Goal: Task Accomplishment & Management: Complete application form

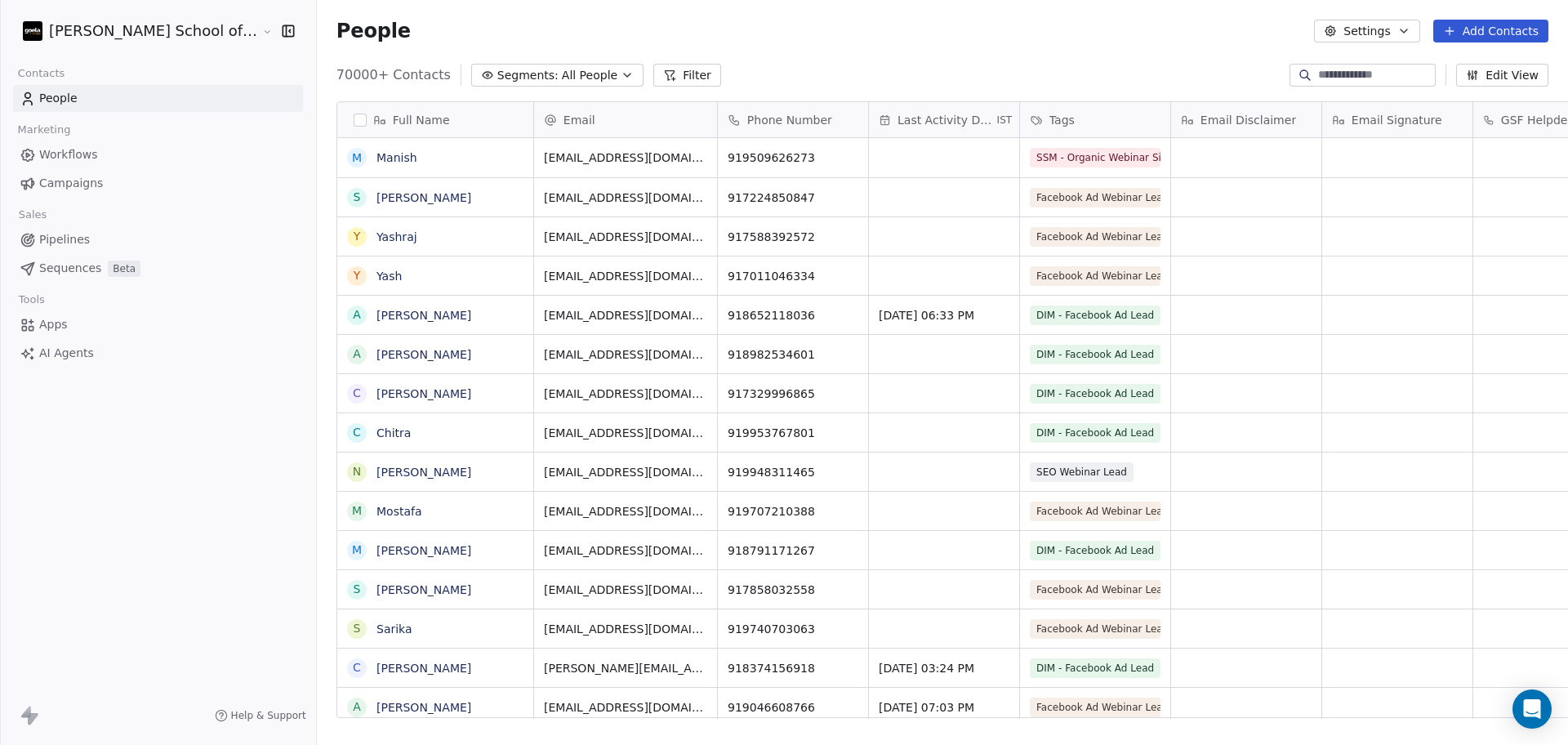
scroll to position [640, 1298]
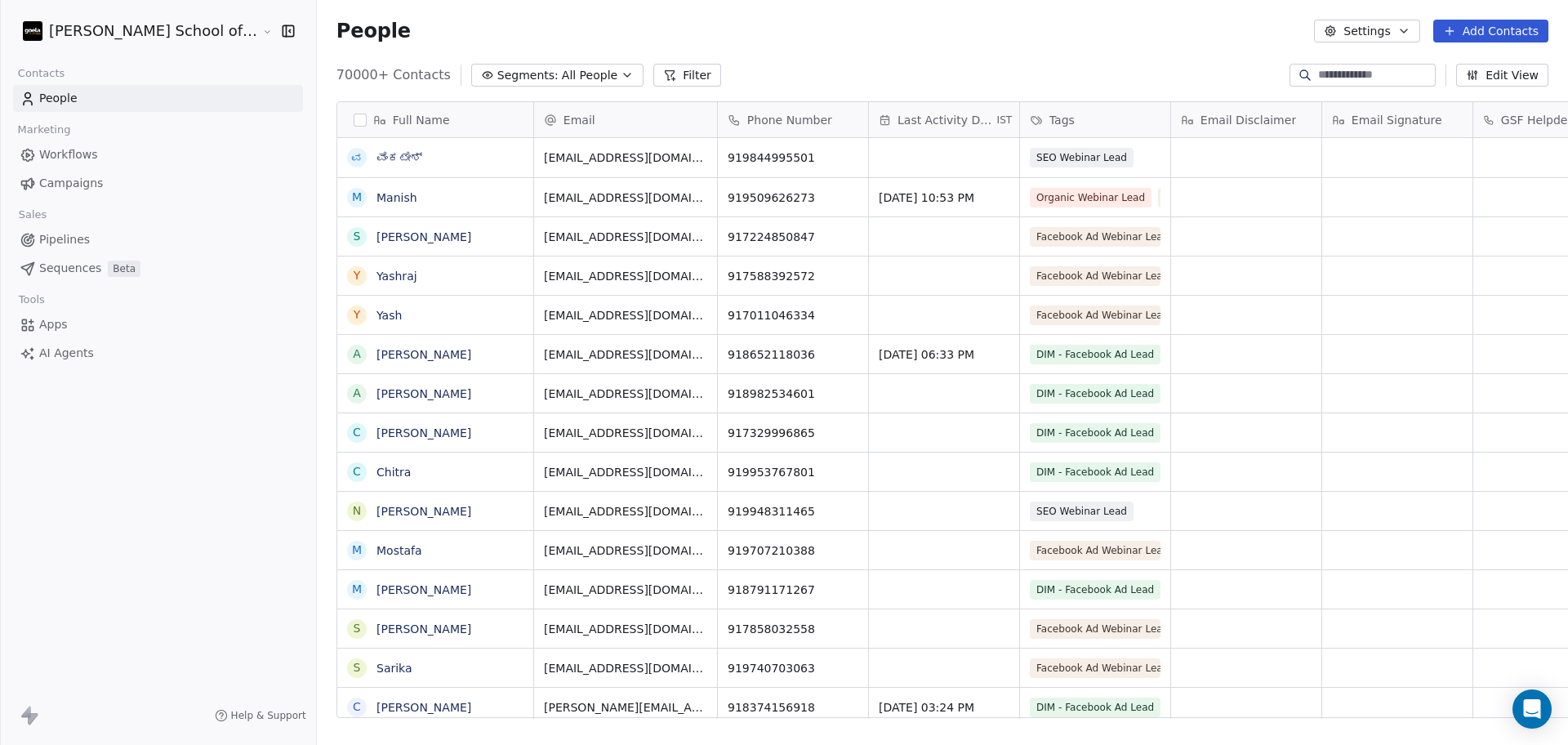
click at [1091, 60] on div "People Settings Add Contacts" at bounding box center [942, 31] width 1251 height 62
click at [1361, 31] on button "Settings" at bounding box center [1366, 30] width 105 height 23
click at [1339, 112] on icon "Suggestions" at bounding box center [1346, 119] width 13 height 13
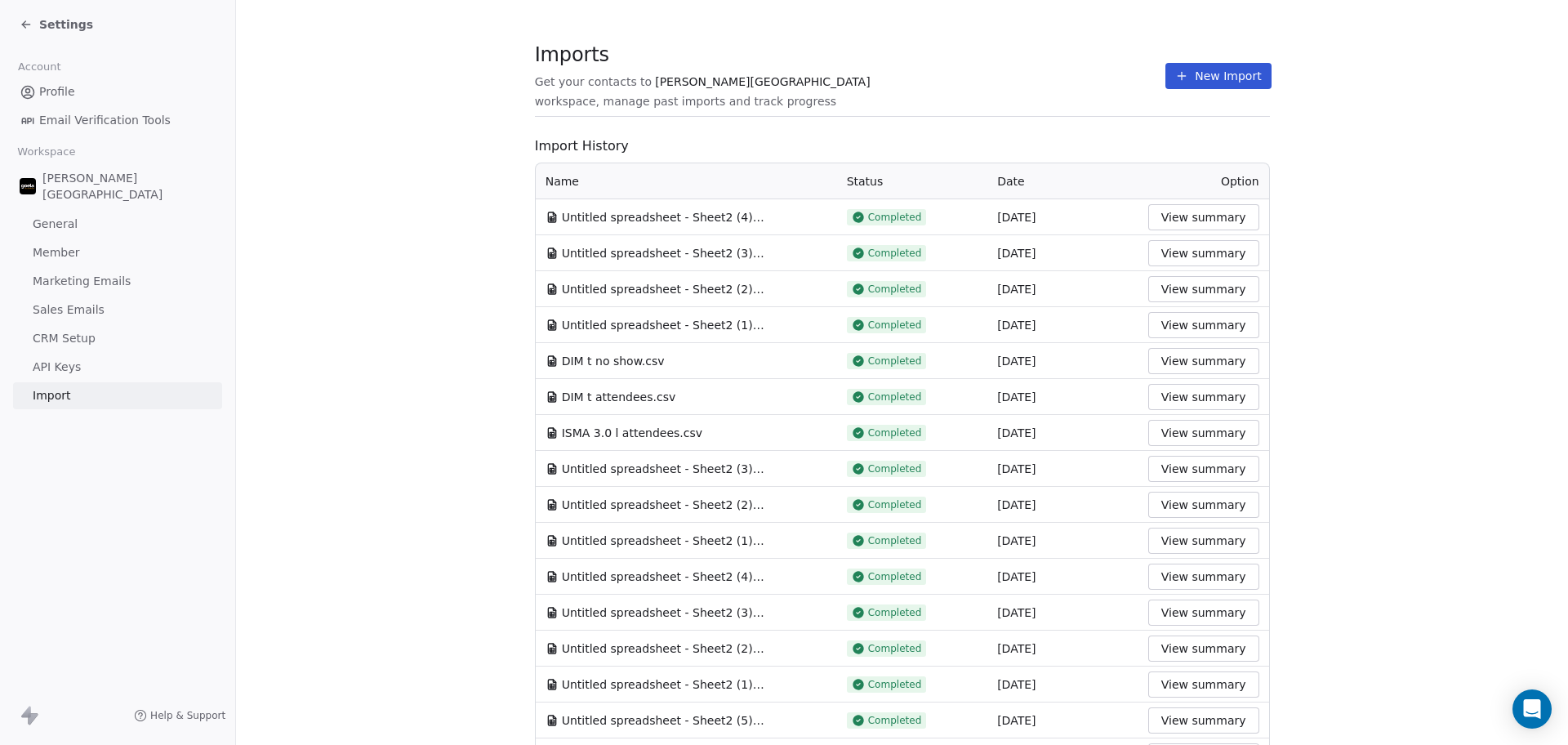
click at [1166, 78] on button "New Import" at bounding box center [1218, 76] width 105 height 26
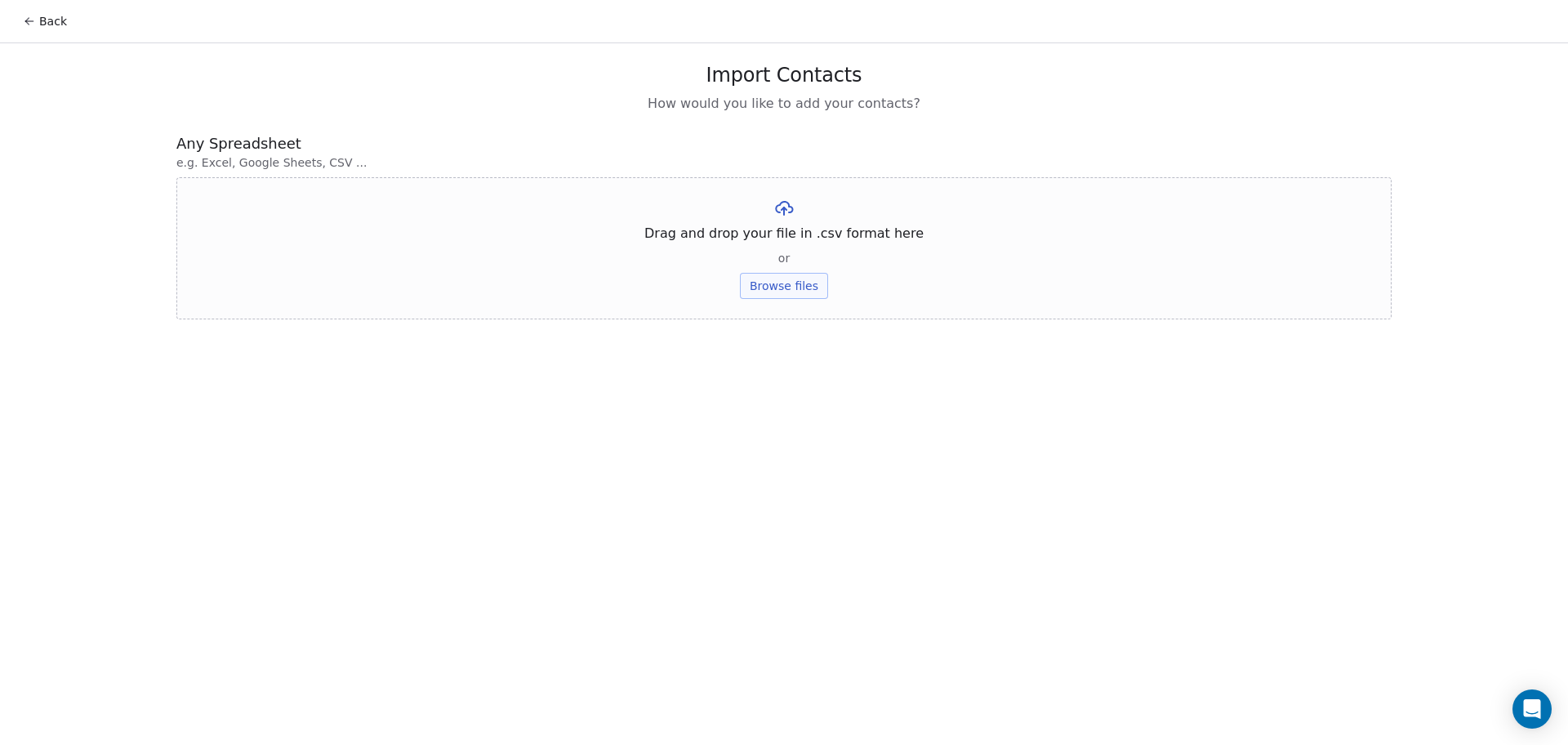
click at [778, 286] on button "Browse files" at bounding box center [784, 285] width 88 height 26
click at [786, 235] on button "Upload" at bounding box center [784, 240] width 60 height 26
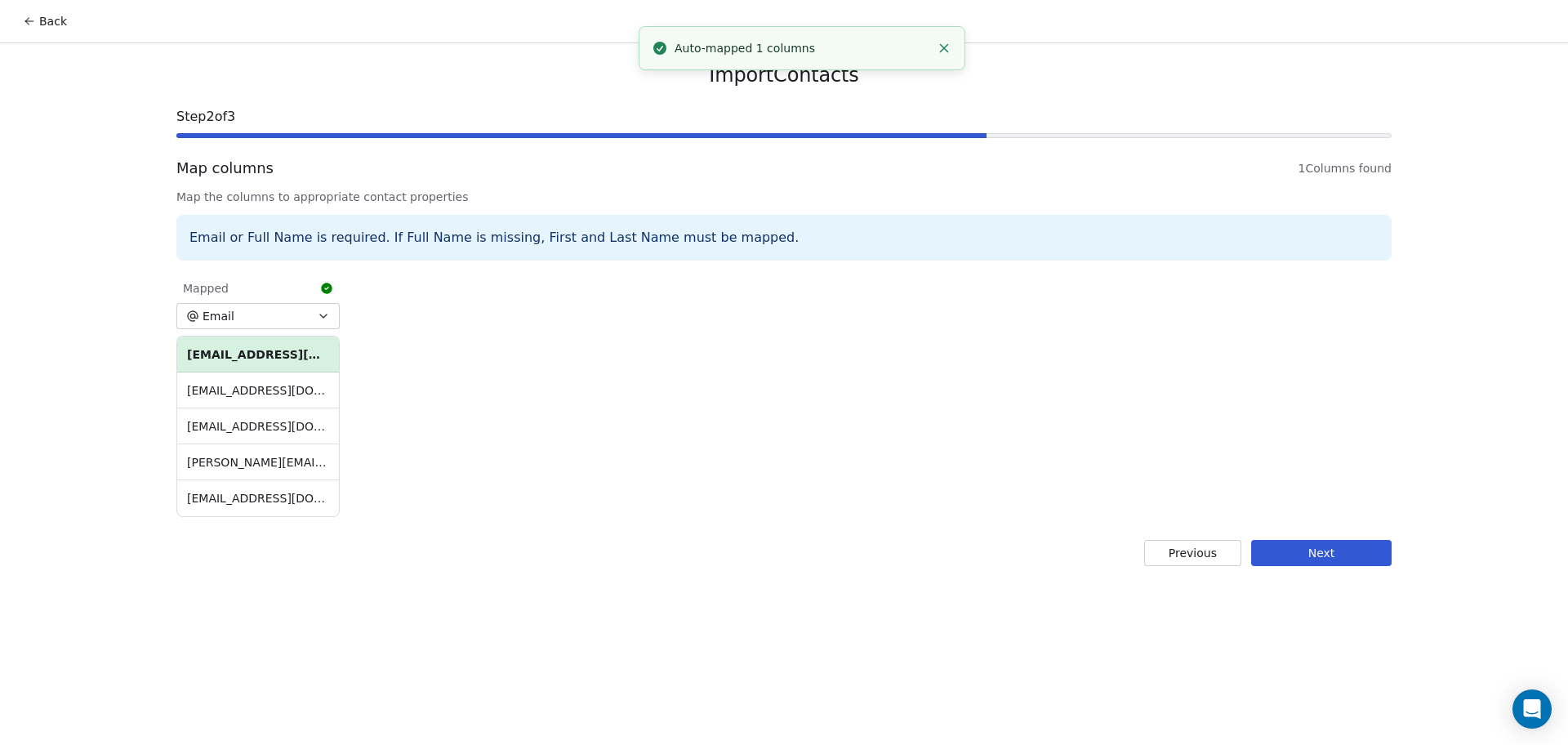
click at [1304, 559] on button "Next" at bounding box center [1321, 552] width 141 height 26
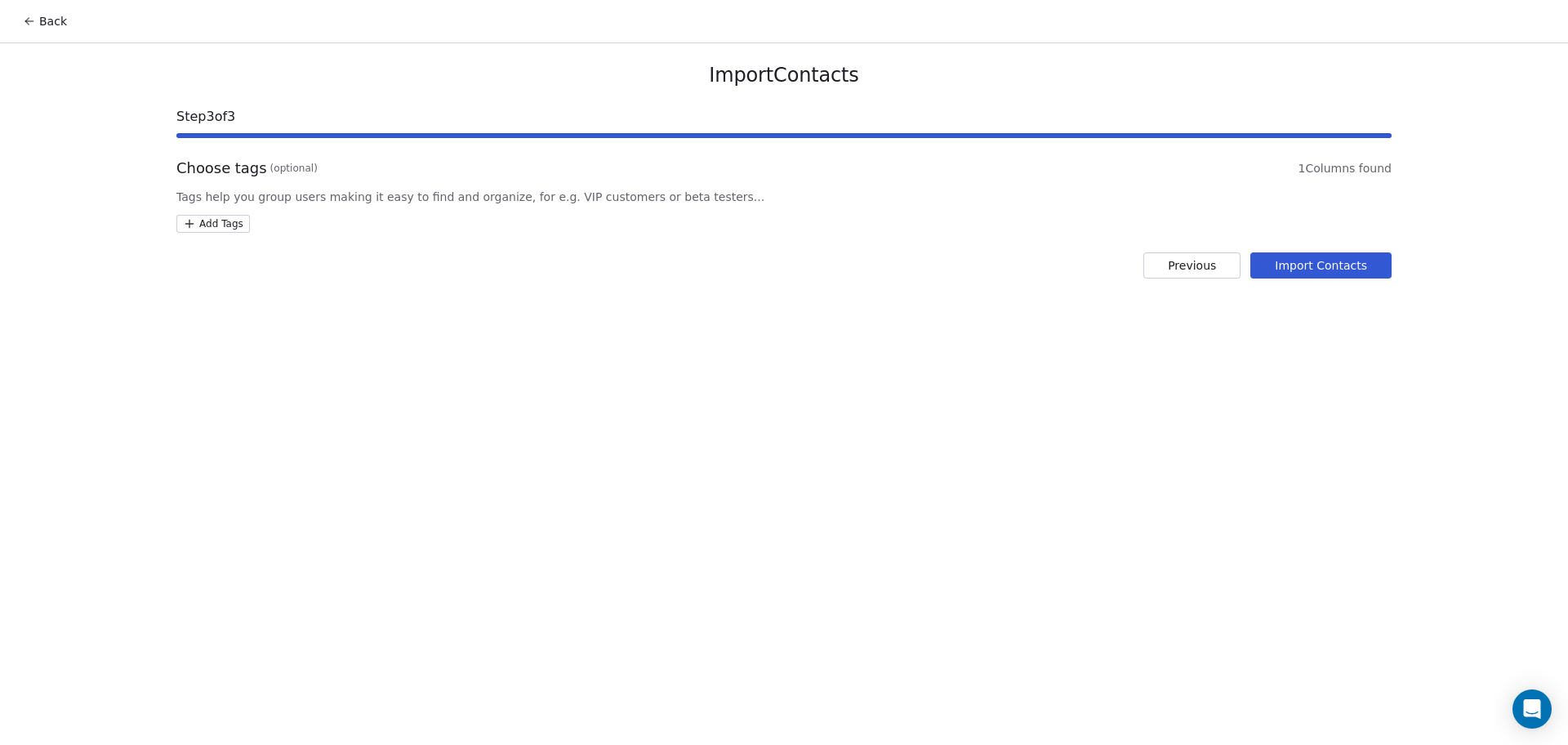
click at [215, 230] on html "Back Import Contacts Step 3 of 3 Choose tags (optional) 1 Columns found Tags he…" at bounding box center [784, 372] width 1568 height 745
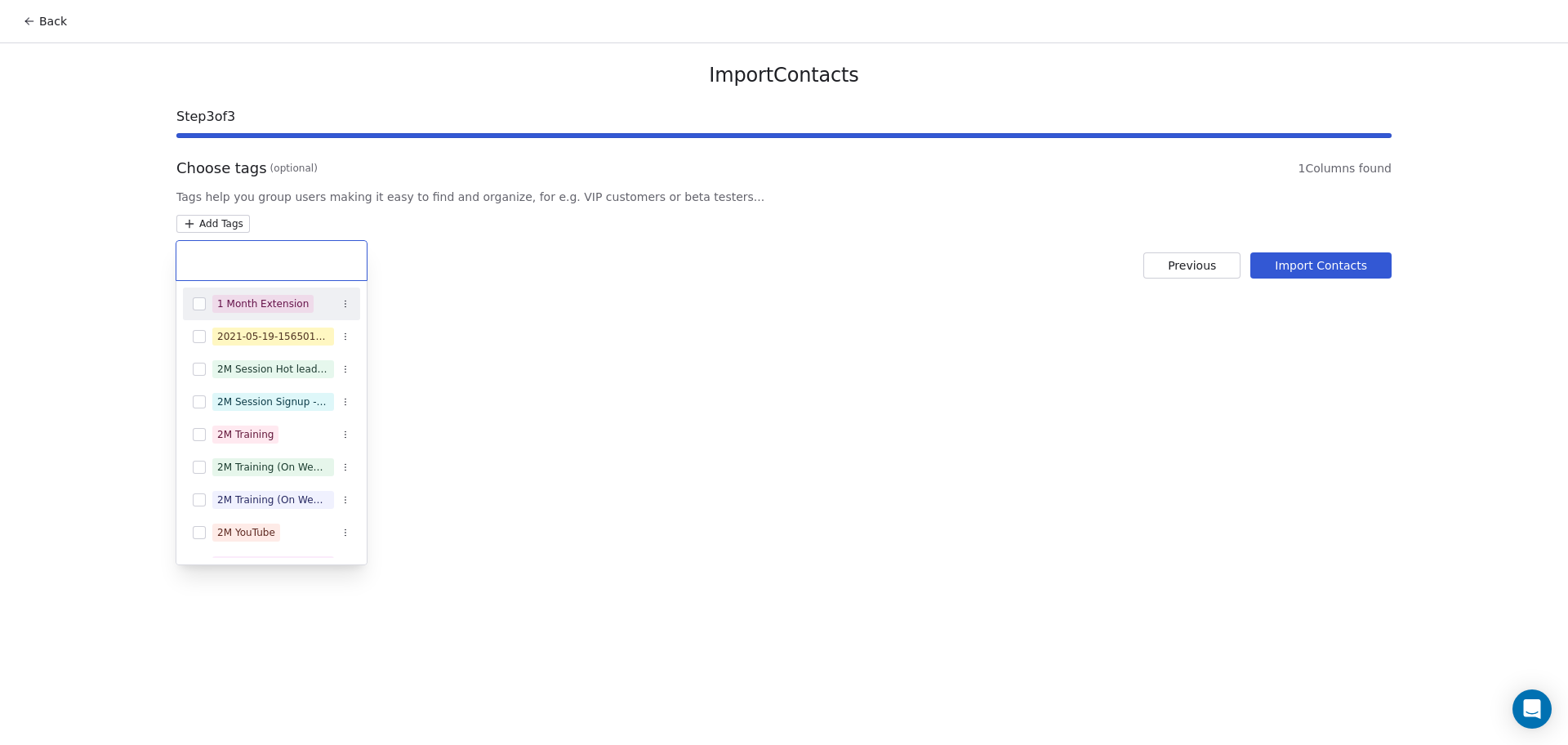
click at [274, 259] on input "text" at bounding box center [271, 260] width 171 height 18
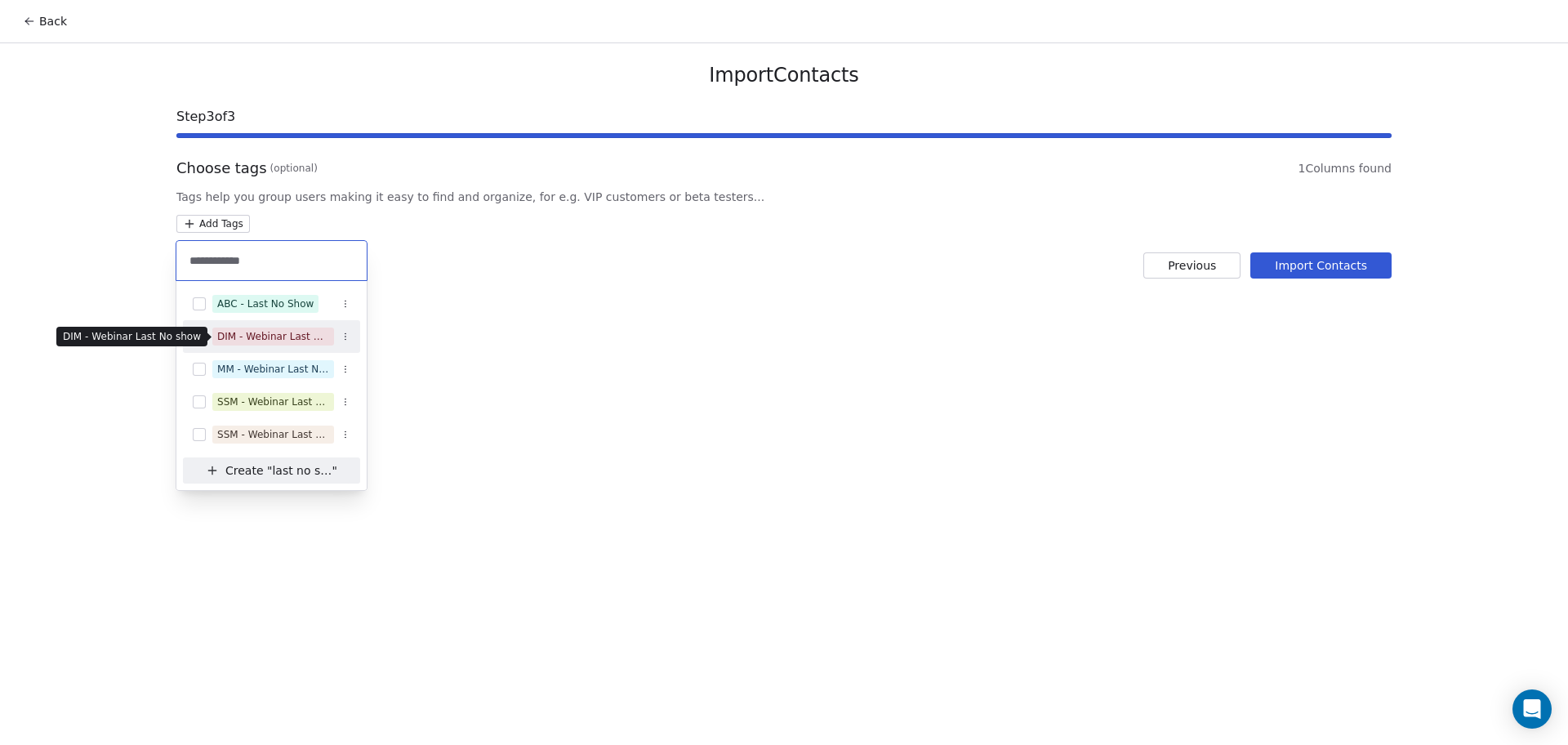
type input "**********"
click at [279, 343] on div "DIM - Webinar Last No show" at bounding box center [273, 336] width 112 height 14
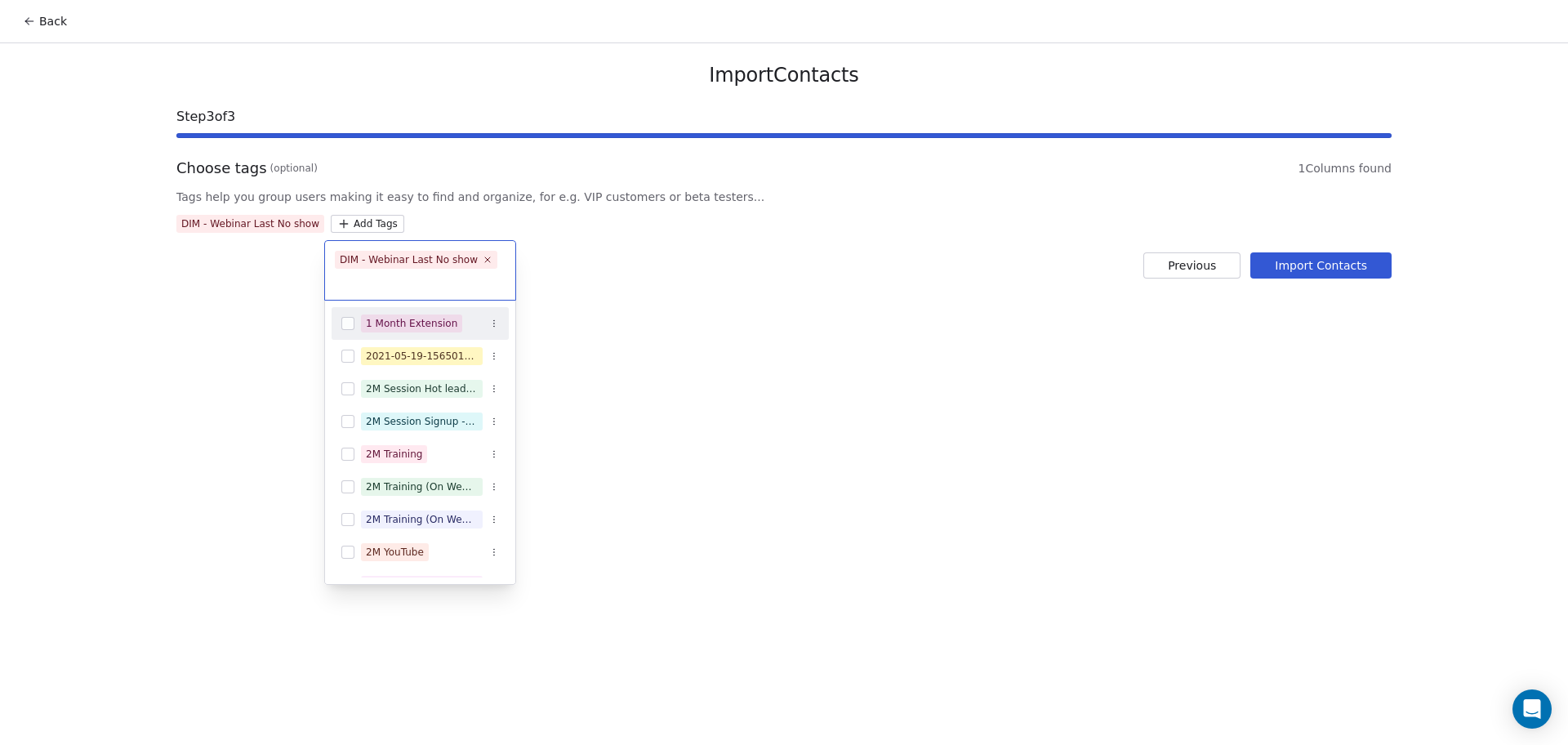
click at [539, 301] on html "Back Import Contacts Step 3 of 3 Choose tags (optional) 1 Columns found Tags he…" at bounding box center [784, 372] width 1568 height 745
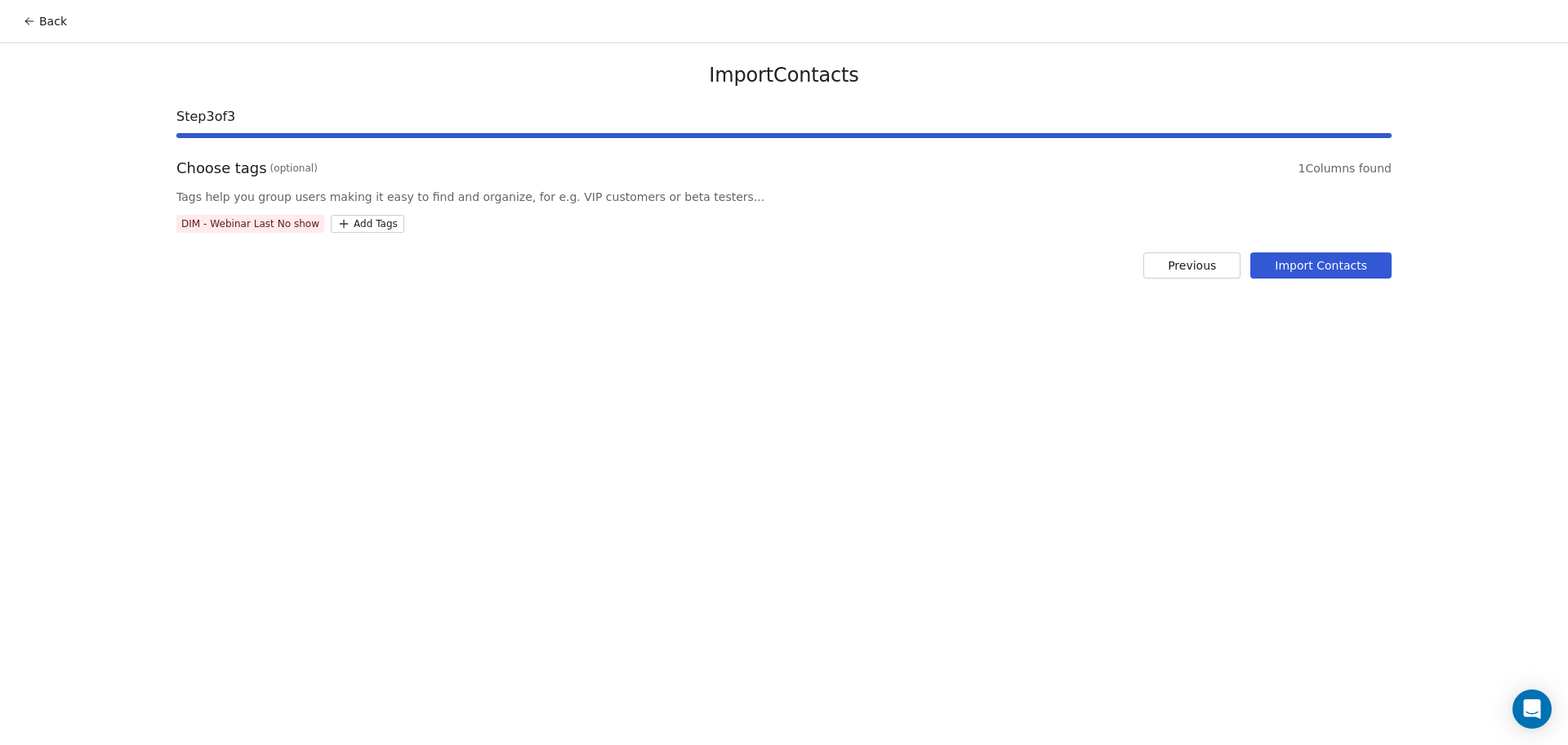
click at [1320, 263] on button "Import Contacts" at bounding box center [1321, 265] width 141 height 26
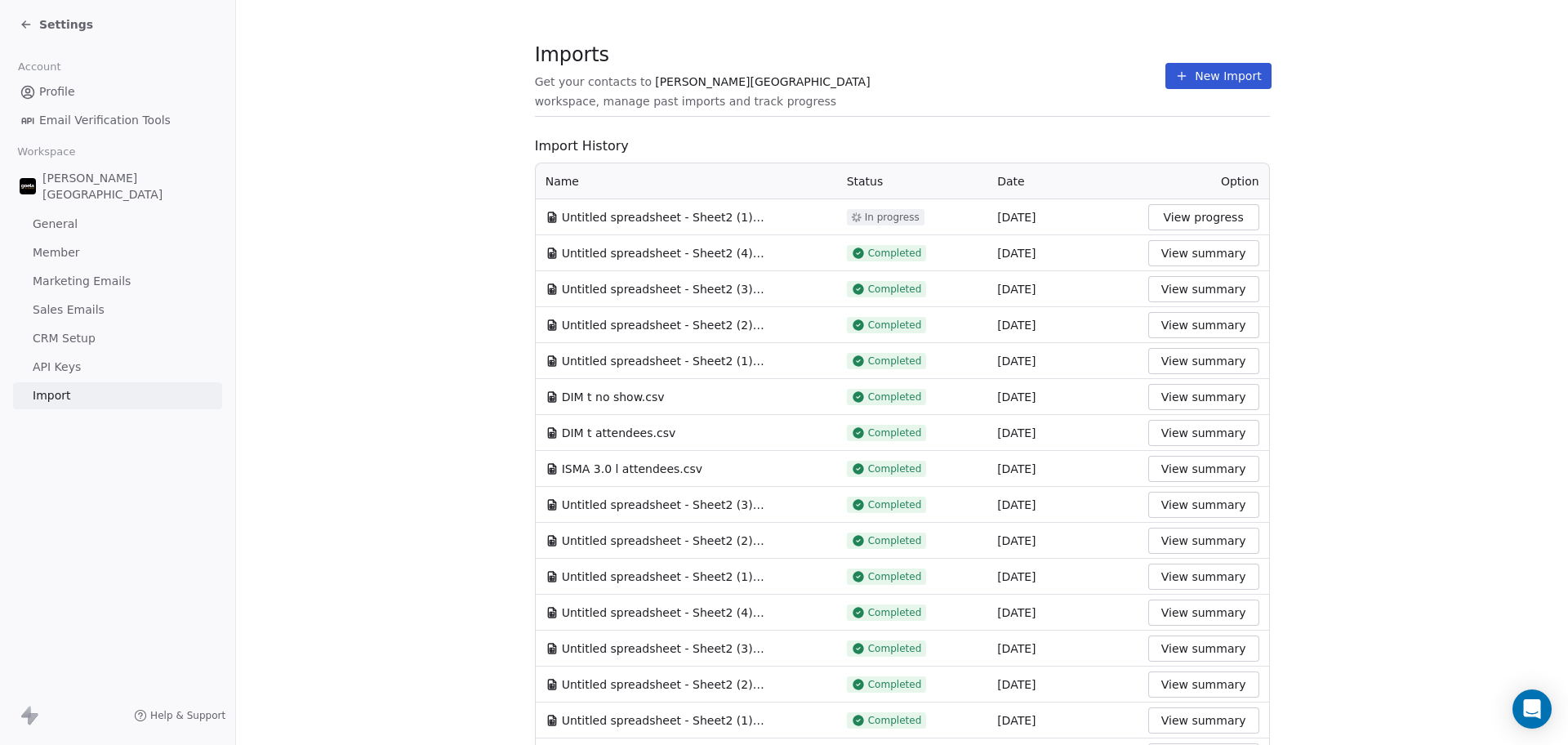
click at [1205, 70] on button "New Import" at bounding box center [1218, 76] width 105 height 26
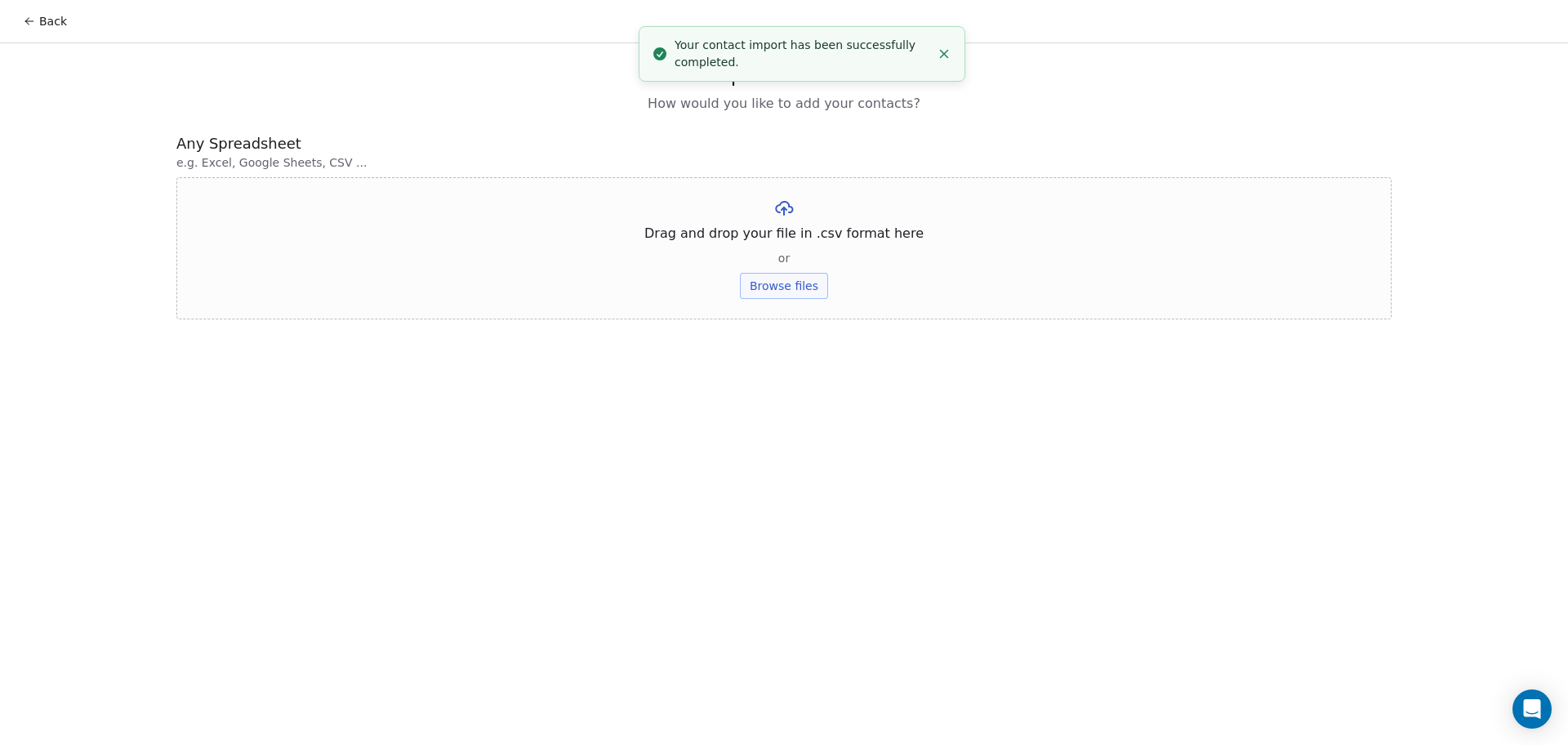
click at [792, 288] on button "Browse files" at bounding box center [784, 285] width 88 height 26
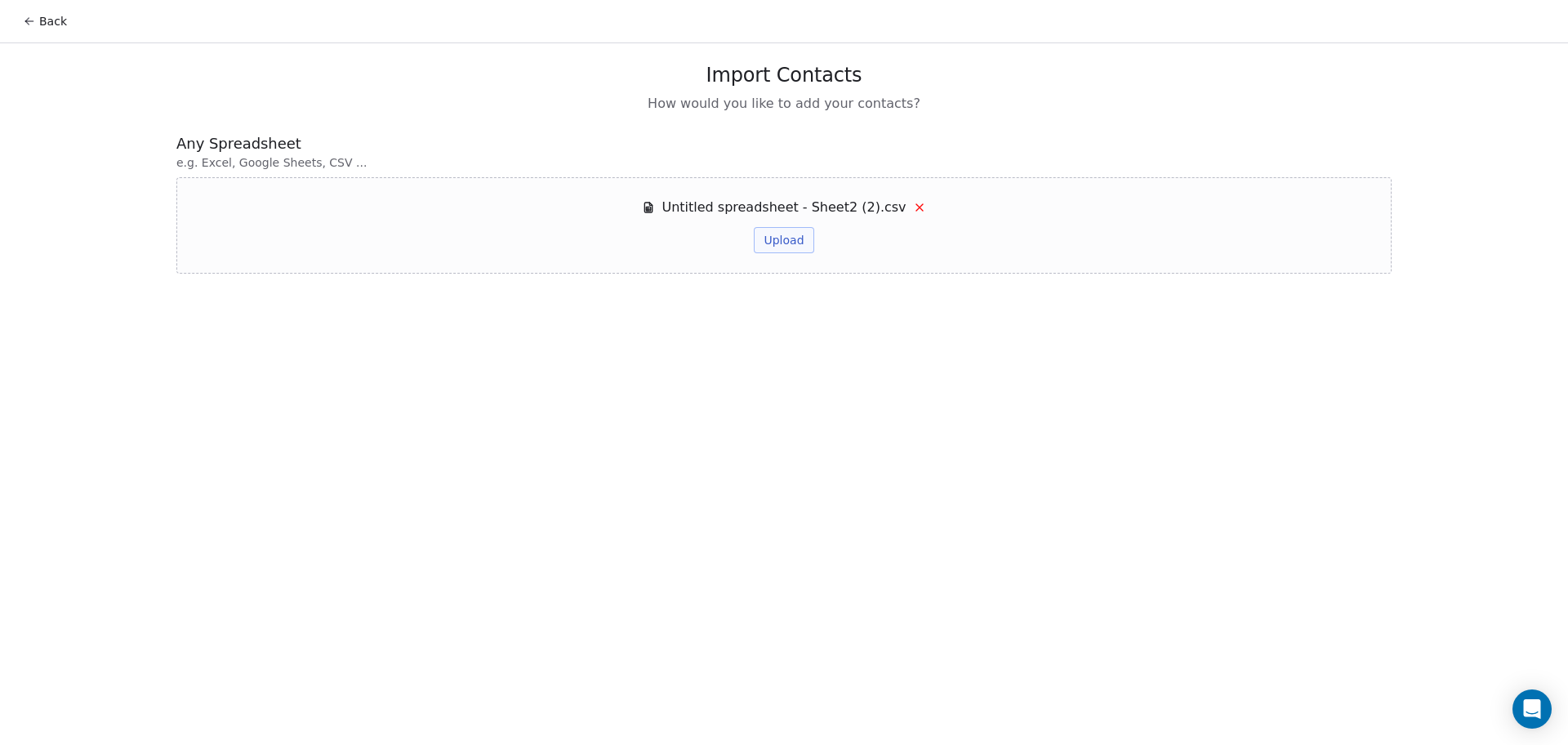
click at [789, 249] on button "Upload" at bounding box center [784, 240] width 60 height 26
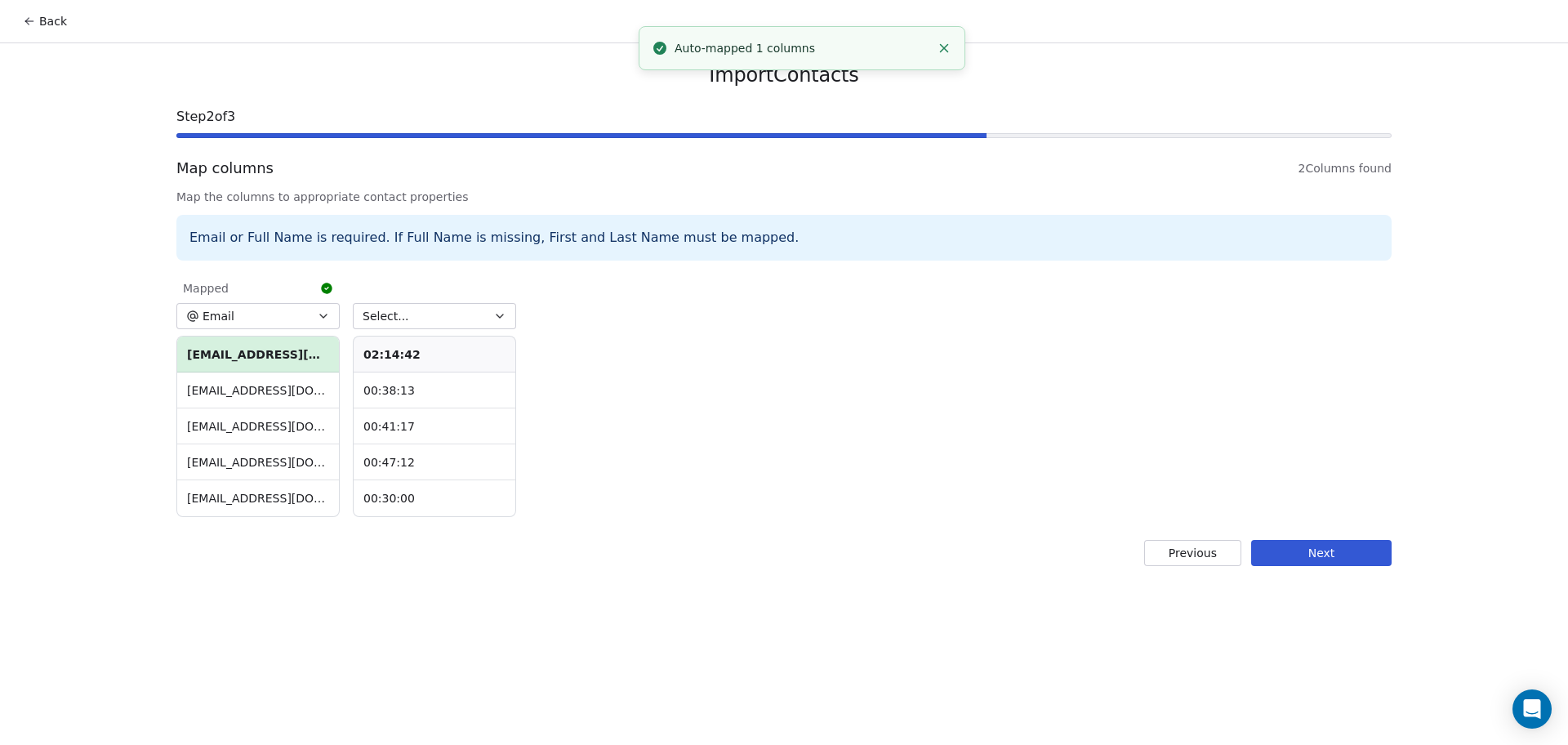
click at [429, 295] on div at bounding box center [434, 285] width 163 height 23
click at [429, 313] on button "Select..." at bounding box center [434, 316] width 163 height 26
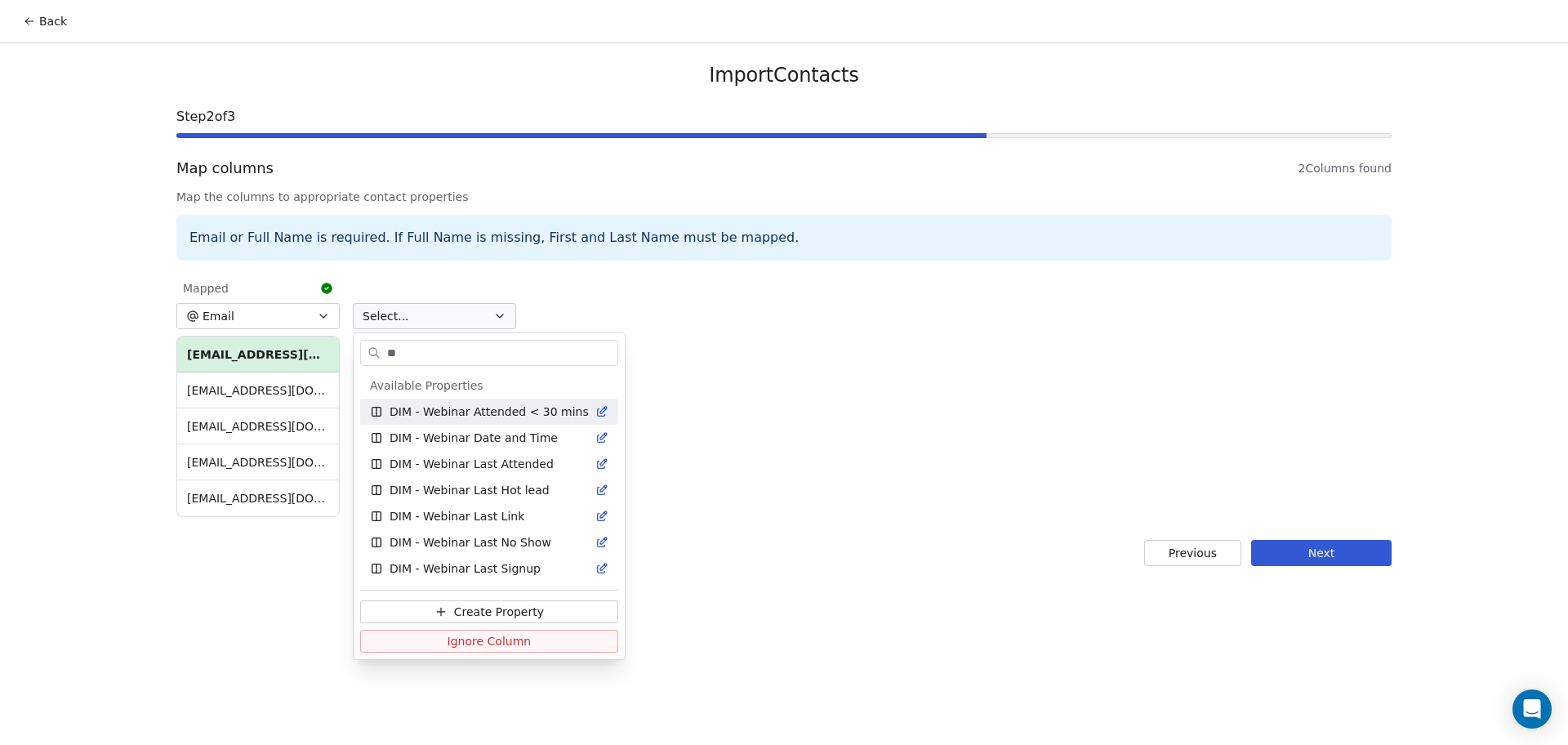
type input "*"
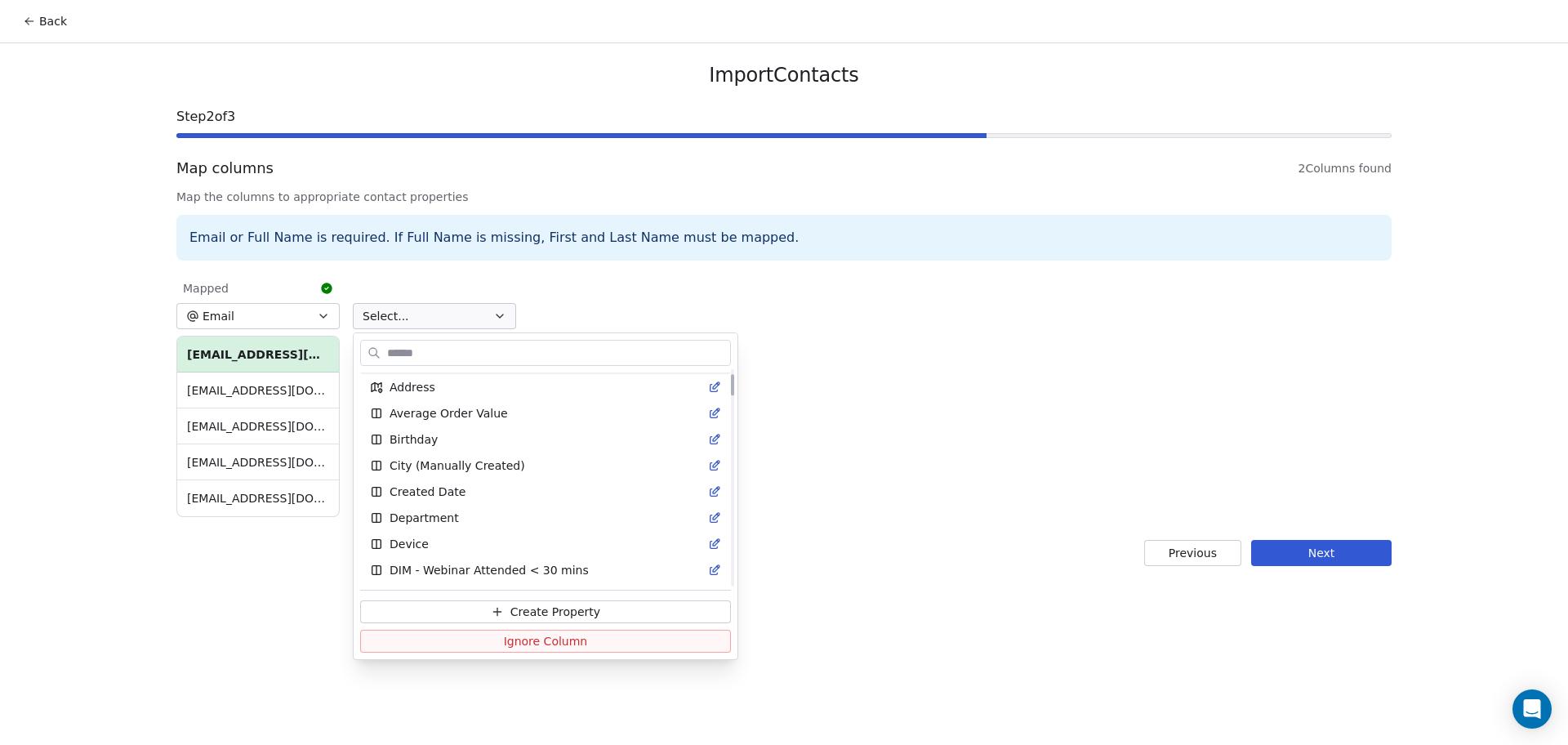
scroll to position [104, 0]
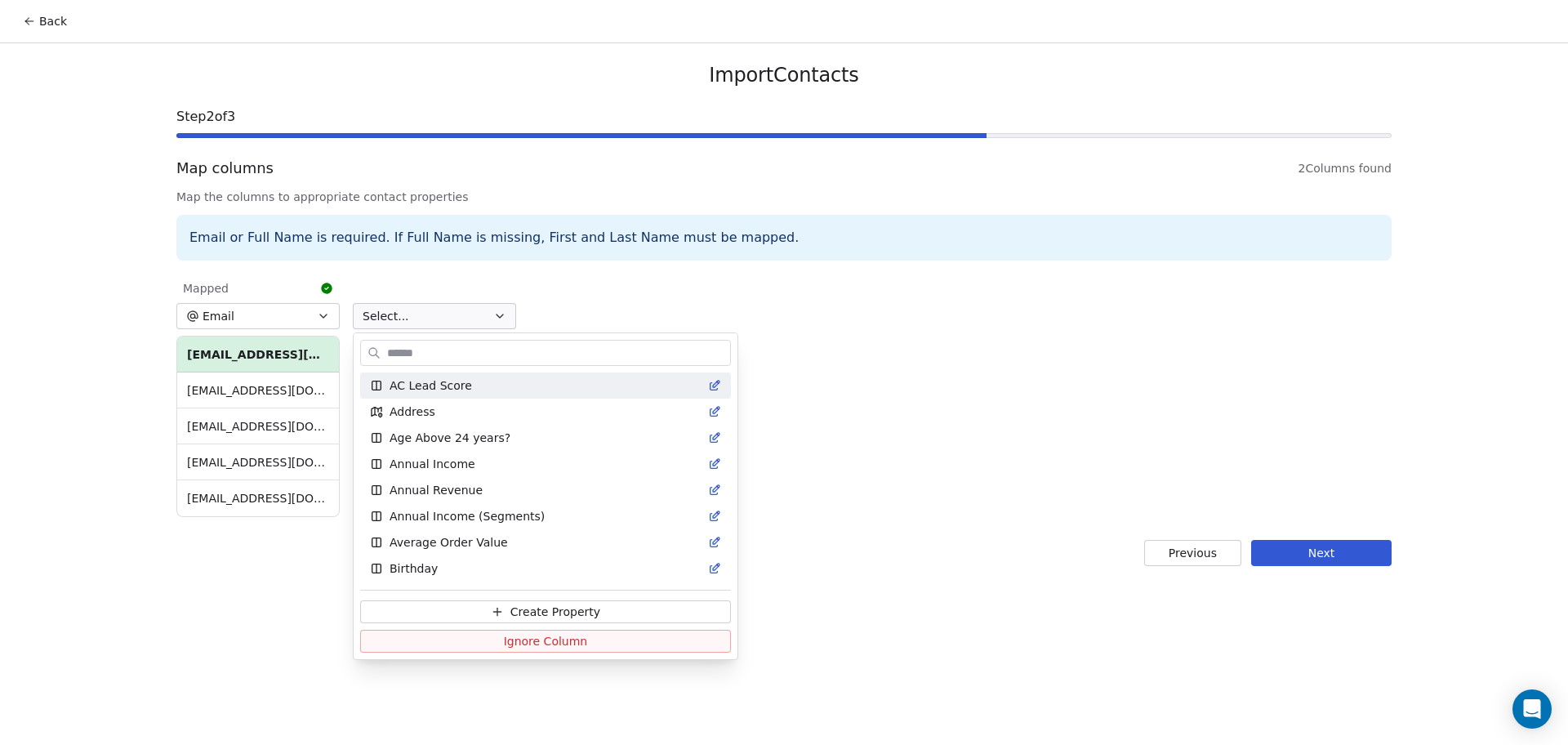
click at [967, 379] on html "Back Import Contacts Step 2 of 3 Map columns 2 Columns found Map the columns to…" at bounding box center [784, 372] width 1568 height 745
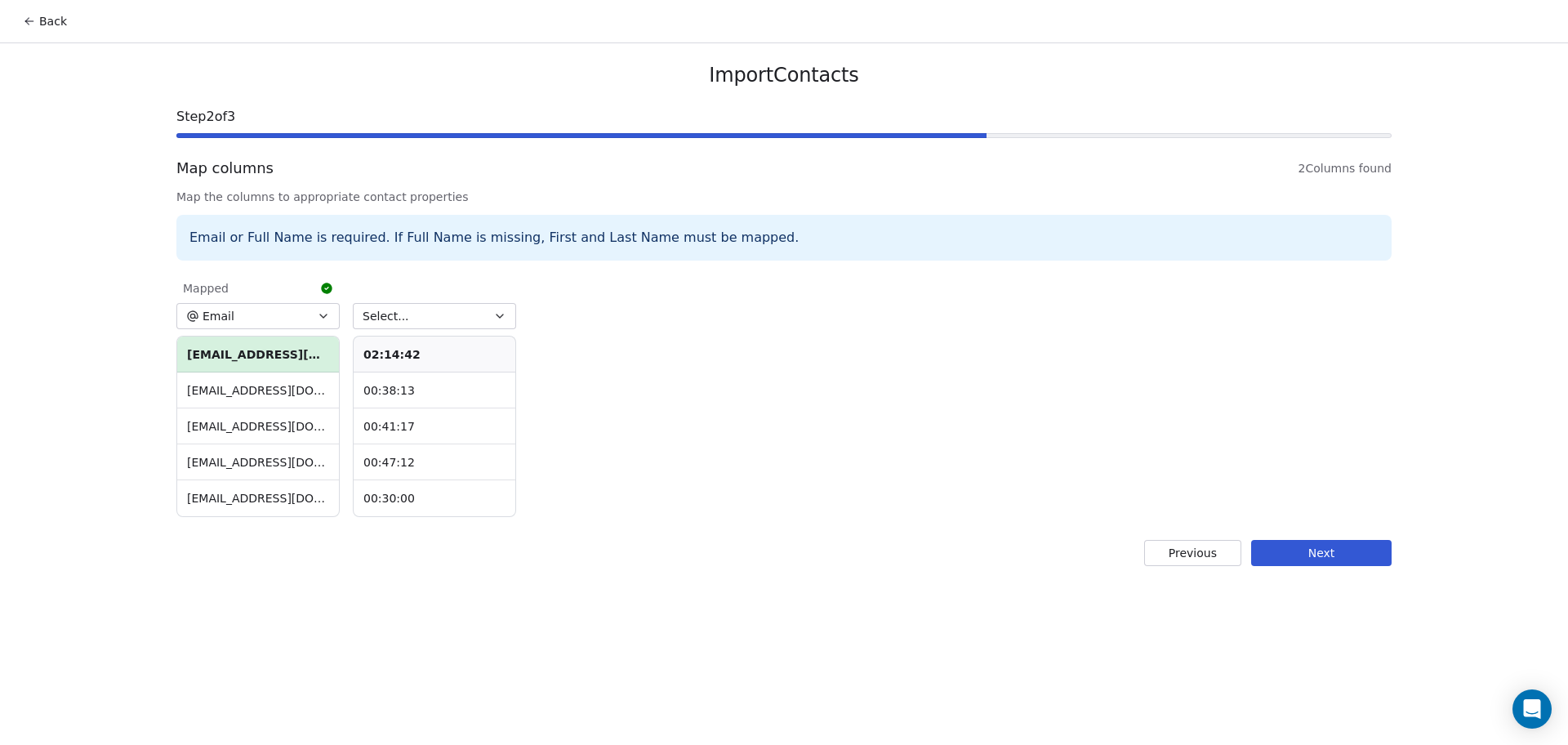
click at [1284, 540] on button "Next" at bounding box center [1321, 552] width 141 height 26
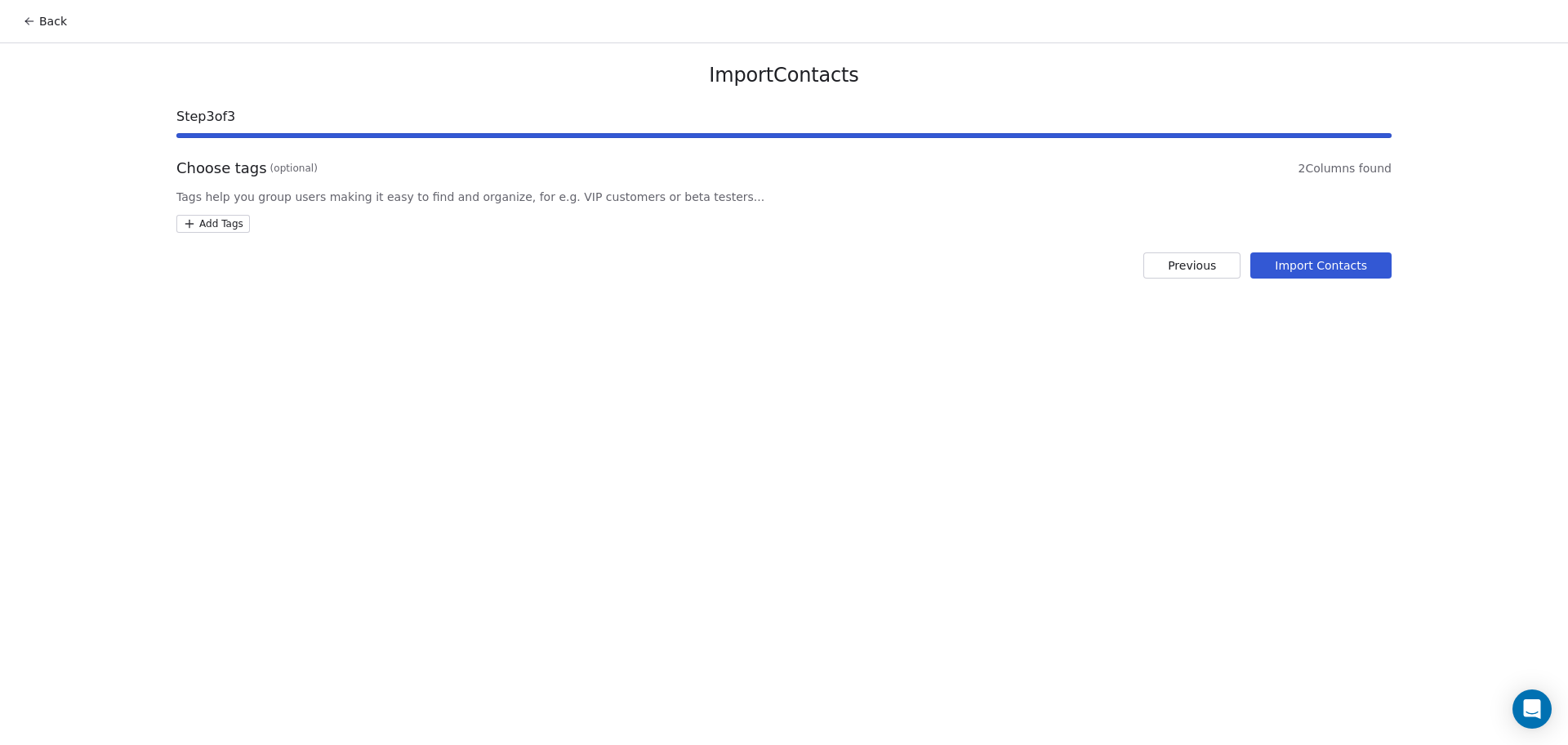
click at [232, 234] on div "Import Contacts Step 3 of 3 Choose tags (optional) 2 Columns found Tags help yo…" at bounding box center [784, 170] width 1254 height 255
click at [218, 221] on html "Back Import Contacts Step 3 of 3 Choose tags (optional) 2 Columns found Tags he…" at bounding box center [784, 372] width 1568 height 745
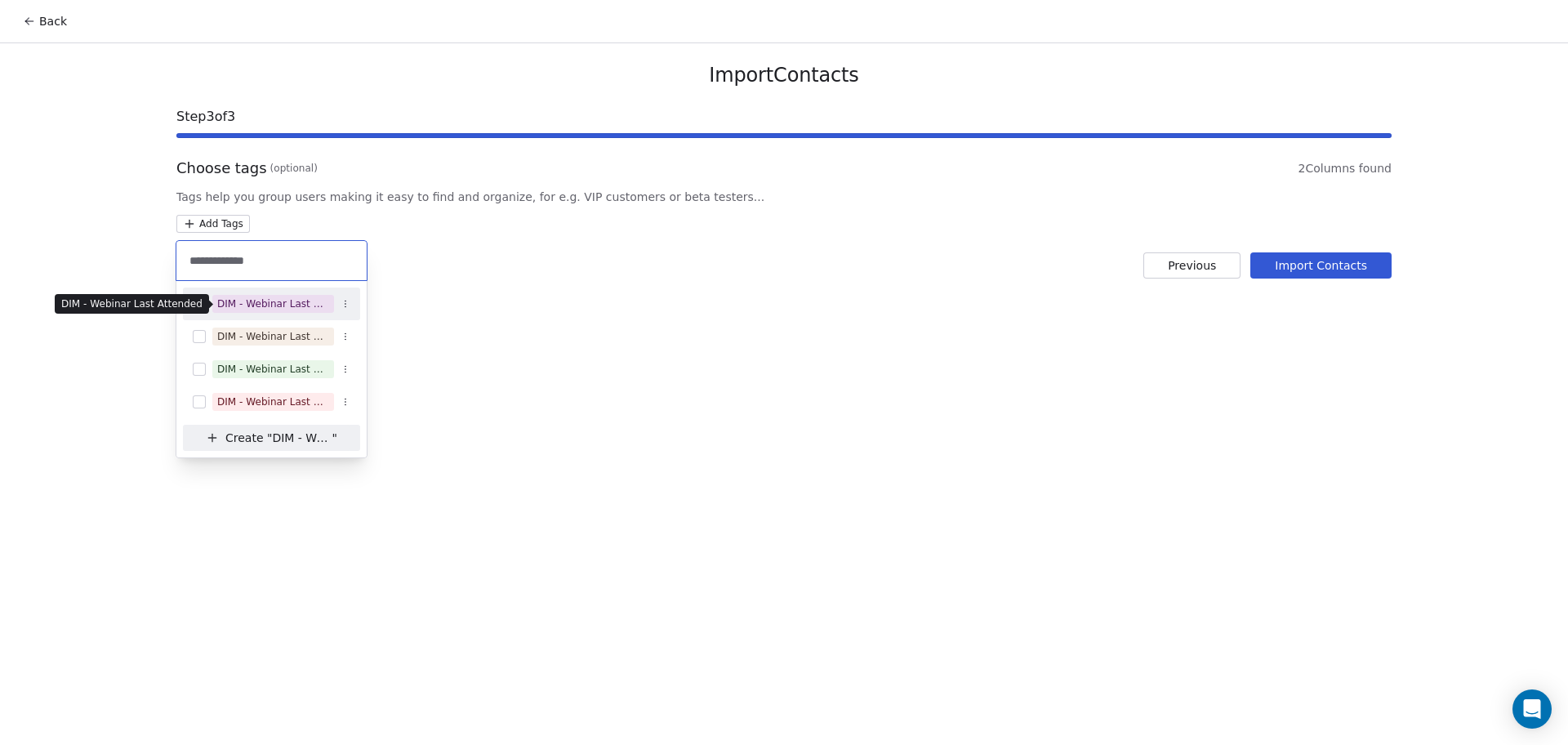
type input "**********"
click at [300, 305] on div "DIM - Webinar Last Attended" at bounding box center [273, 303] width 112 height 14
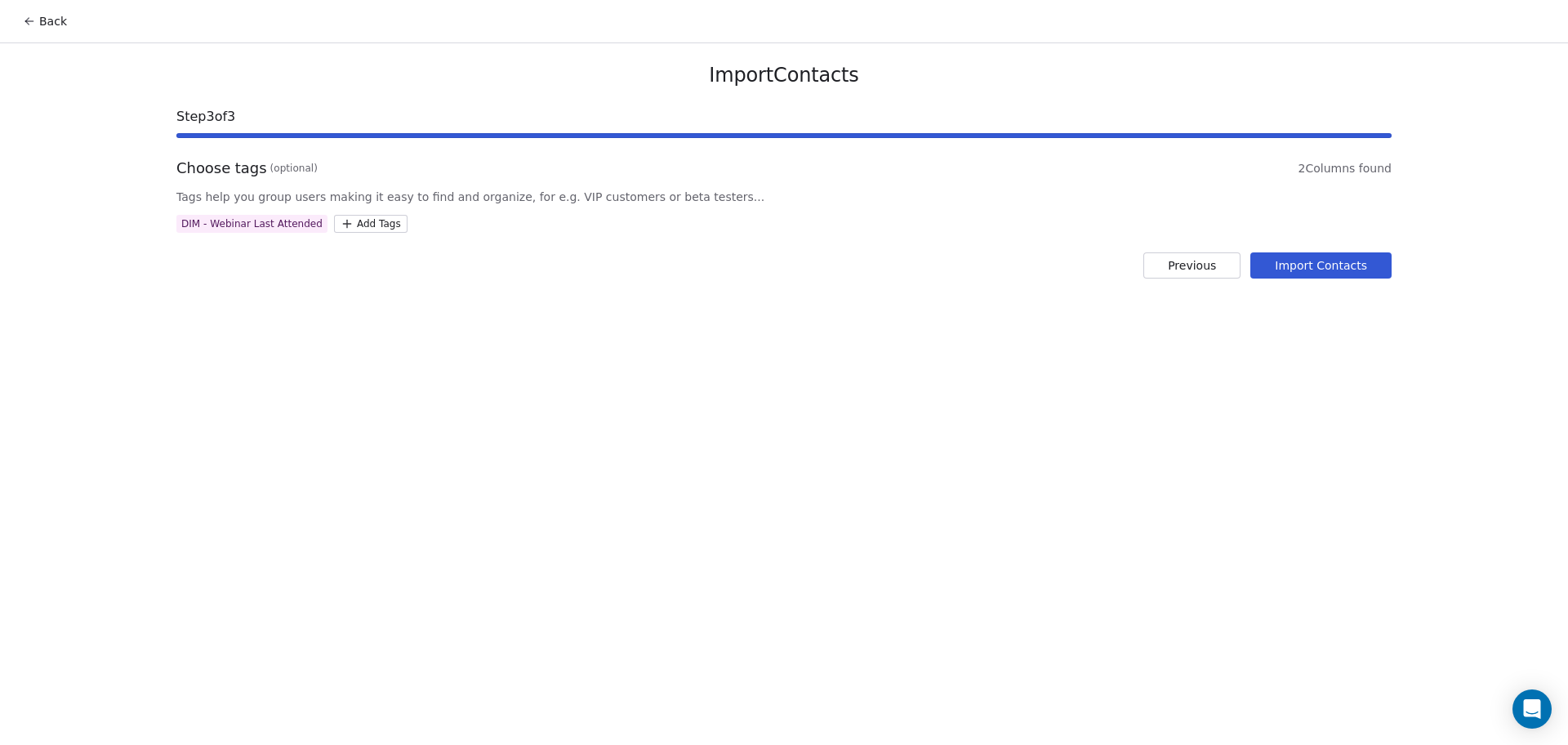
click at [709, 309] on html "Back Import Contacts Step 3 of 3 Choose tags (optional) 2 Columns found Tags he…" at bounding box center [784, 372] width 1568 height 745
click at [1341, 263] on button "Import Contacts" at bounding box center [1321, 265] width 141 height 26
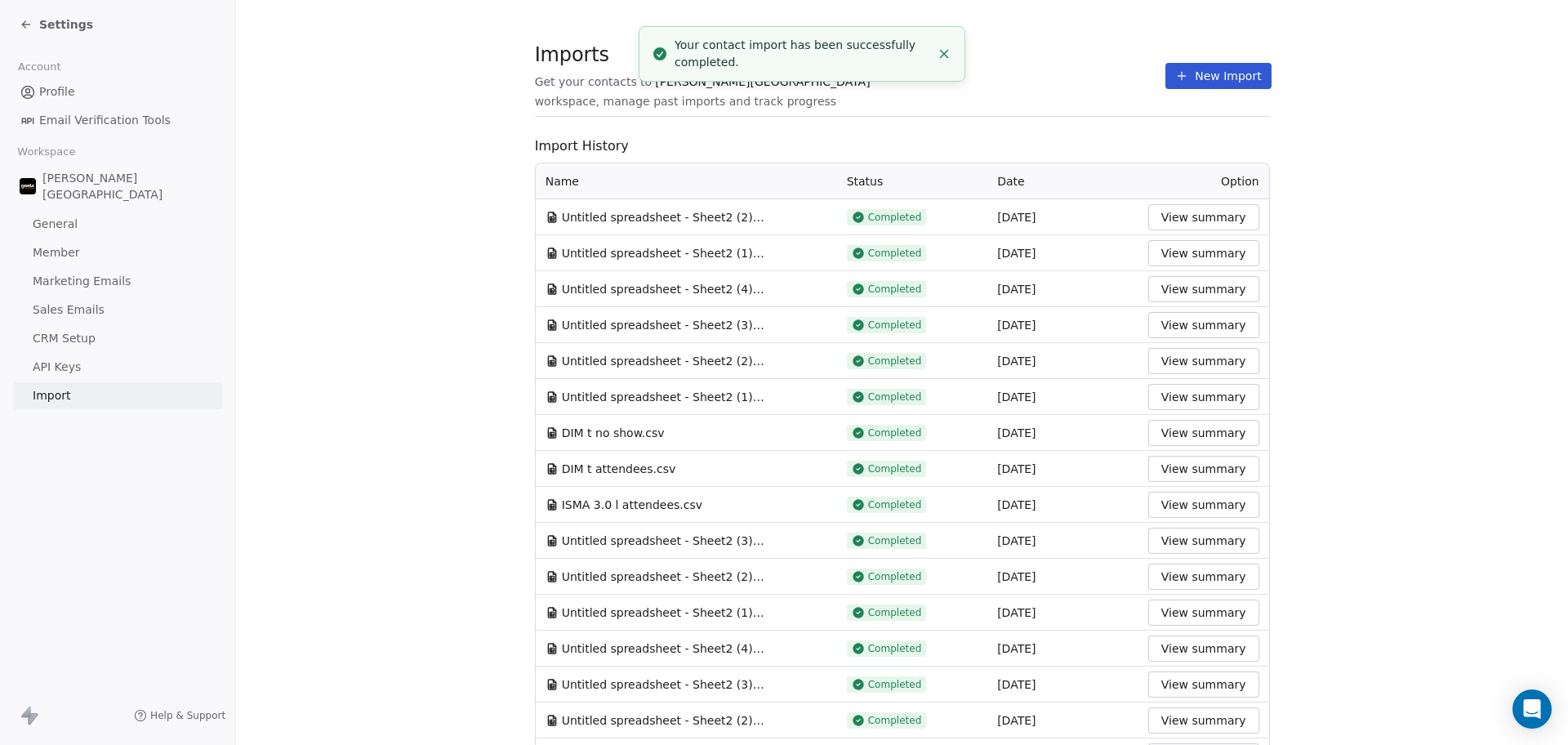
click at [1112, 99] on section "Imports Get your contacts to [PERSON_NAME] School workspace, manage past import…" at bounding box center [902, 84] width 735 height 65
click at [1175, 74] on icon at bounding box center [1182, 76] width 13 height 13
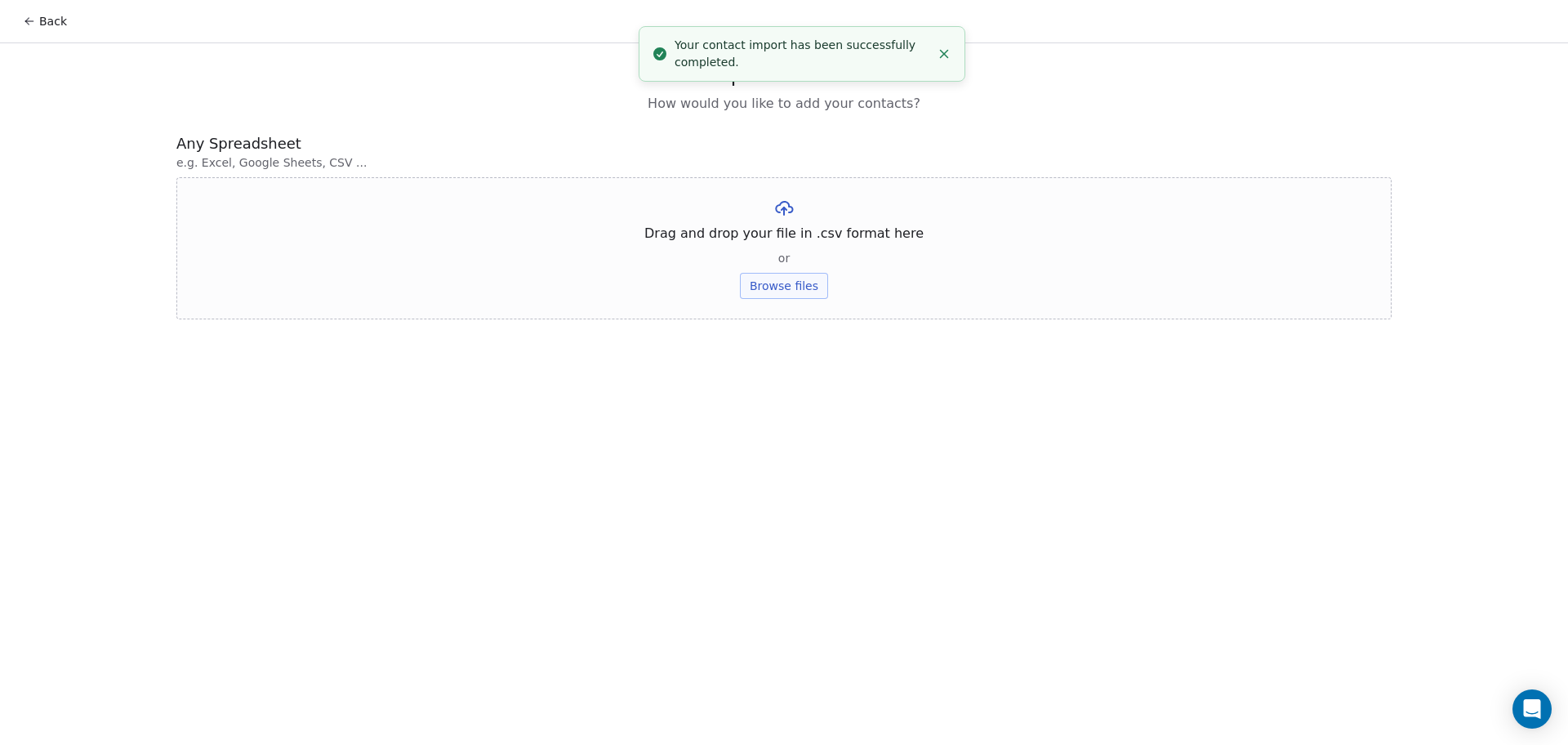
click at [811, 289] on button "Browse files" at bounding box center [784, 285] width 88 height 26
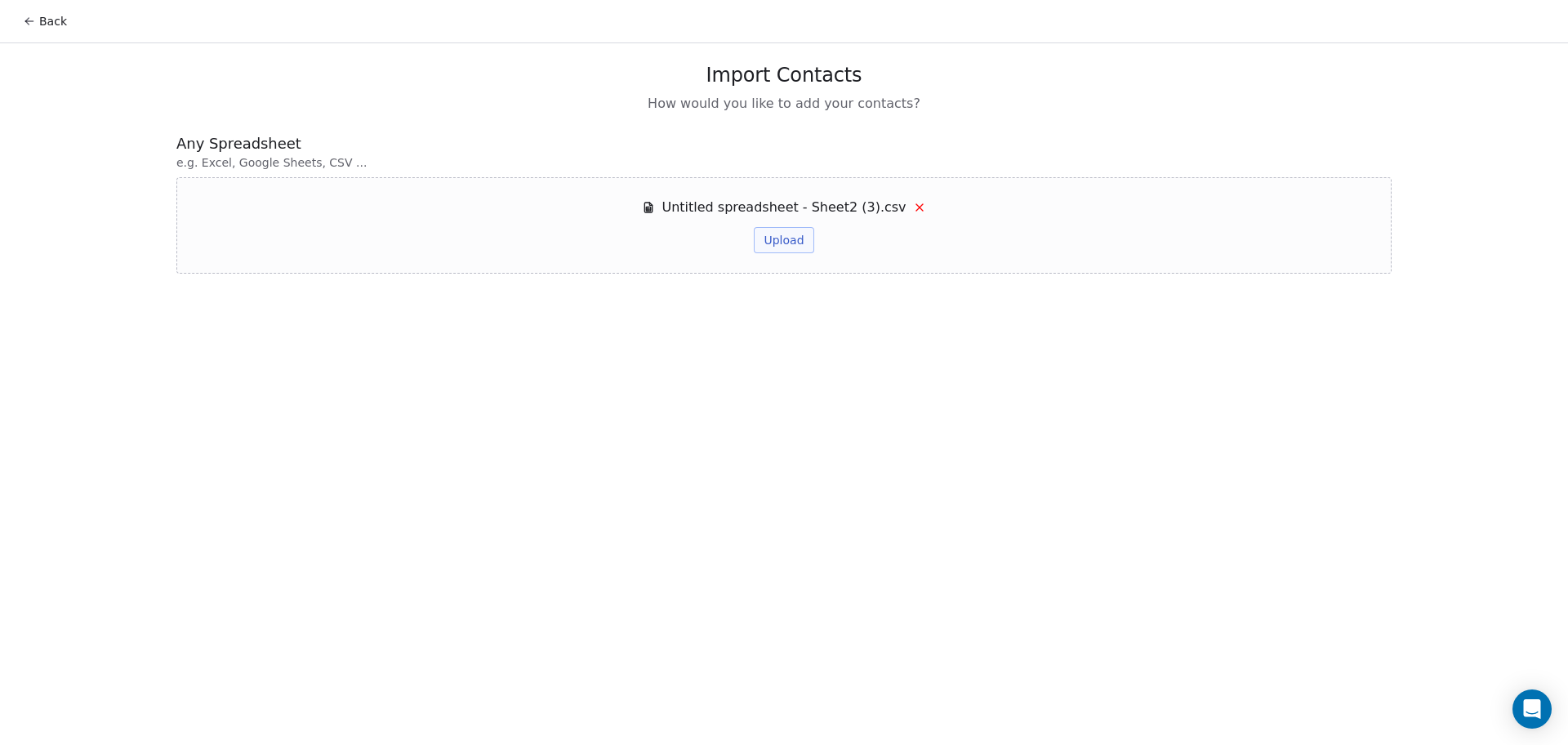
click at [789, 243] on button "Upload" at bounding box center [784, 240] width 60 height 26
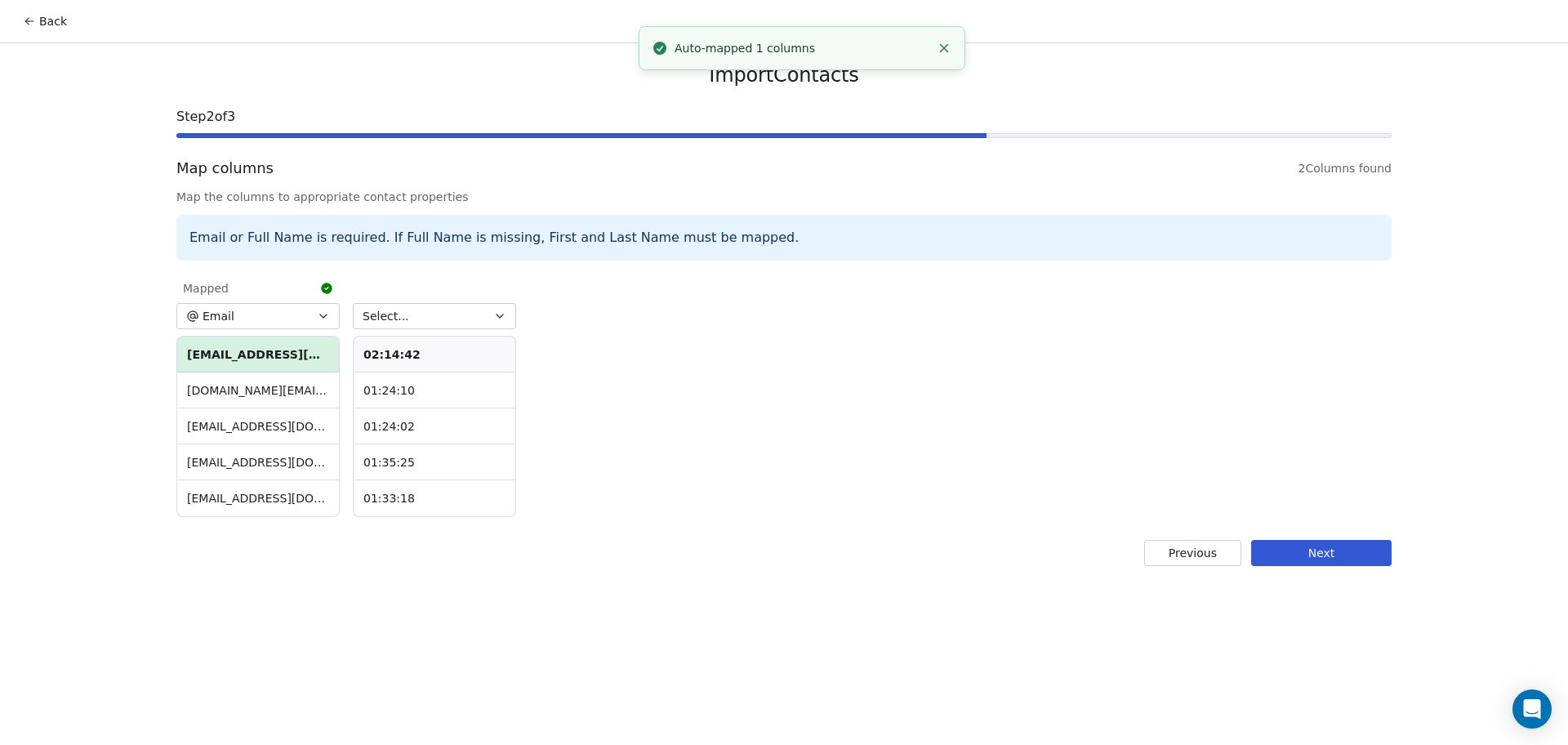
click at [1278, 542] on button "Next" at bounding box center [1321, 552] width 141 height 26
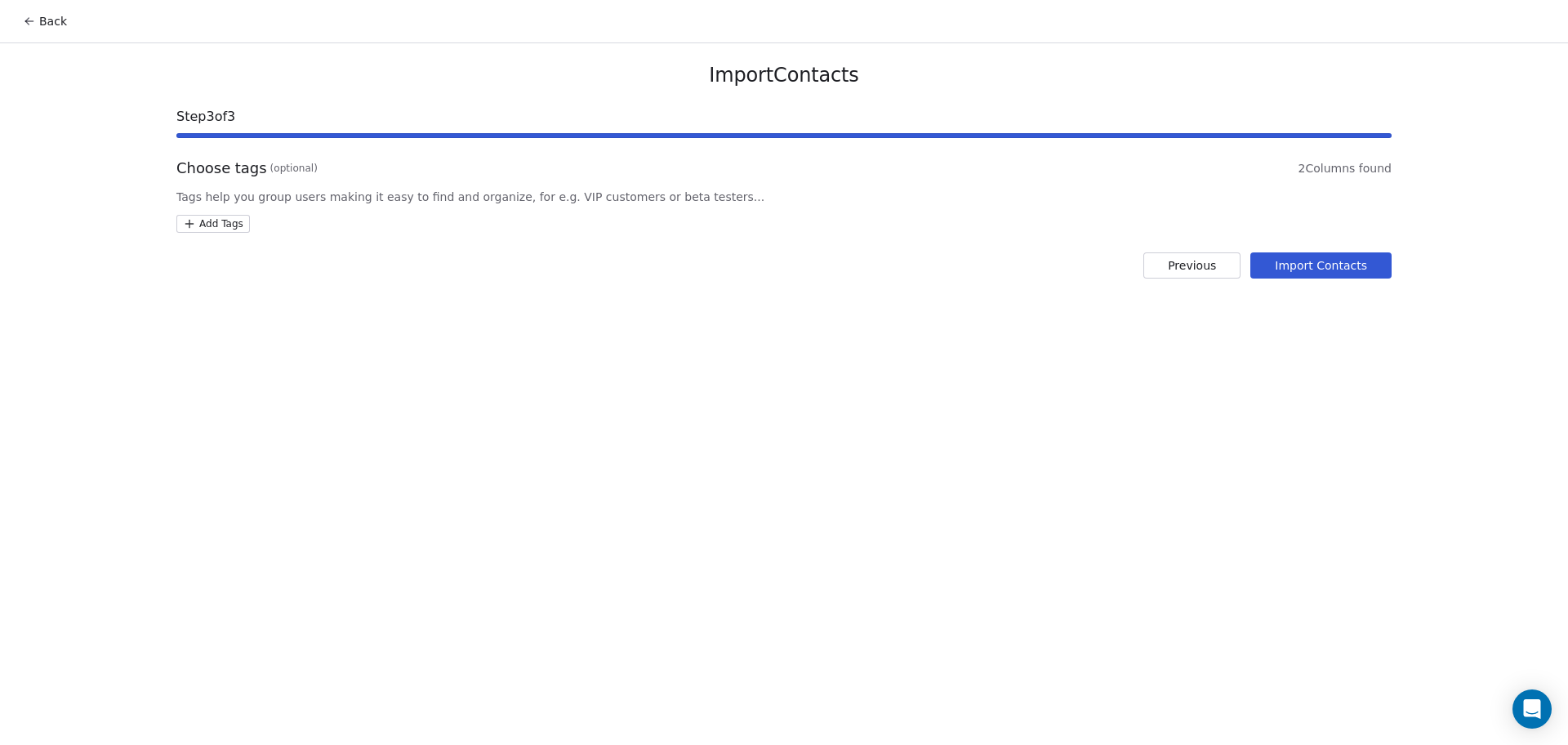
click at [215, 216] on html "Back Import Contacts Step 3 of 3 Choose tags (optional) 2 Columns found Tags he…" at bounding box center [784, 372] width 1568 height 745
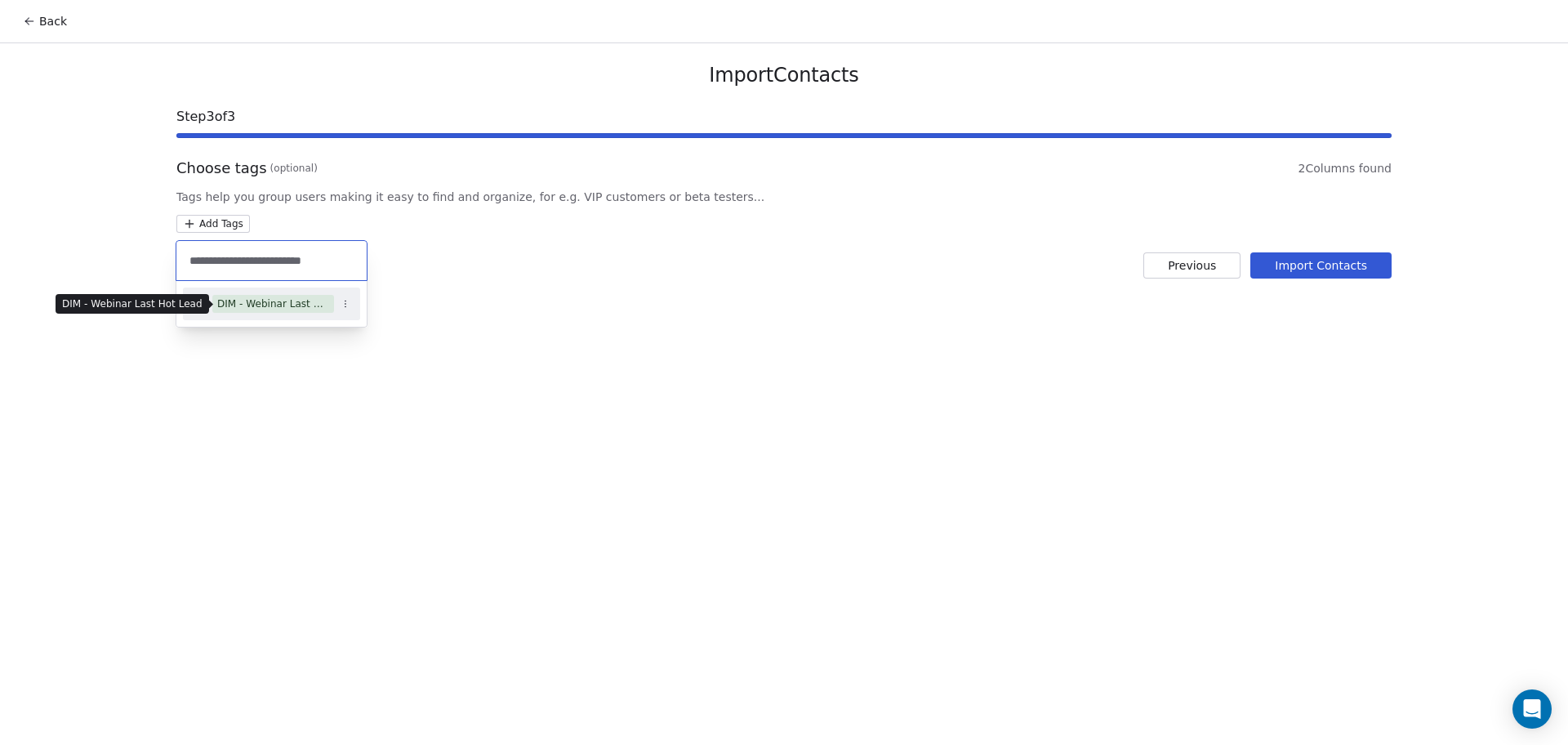
type input "**********"
click at [291, 307] on div "DIM - Webinar Last Hot Lead" at bounding box center [273, 303] width 112 height 14
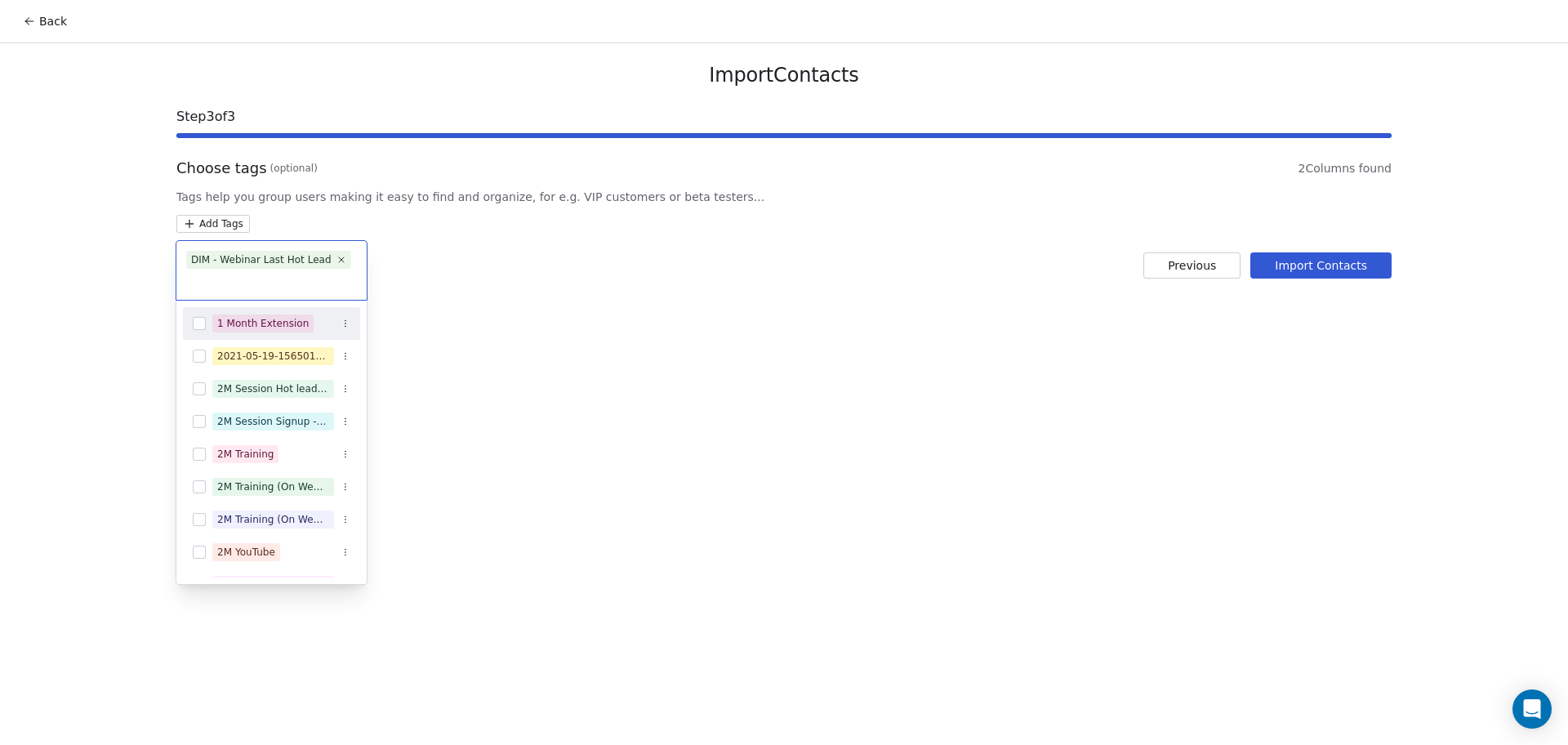
click at [672, 263] on html "Back Import Contacts Step 3 of 3 Choose tags (optional) 2 Columns found Tags he…" at bounding box center [784, 372] width 1568 height 745
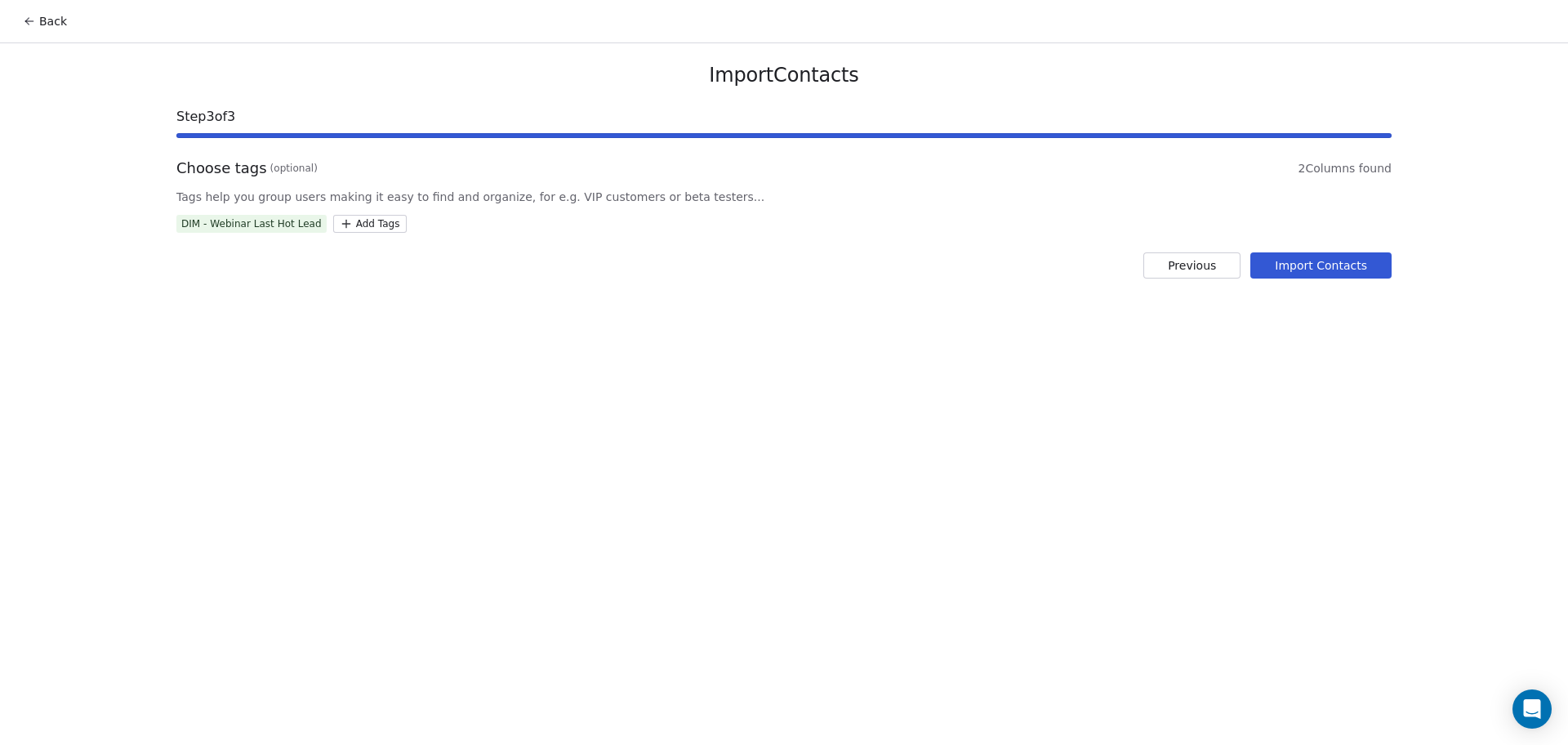
click at [1312, 266] on button "Import Contacts" at bounding box center [1321, 265] width 141 height 26
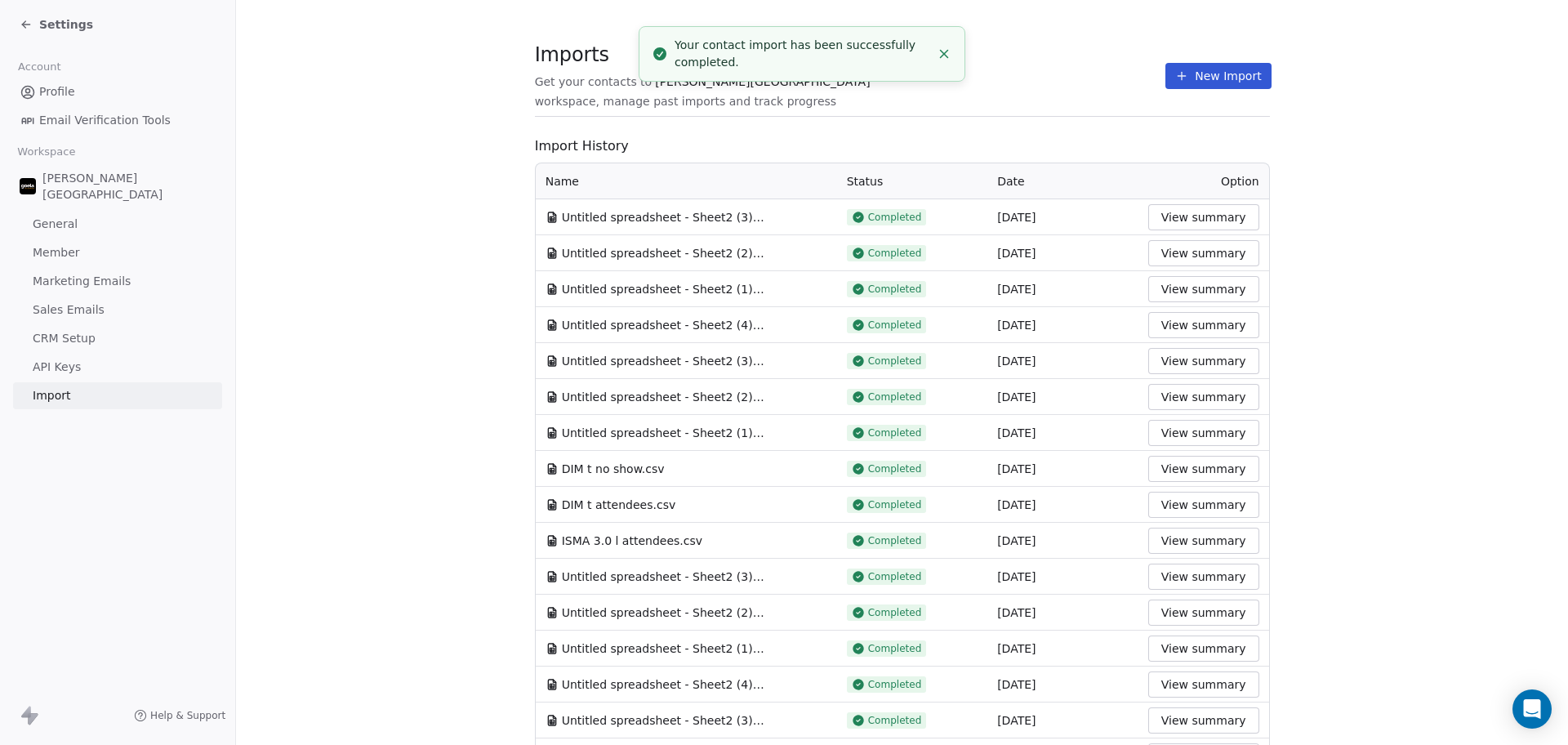
click at [1079, 89] on div "Imports Get your contacts to [PERSON_NAME] School workspace, manage past import…" at bounding box center [902, 76] width 735 height 28
click at [1175, 76] on icon at bounding box center [1182, 76] width 13 height 13
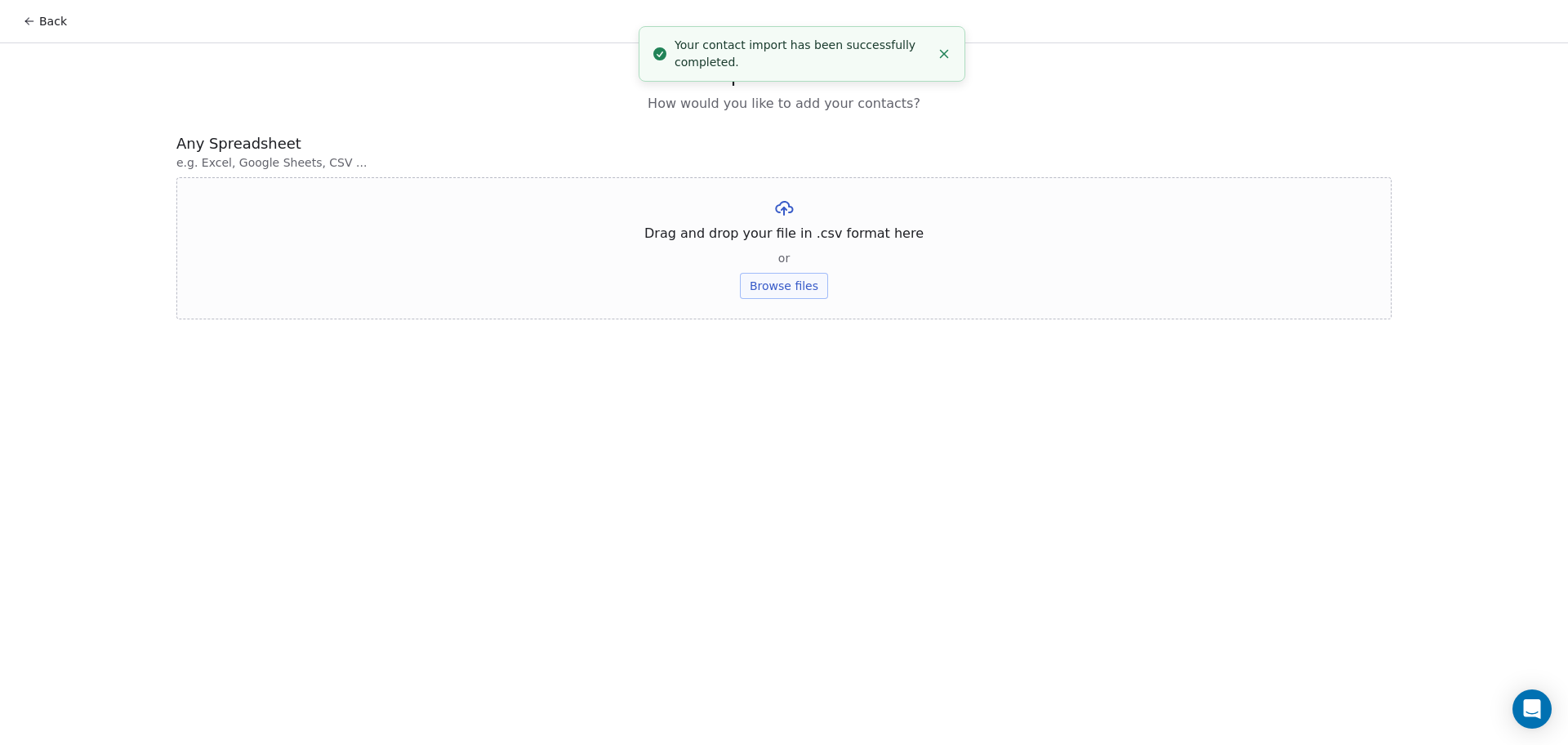
click at [784, 275] on button "Browse files" at bounding box center [784, 285] width 88 height 26
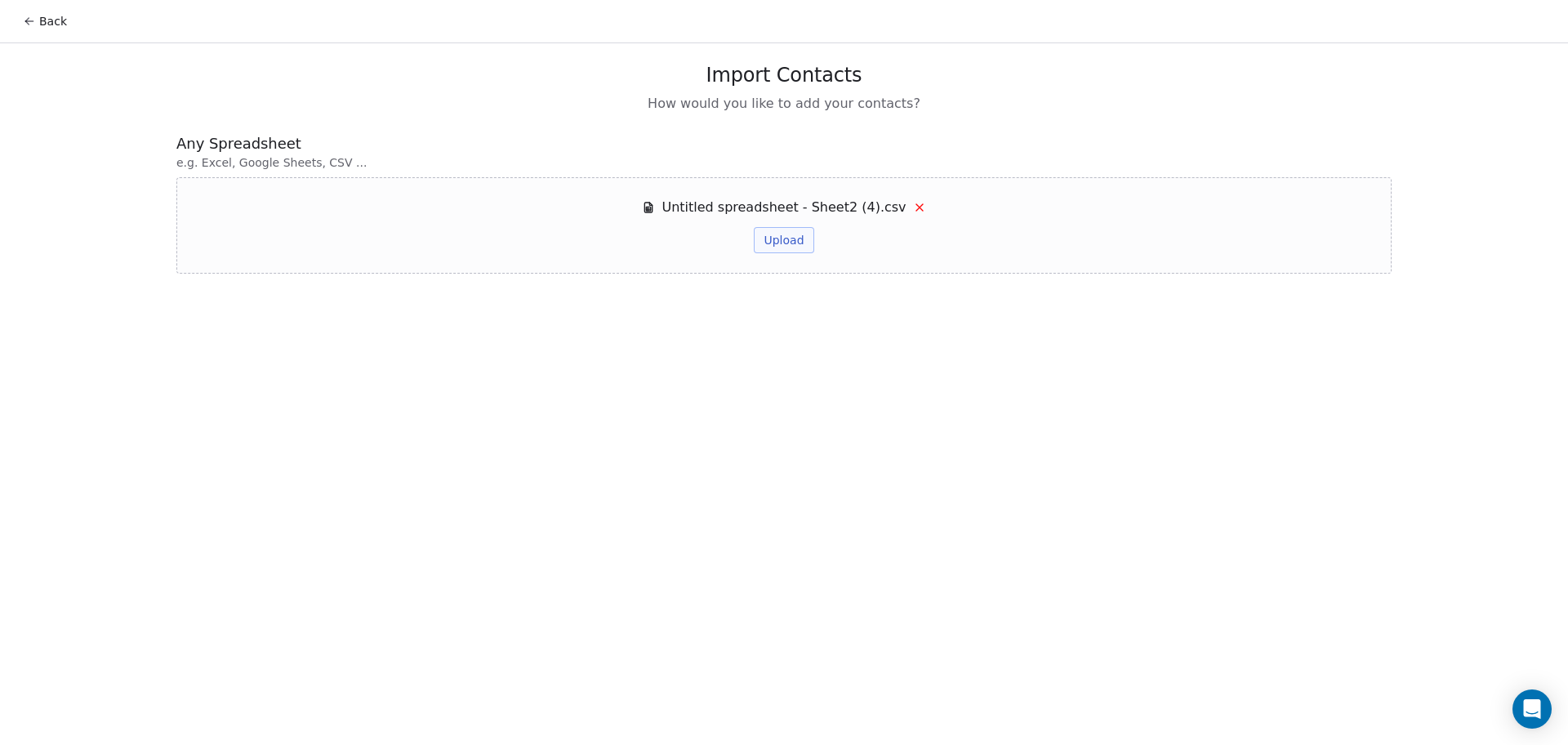
click at [785, 247] on button "Upload" at bounding box center [784, 240] width 60 height 26
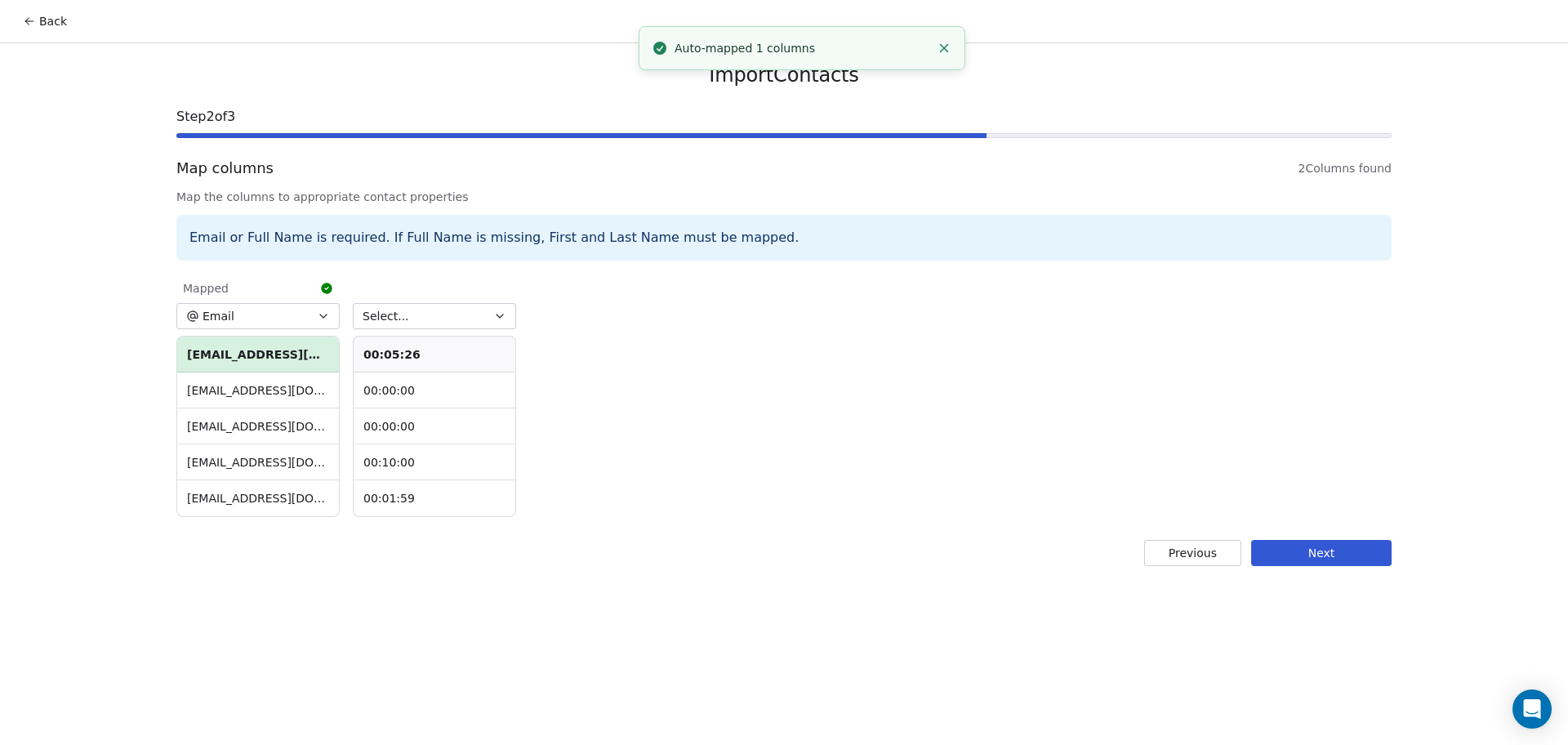
click at [1302, 552] on button "Next" at bounding box center [1321, 552] width 141 height 26
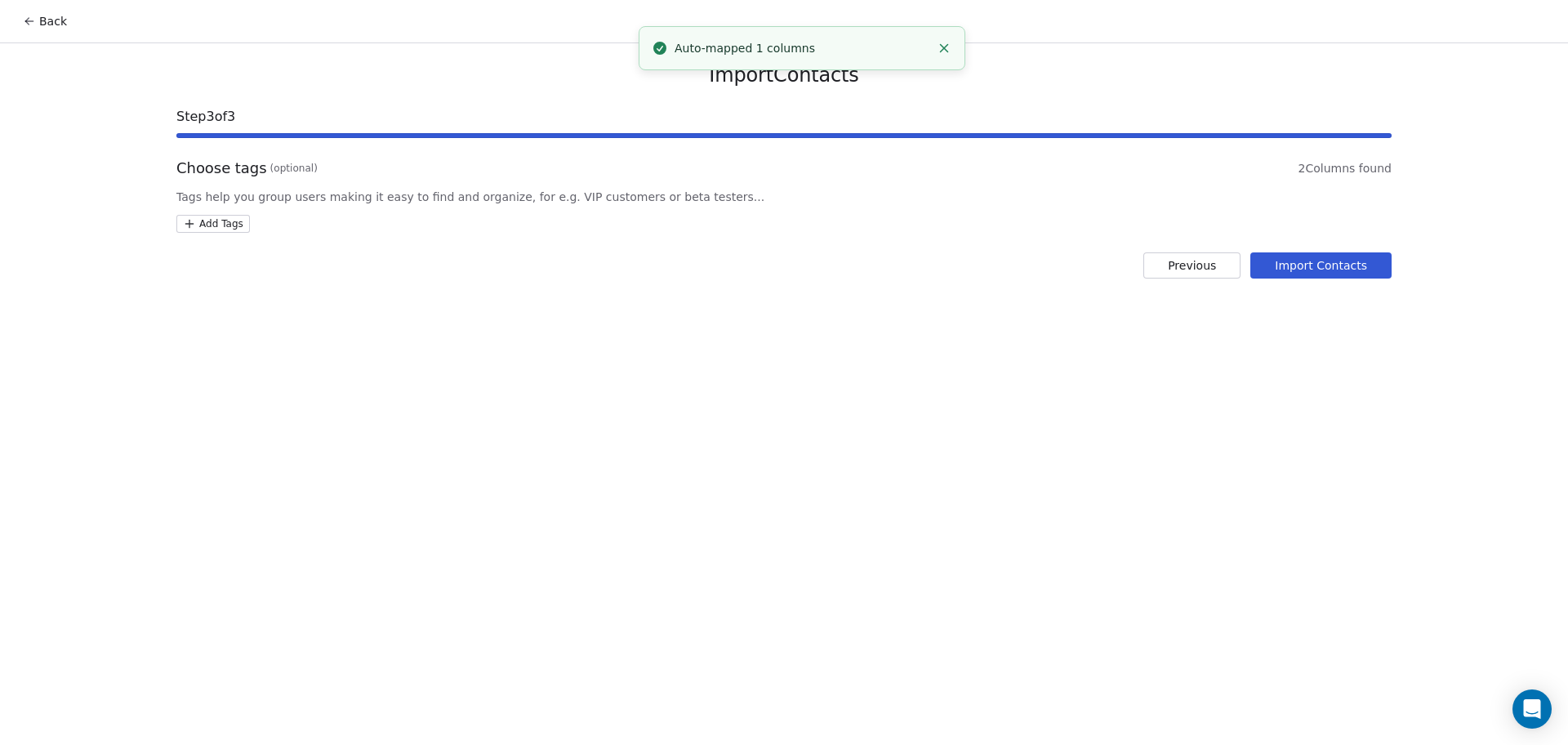
click at [242, 222] on html "Back Import Contacts Step 3 of 3 Choose tags (optional) 2 Columns found Tags he…" at bounding box center [784, 372] width 1568 height 745
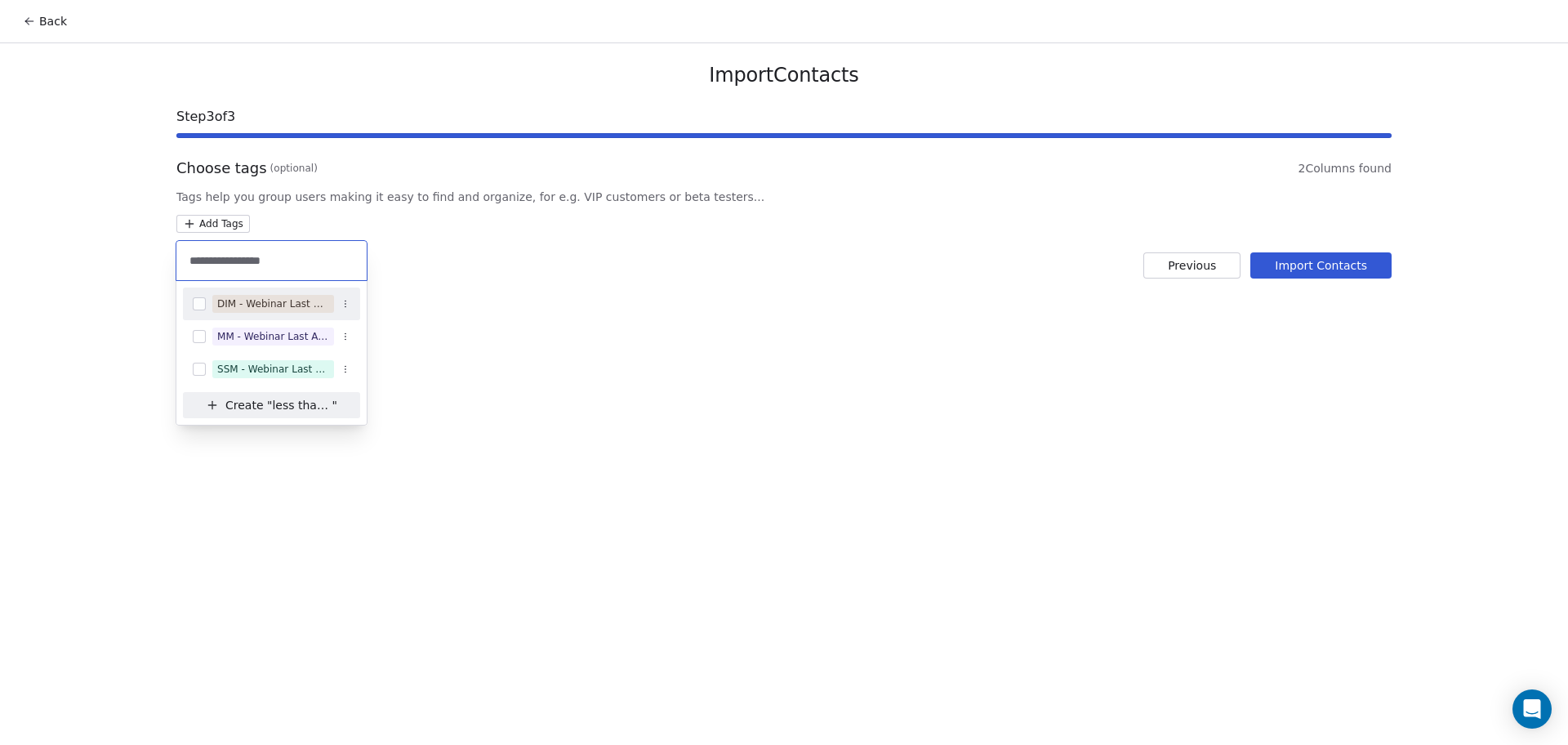
type input "**********"
click at [307, 317] on div "DIM - Webinar Last Attended (Less Than 30 mins)" at bounding box center [271, 304] width 178 height 33
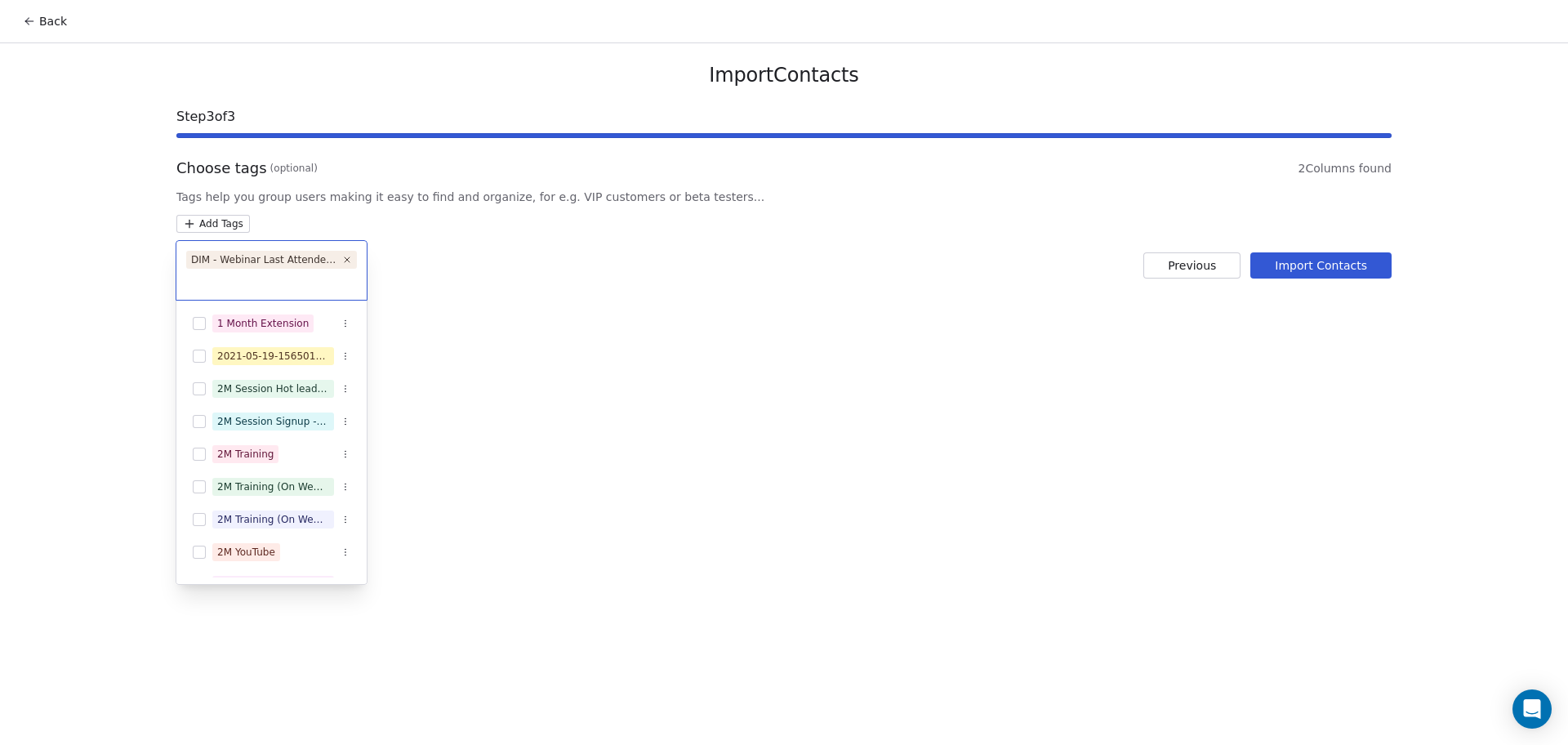
click at [698, 314] on html "Back Import Contacts Step 3 of 3 Choose tags (optional) 2 Columns found Tags he…" at bounding box center [784, 372] width 1568 height 745
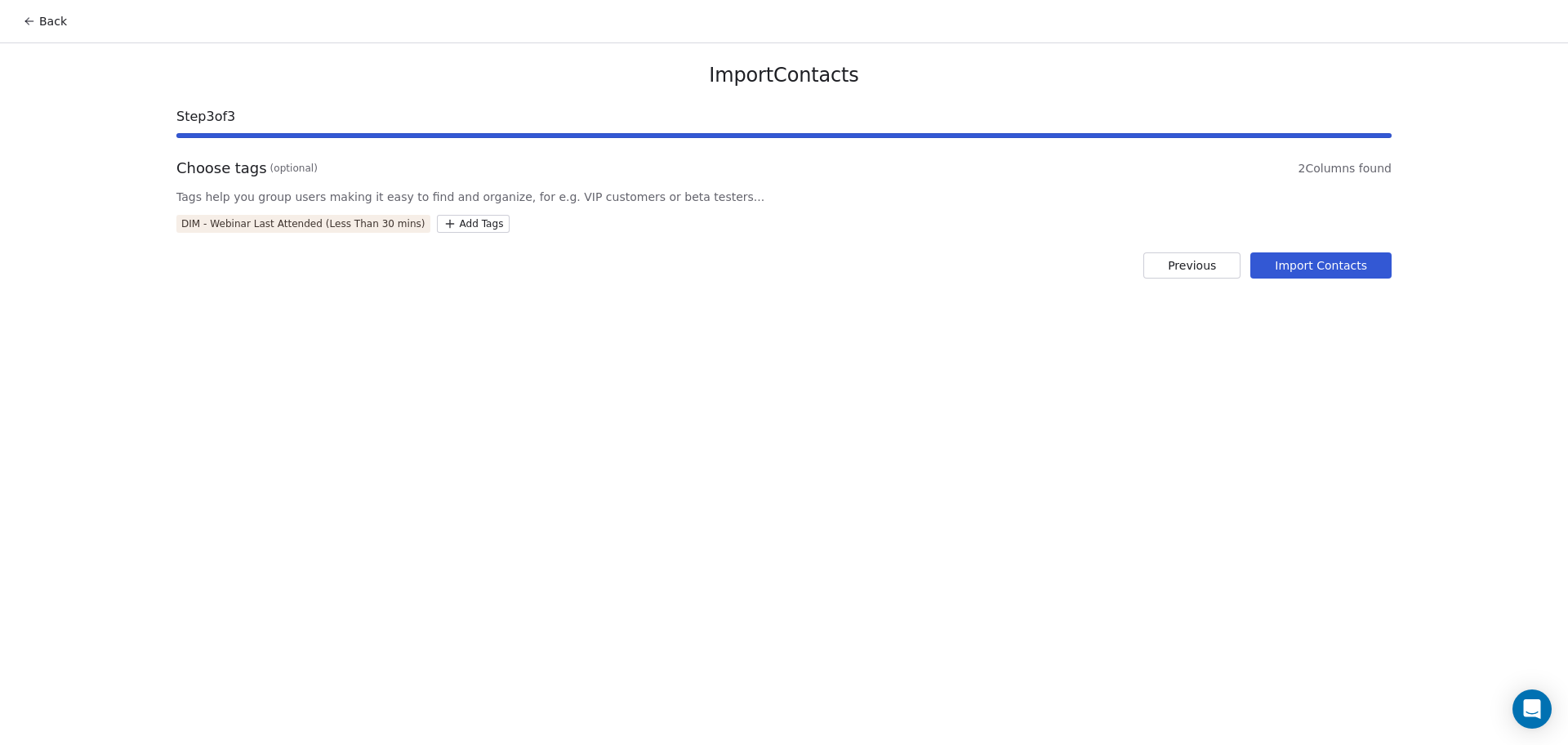
click at [1319, 272] on button "Import Contacts" at bounding box center [1321, 265] width 141 height 26
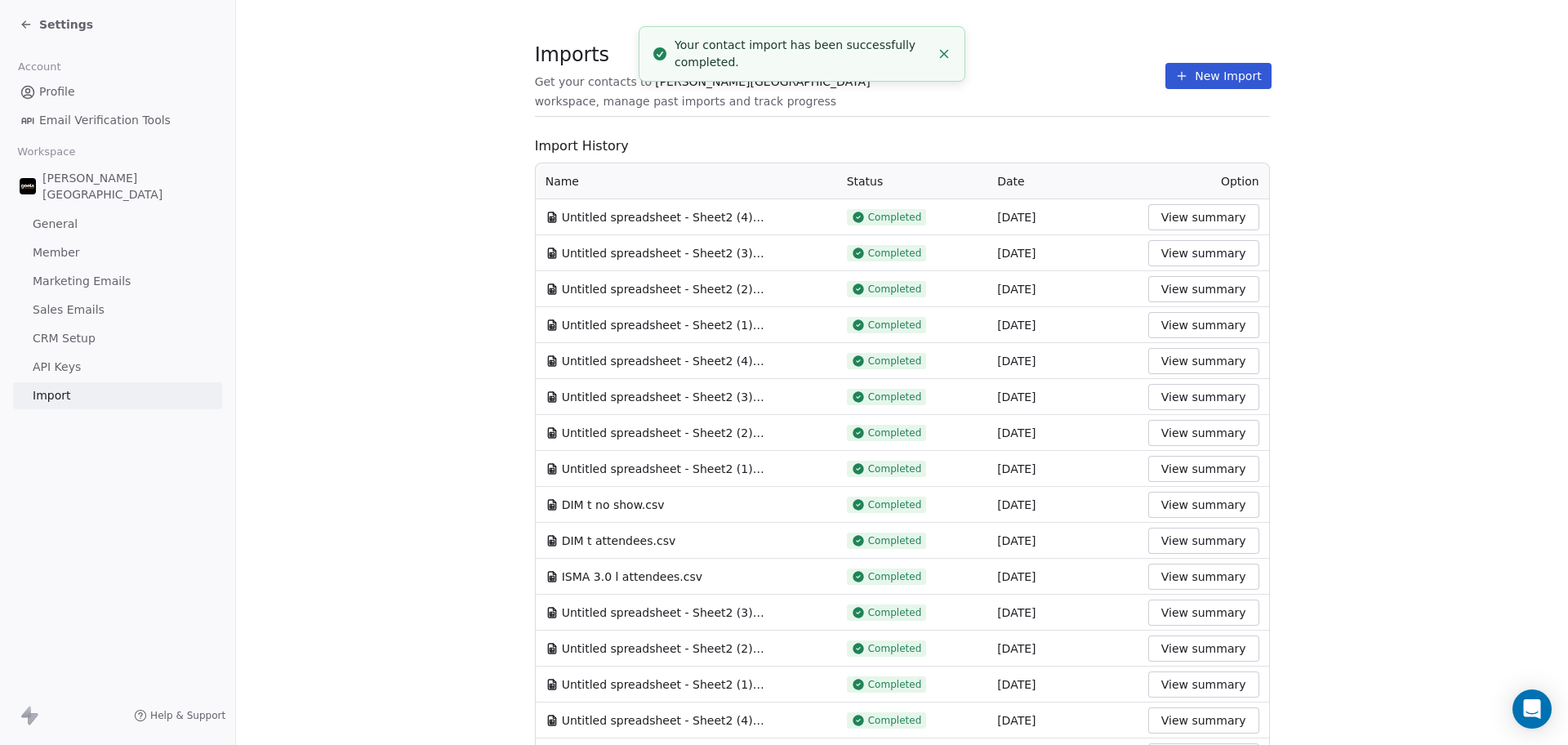
click at [1188, 80] on button "New Import" at bounding box center [1218, 76] width 105 height 26
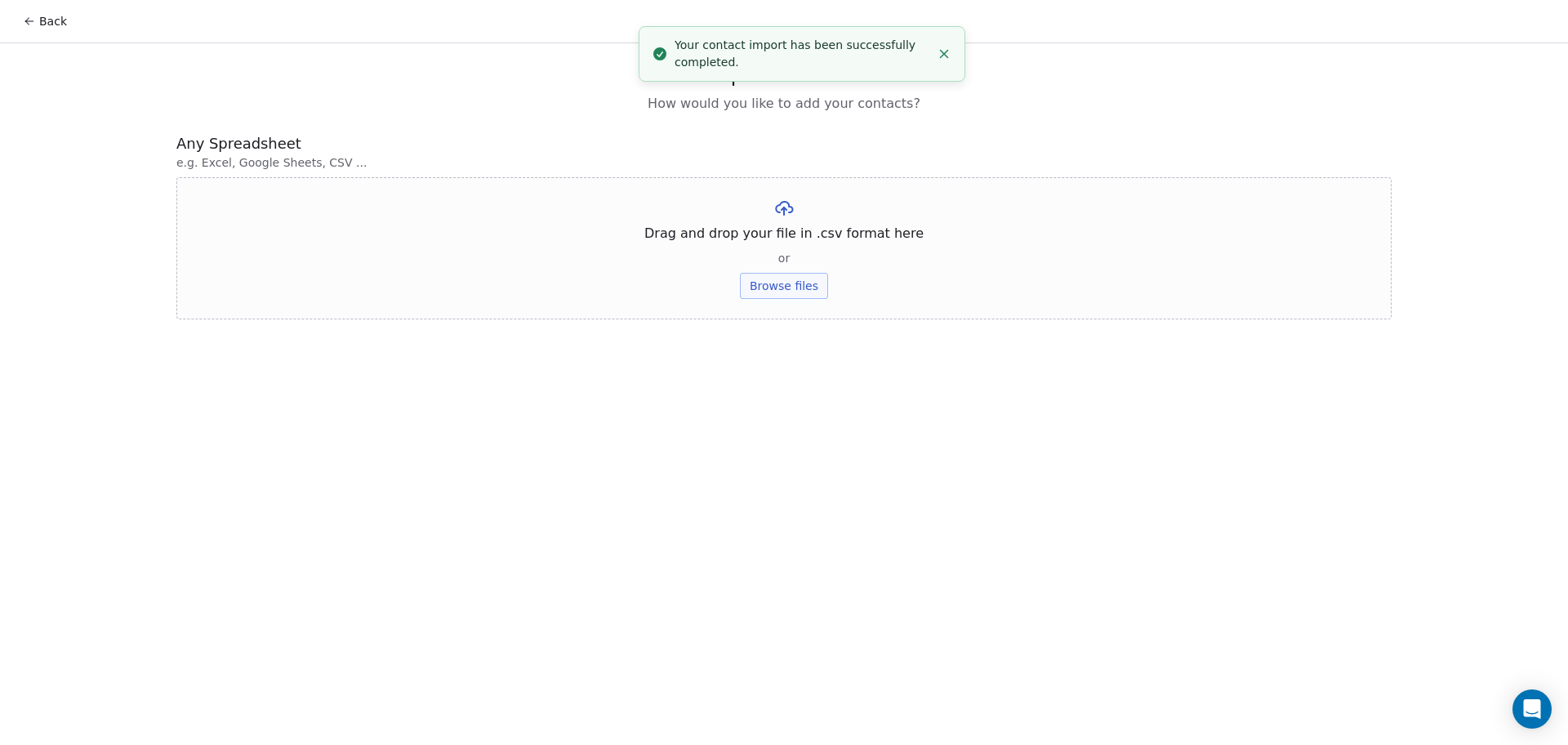
click at [1124, 73] on div "Import Contacts How would you like to add your contacts?" at bounding box center [784, 88] width 1215 height 51
click at [816, 284] on button "Browse files" at bounding box center [784, 285] width 88 height 26
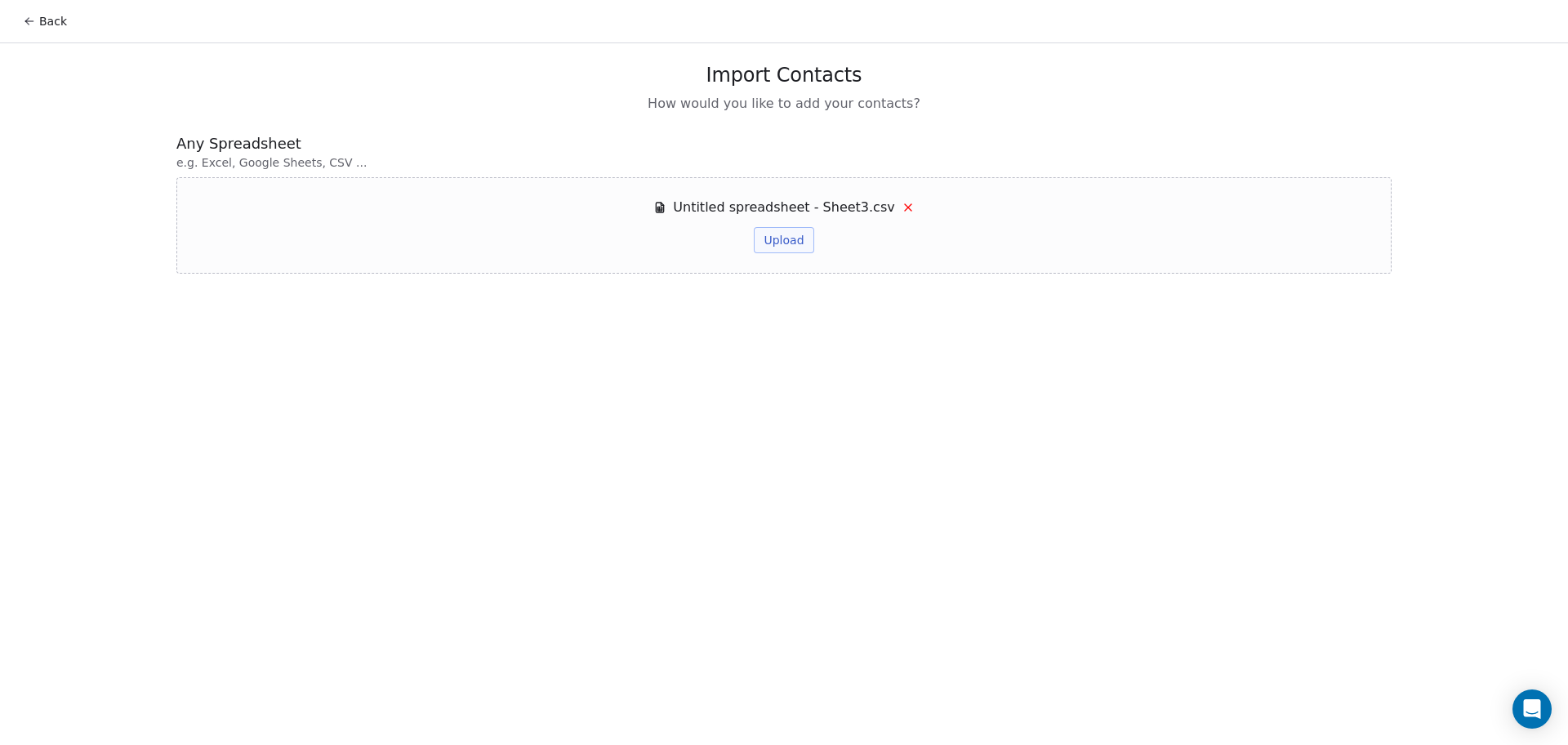
click at [766, 234] on button "Upload" at bounding box center [784, 240] width 60 height 26
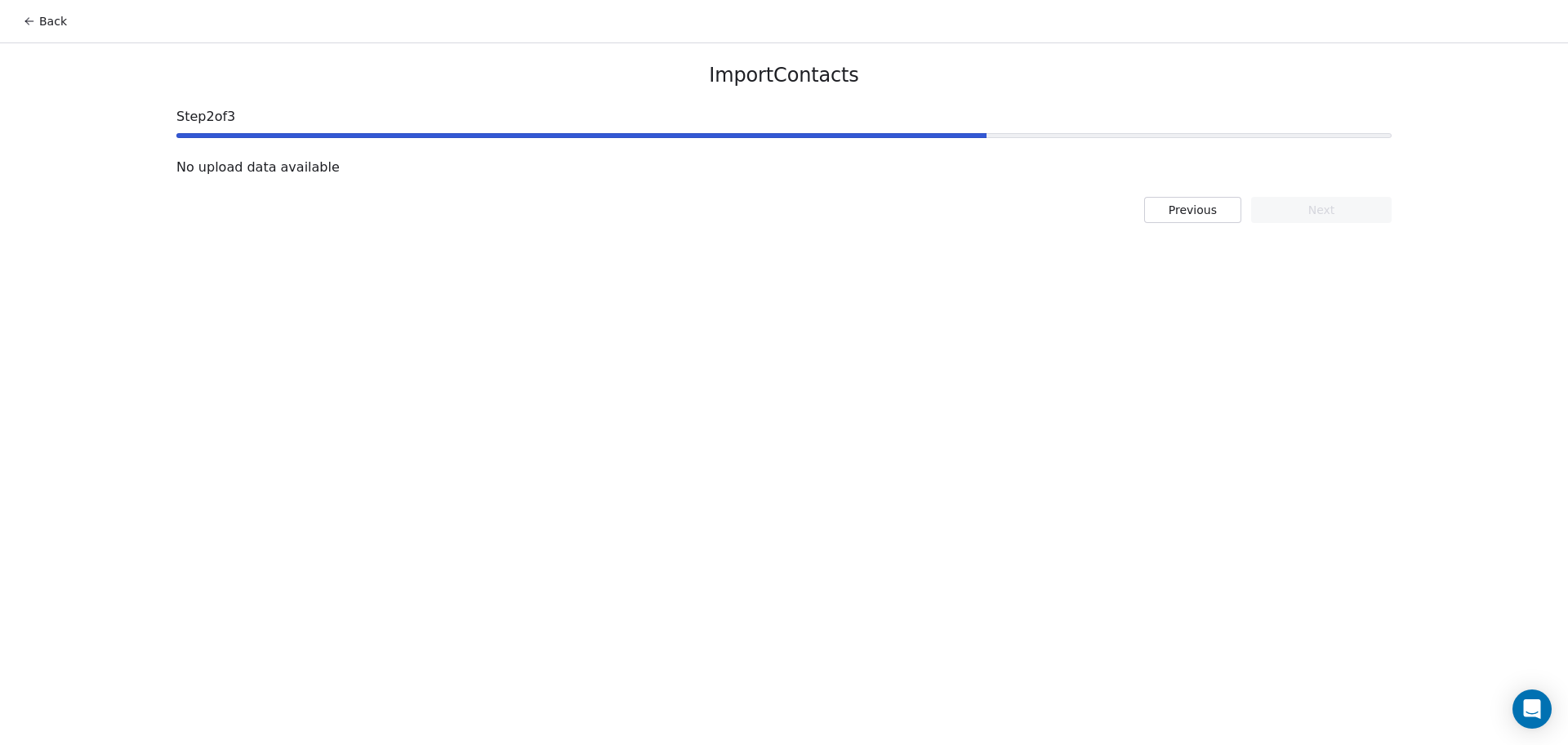
click at [1192, 194] on div "Import Contacts Step 2 of 3 No upload data available Previous Next" at bounding box center [784, 142] width 1254 height 200
click at [1194, 215] on button "Previous" at bounding box center [1192, 210] width 97 height 26
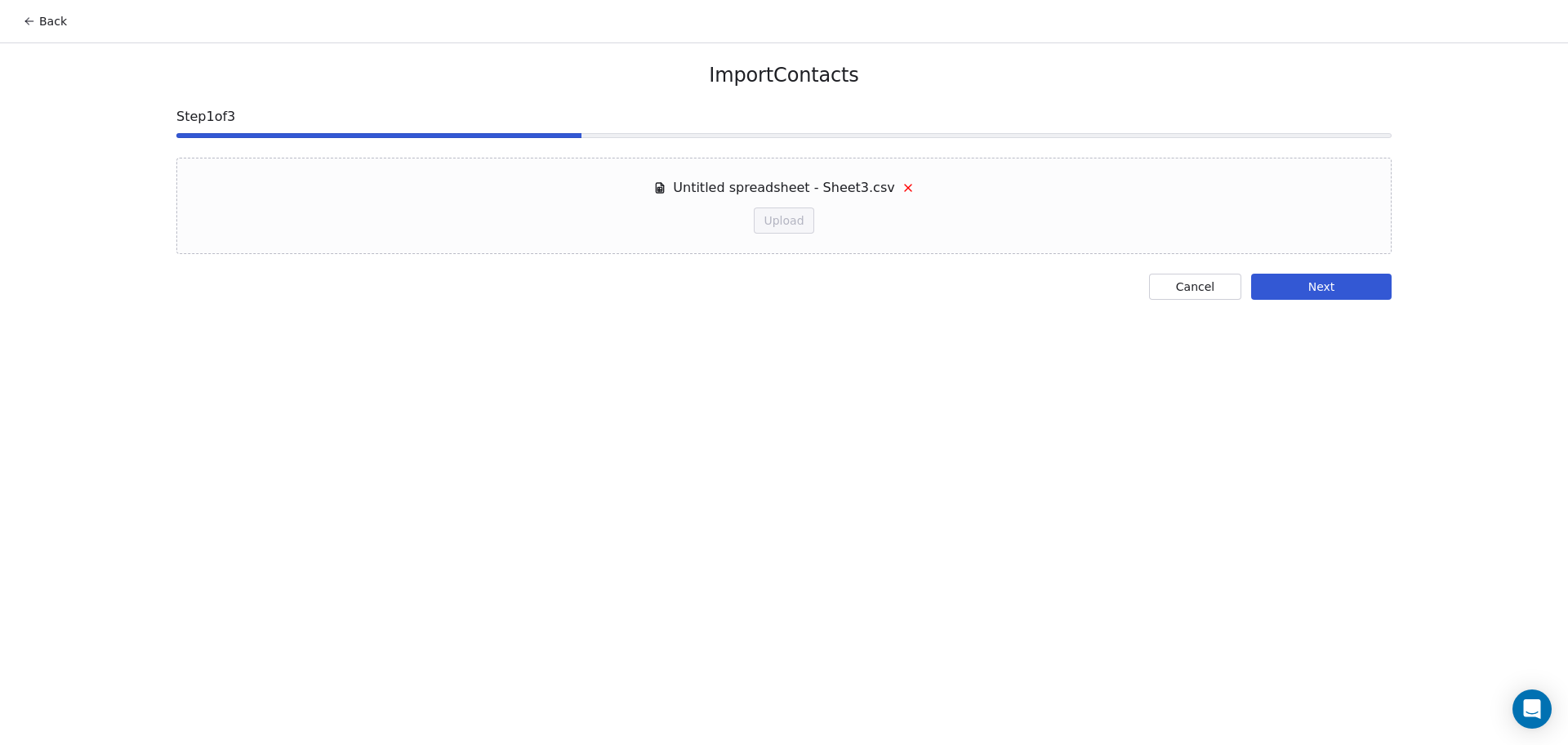
click at [1243, 289] on div "Cancel Next" at bounding box center [784, 286] width 1215 height 26
click at [1222, 289] on button "Cancel" at bounding box center [1195, 286] width 93 height 26
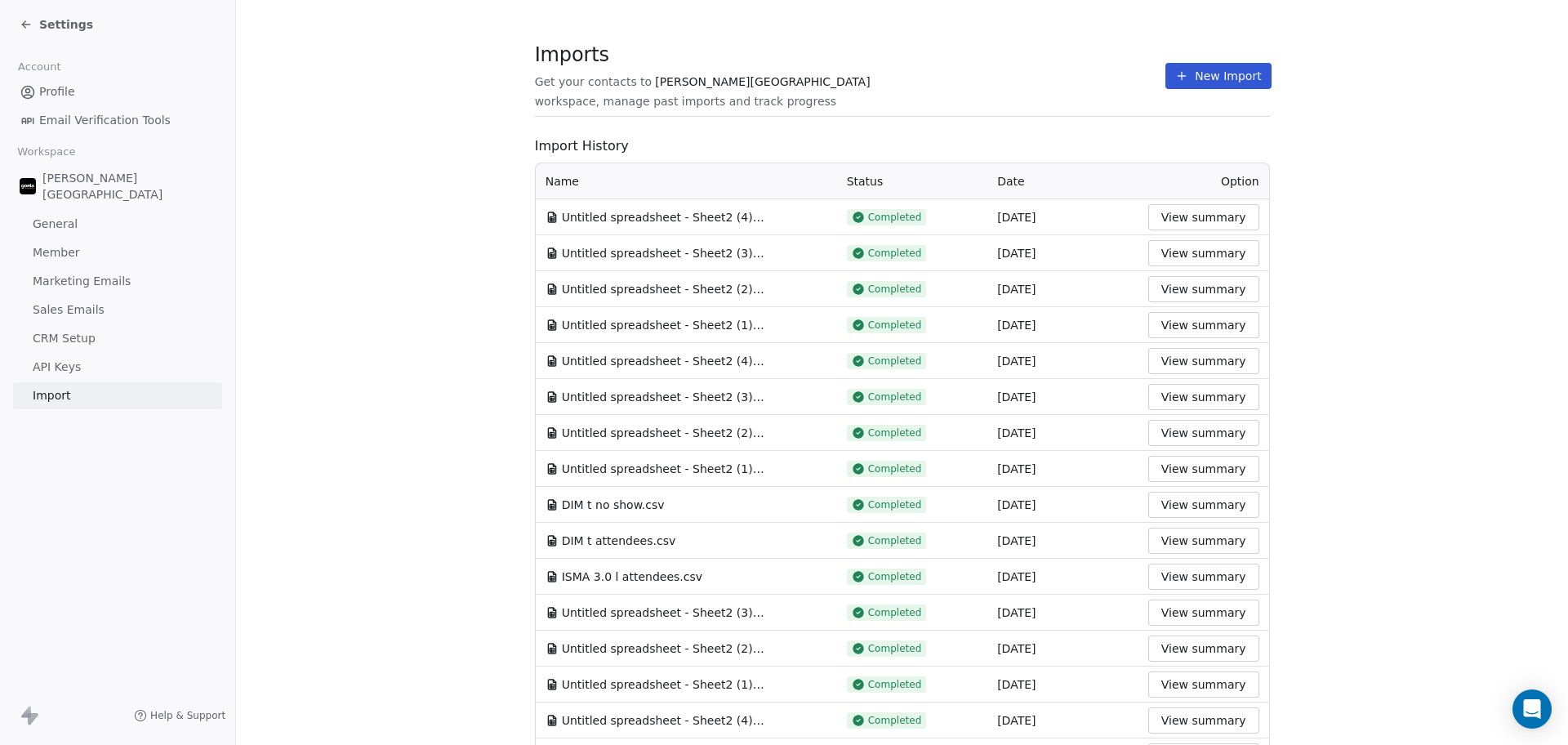
click at [1220, 73] on button "New Import" at bounding box center [1218, 76] width 105 height 26
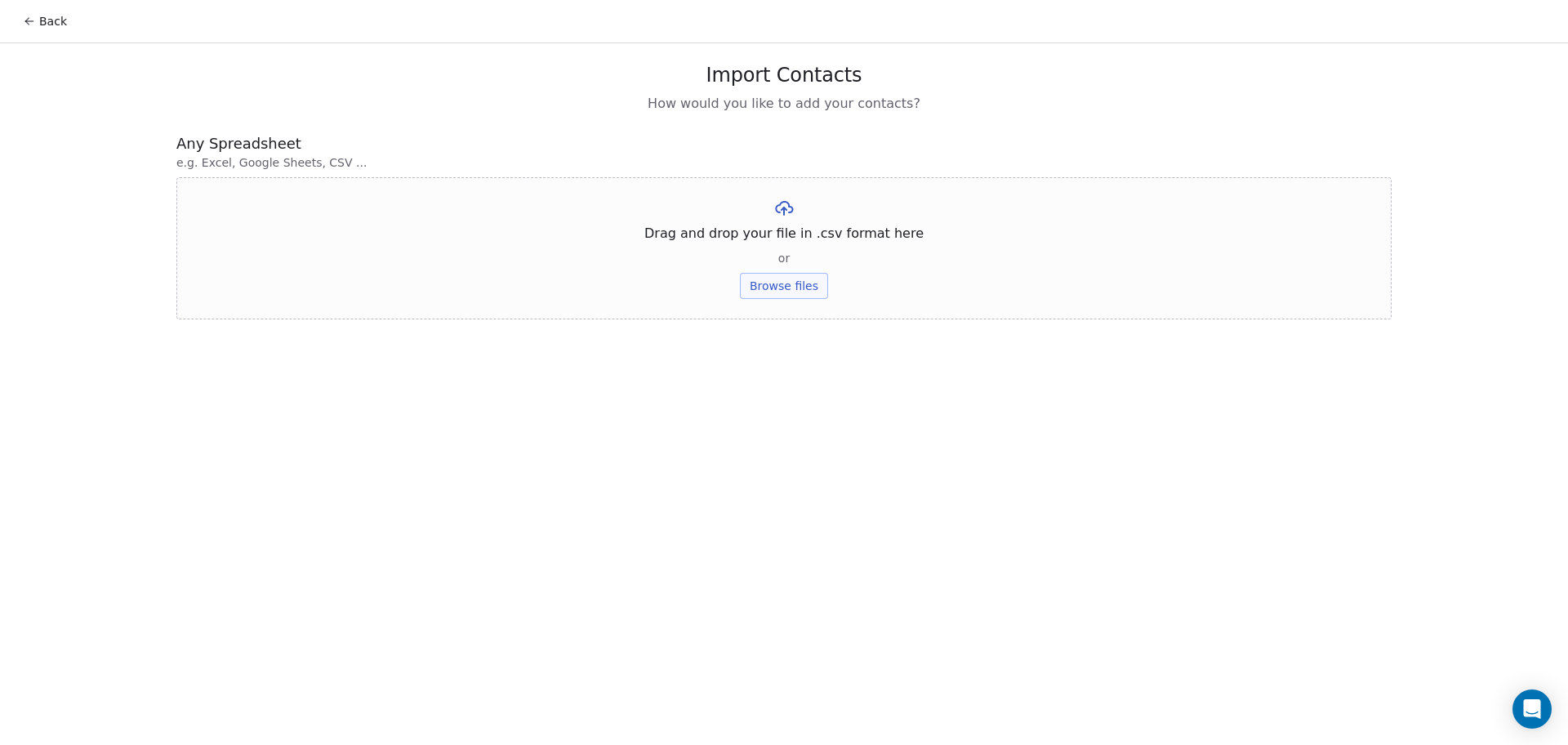
click at [766, 288] on button "Browse files" at bounding box center [784, 285] width 88 height 26
click at [791, 244] on button "Upload" at bounding box center [784, 240] width 60 height 26
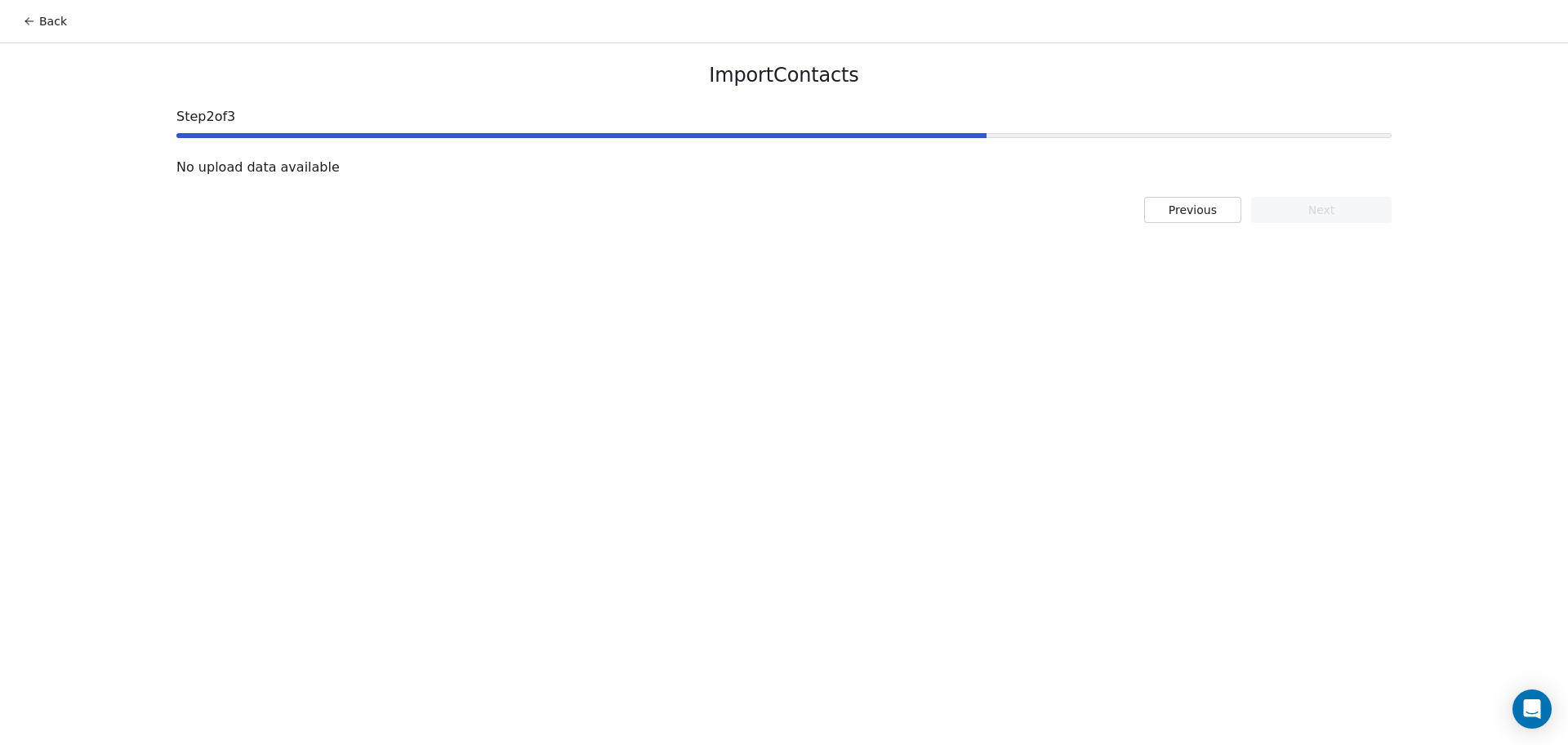
click at [1190, 221] on button "Previous" at bounding box center [1192, 210] width 97 height 26
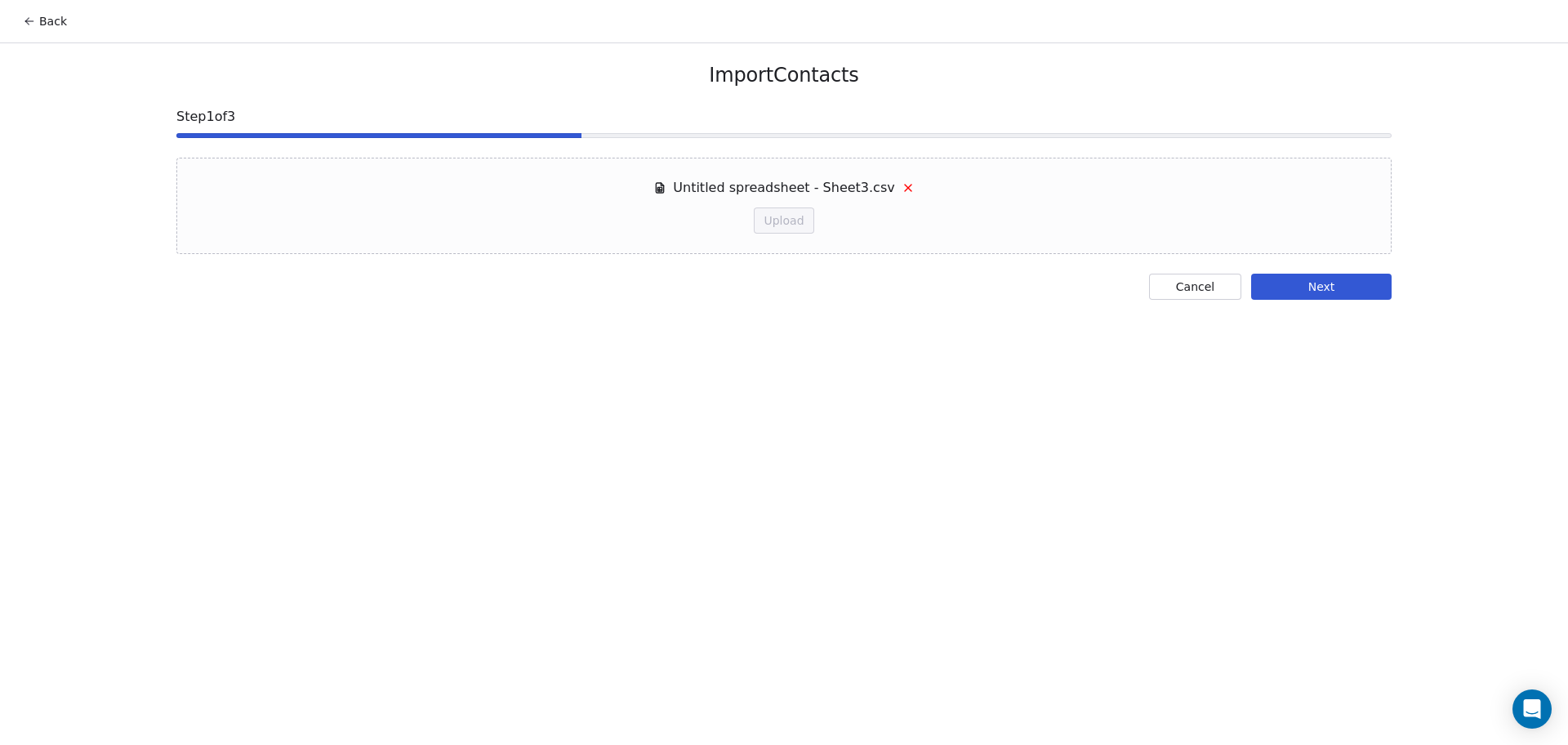
click at [1212, 279] on button "Cancel" at bounding box center [1195, 286] width 93 height 26
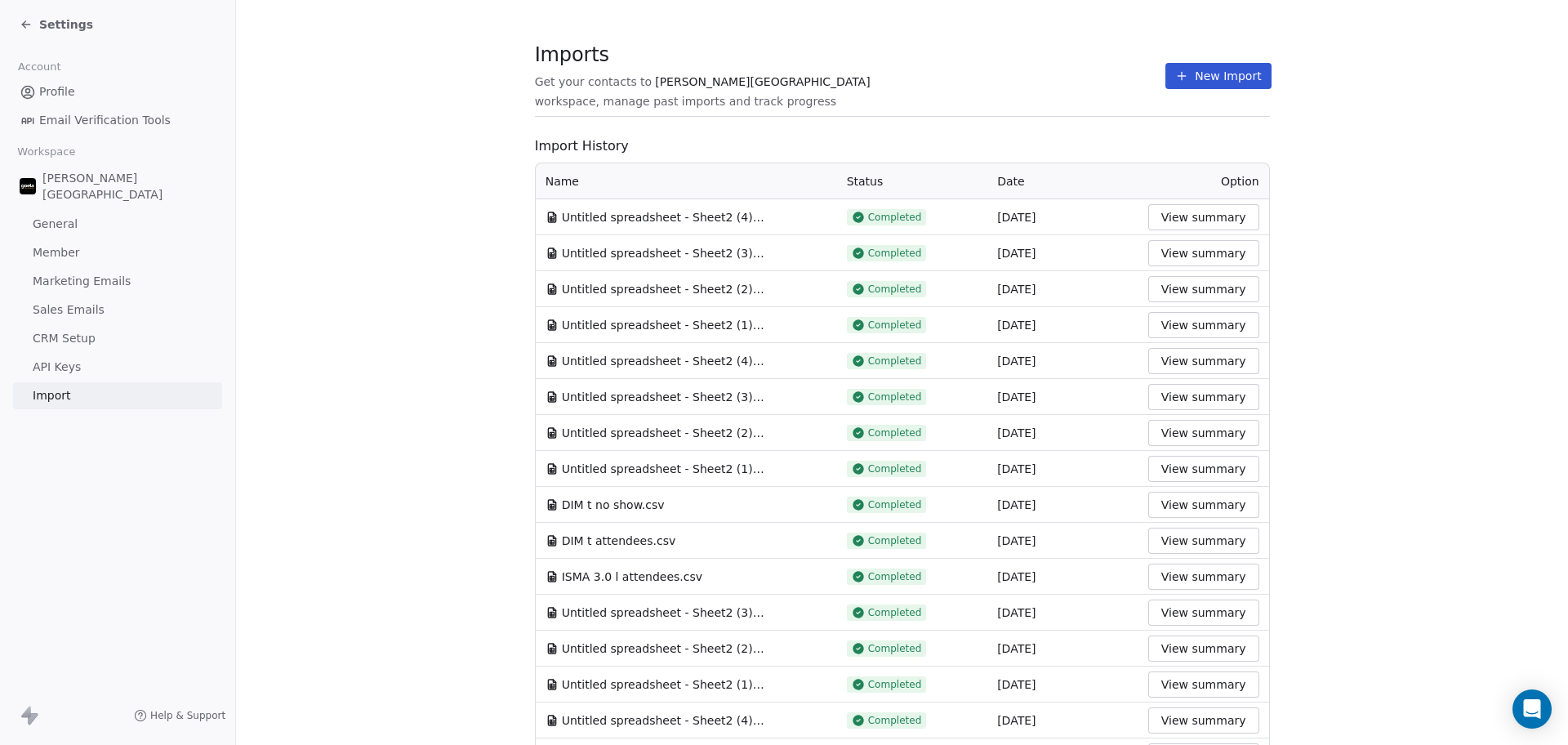
click at [1150, 52] on section "Imports Get your contacts to [PERSON_NAME] School workspace, manage past import…" at bounding box center [902, 84] width 735 height 65
click at [1176, 67] on button "New Import" at bounding box center [1218, 76] width 105 height 26
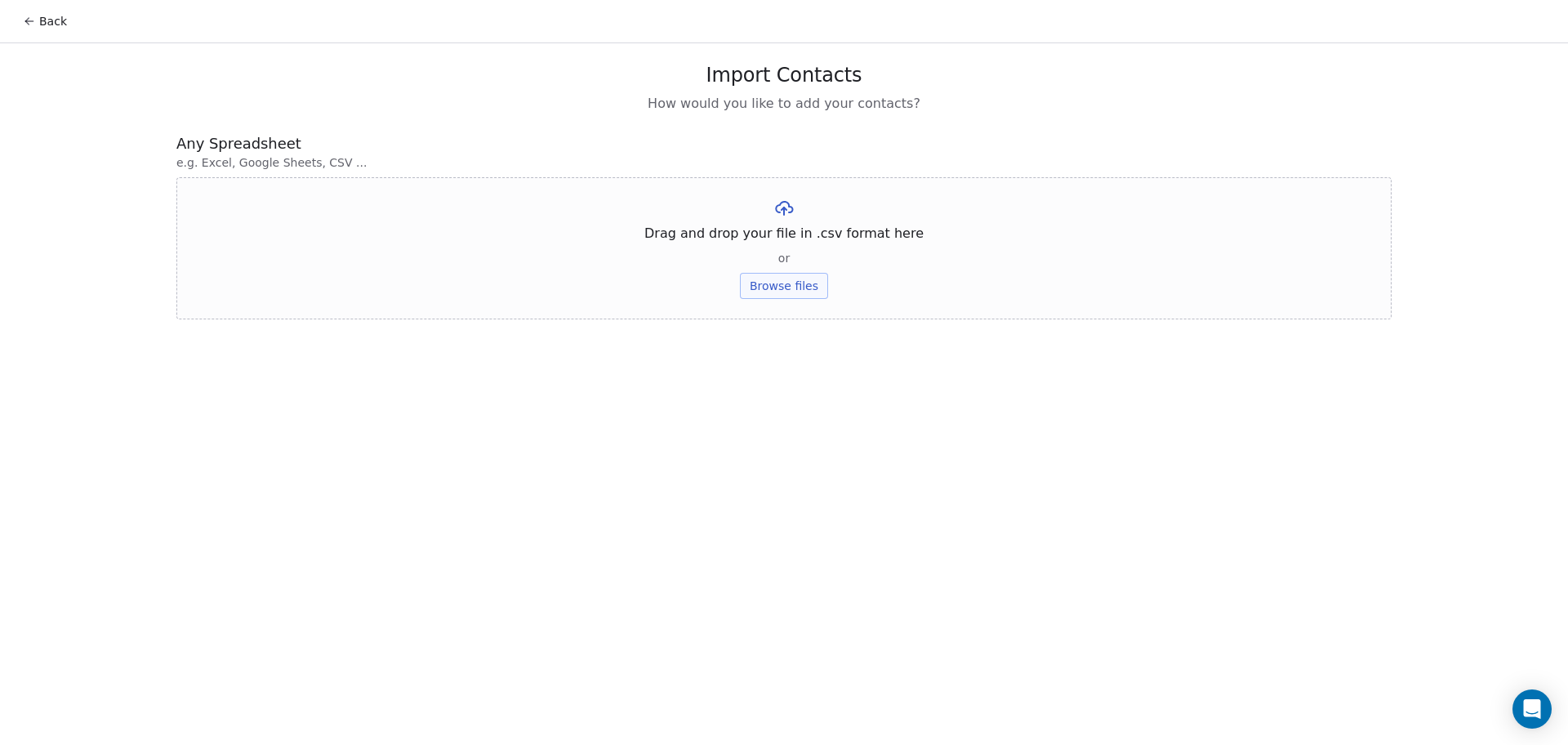
click at [774, 292] on button "Browse files" at bounding box center [784, 285] width 88 height 26
click at [804, 249] on button "Upload" at bounding box center [784, 240] width 60 height 26
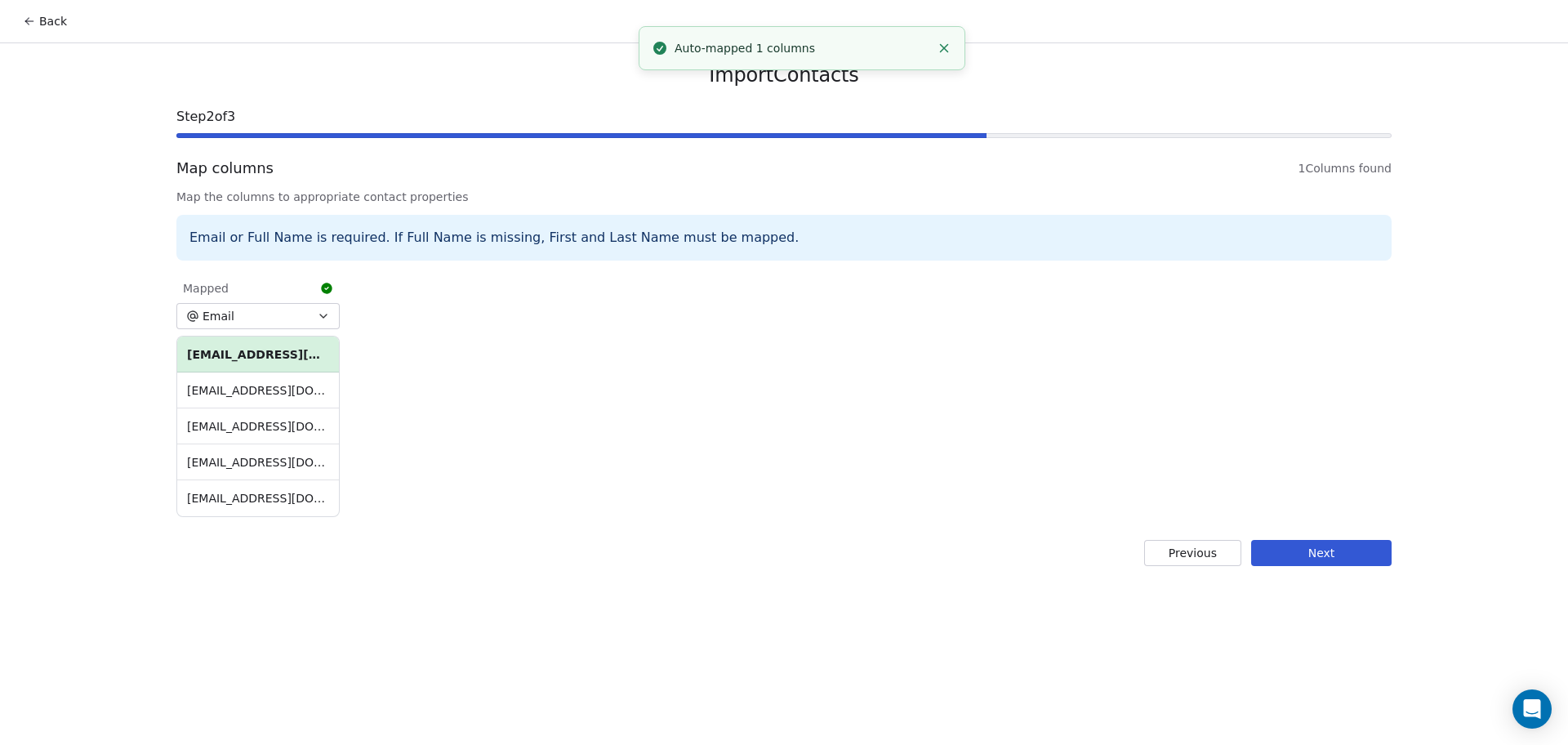
click at [1270, 549] on button "Next" at bounding box center [1321, 552] width 141 height 26
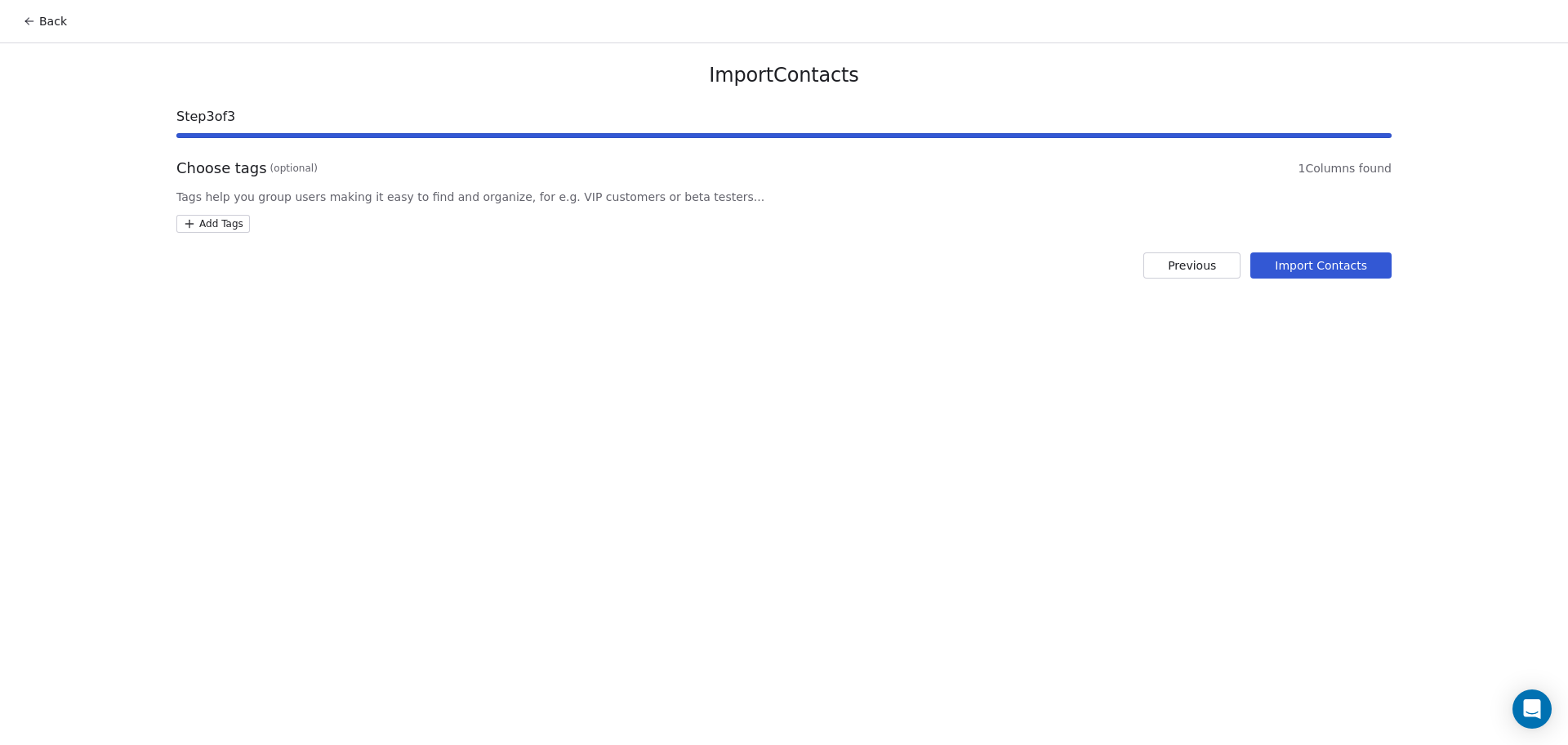
click at [215, 224] on html "Back Import Contacts Step 3 of 3 Choose tags (optional) 1 Columns found Tags he…" at bounding box center [784, 372] width 1568 height 745
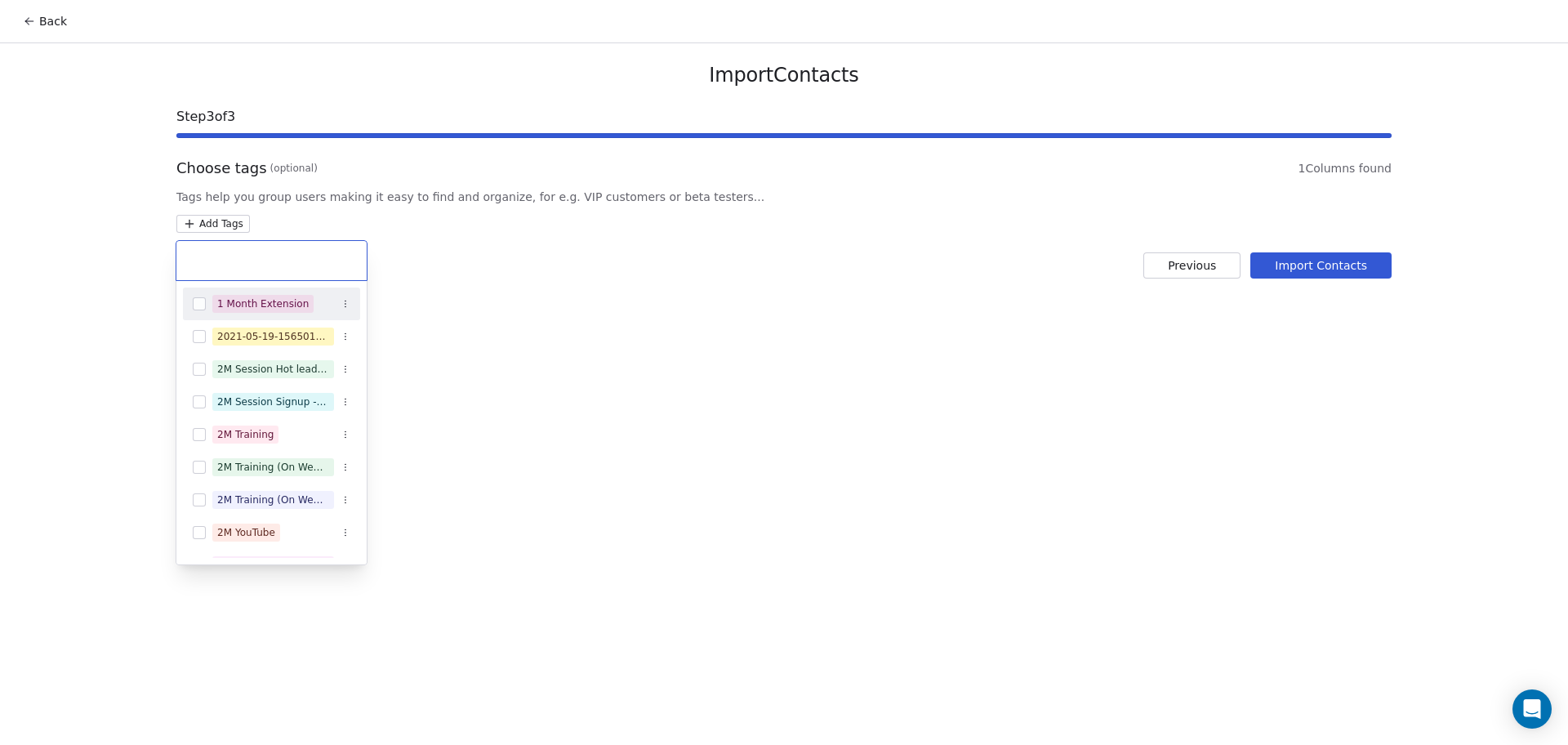
click at [245, 254] on input "text" at bounding box center [271, 260] width 171 height 18
type input "*"
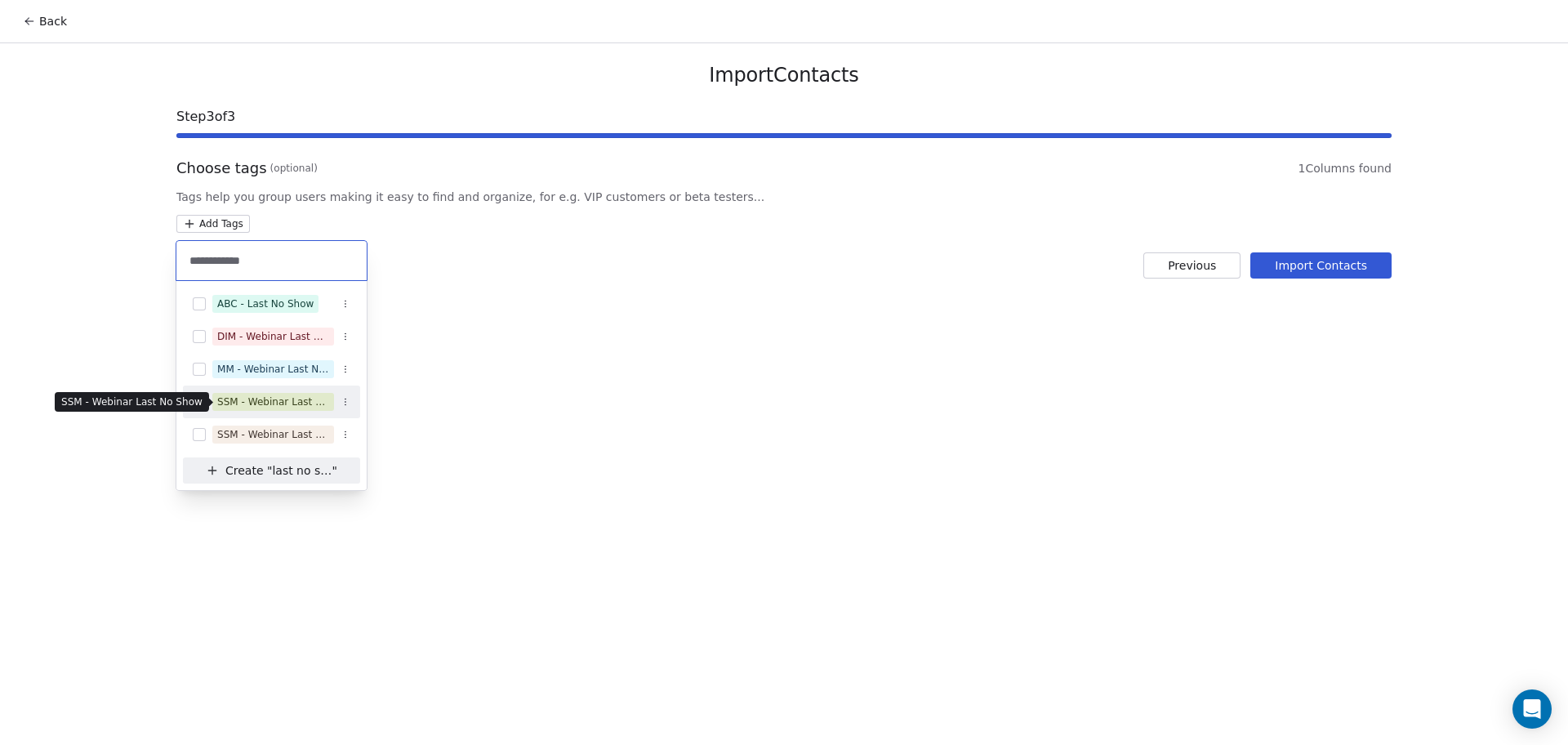
type input "**********"
click at [287, 399] on div "SSM - Webinar Last No Show" at bounding box center [273, 402] width 112 height 14
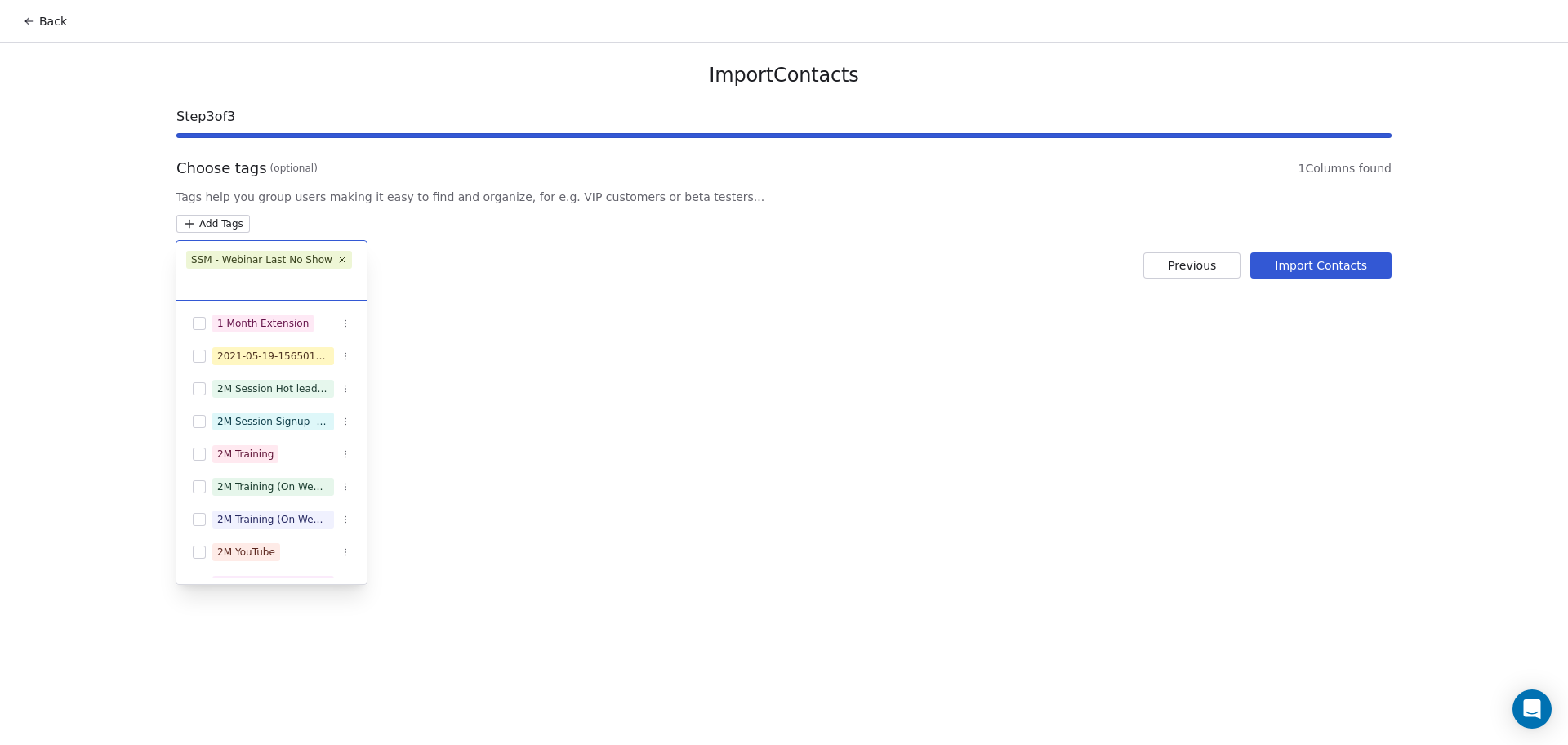
click at [757, 228] on html "Back Import Contacts Step 3 of 3 Choose tags (optional) 1 Columns found Tags he…" at bounding box center [784, 372] width 1568 height 745
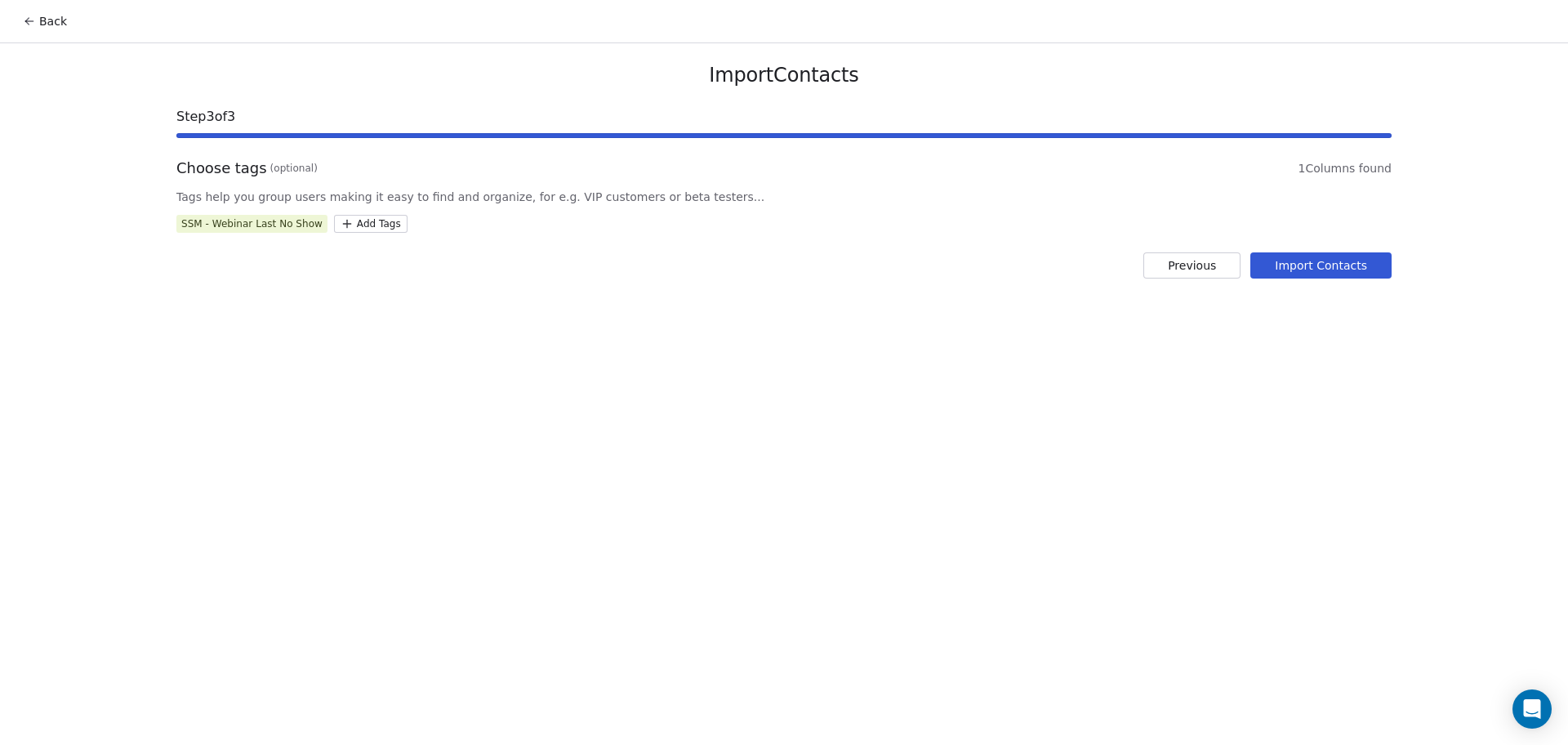
click at [1348, 261] on button "Import Contacts" at bounding box center [1321, 265] width 141 height 26
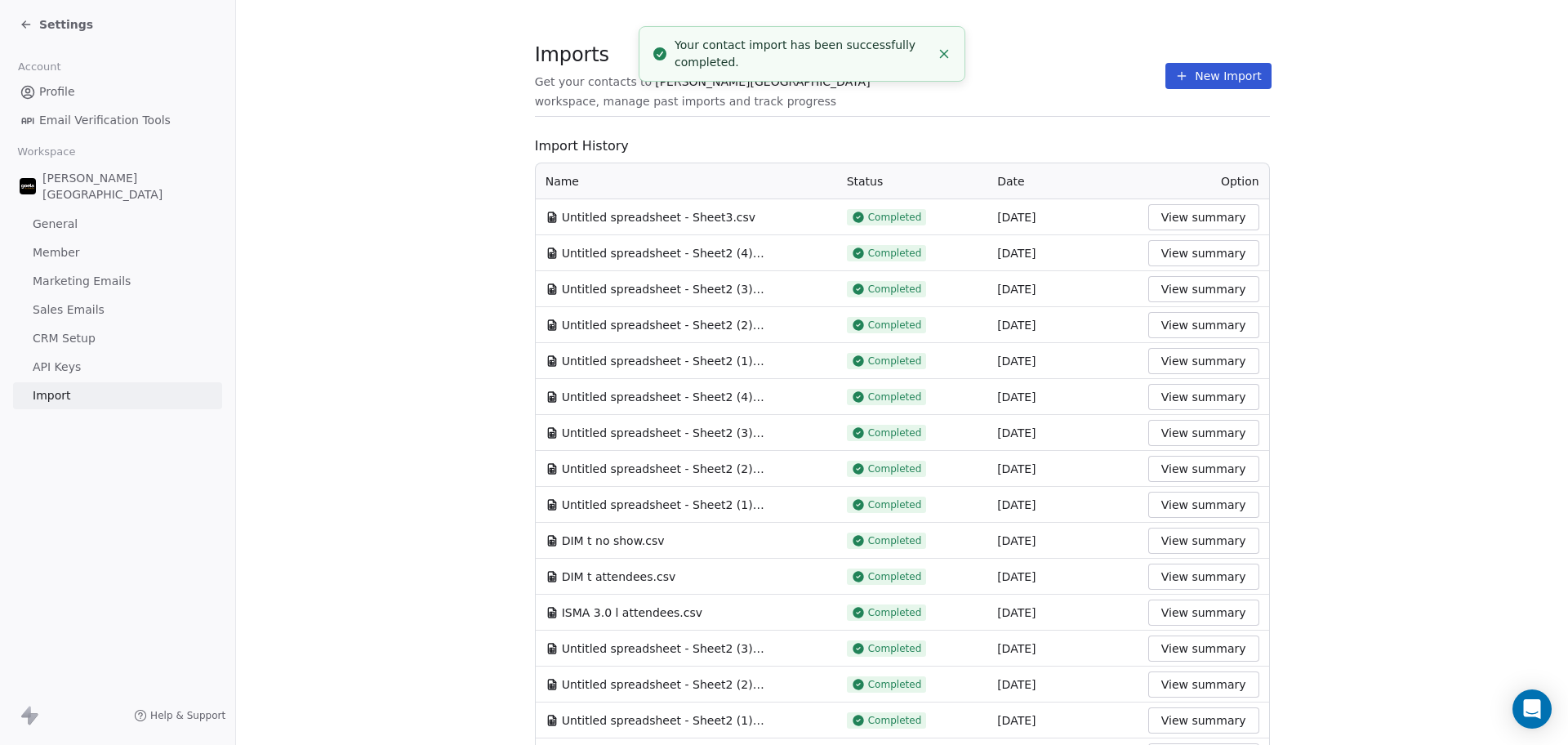
click at [1216, 76] on button "New Import" at bounding box center [1218, 76] width 105 height 26
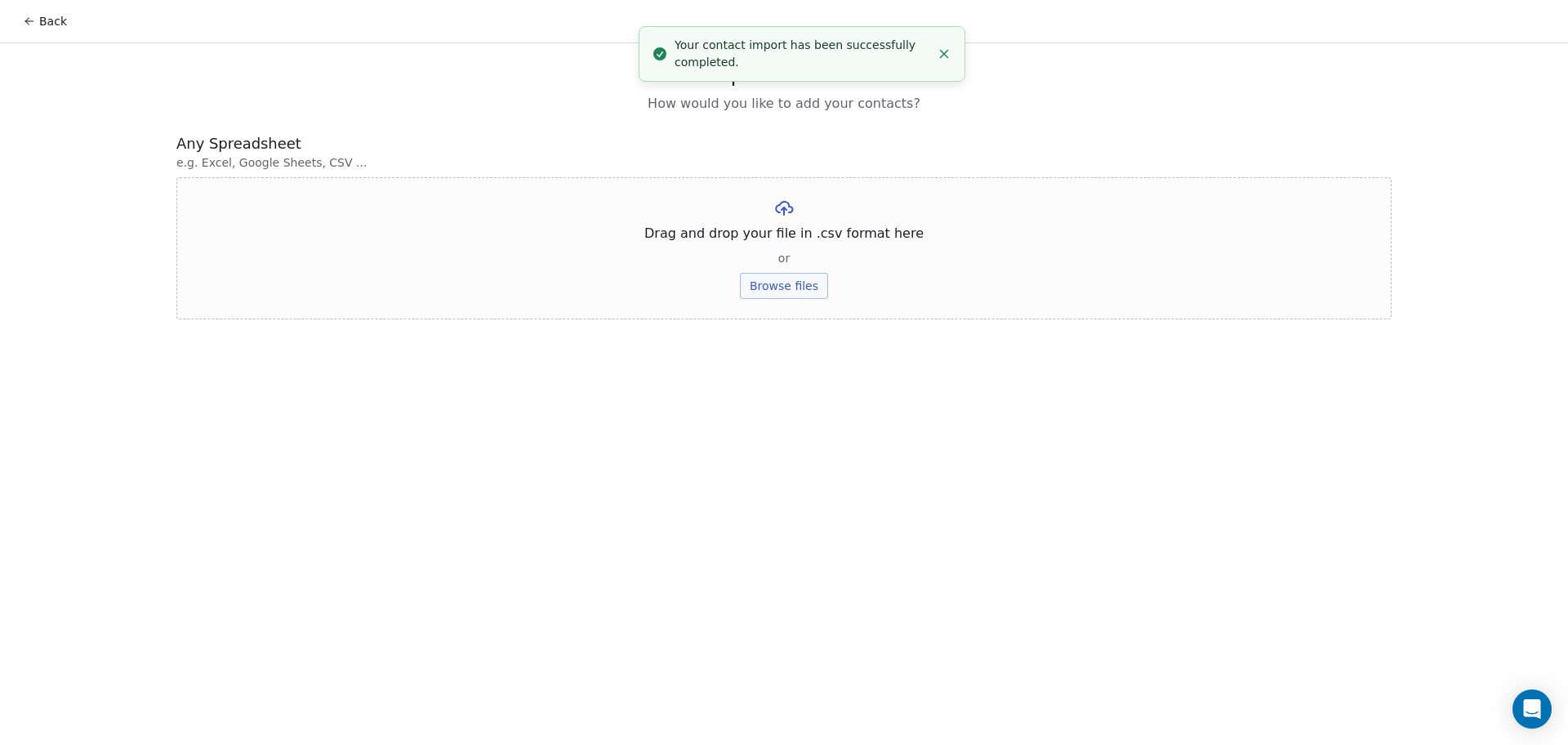
click at [766, 286] on button "Browse files" at bounding box center [784, 285] width 88 height 26
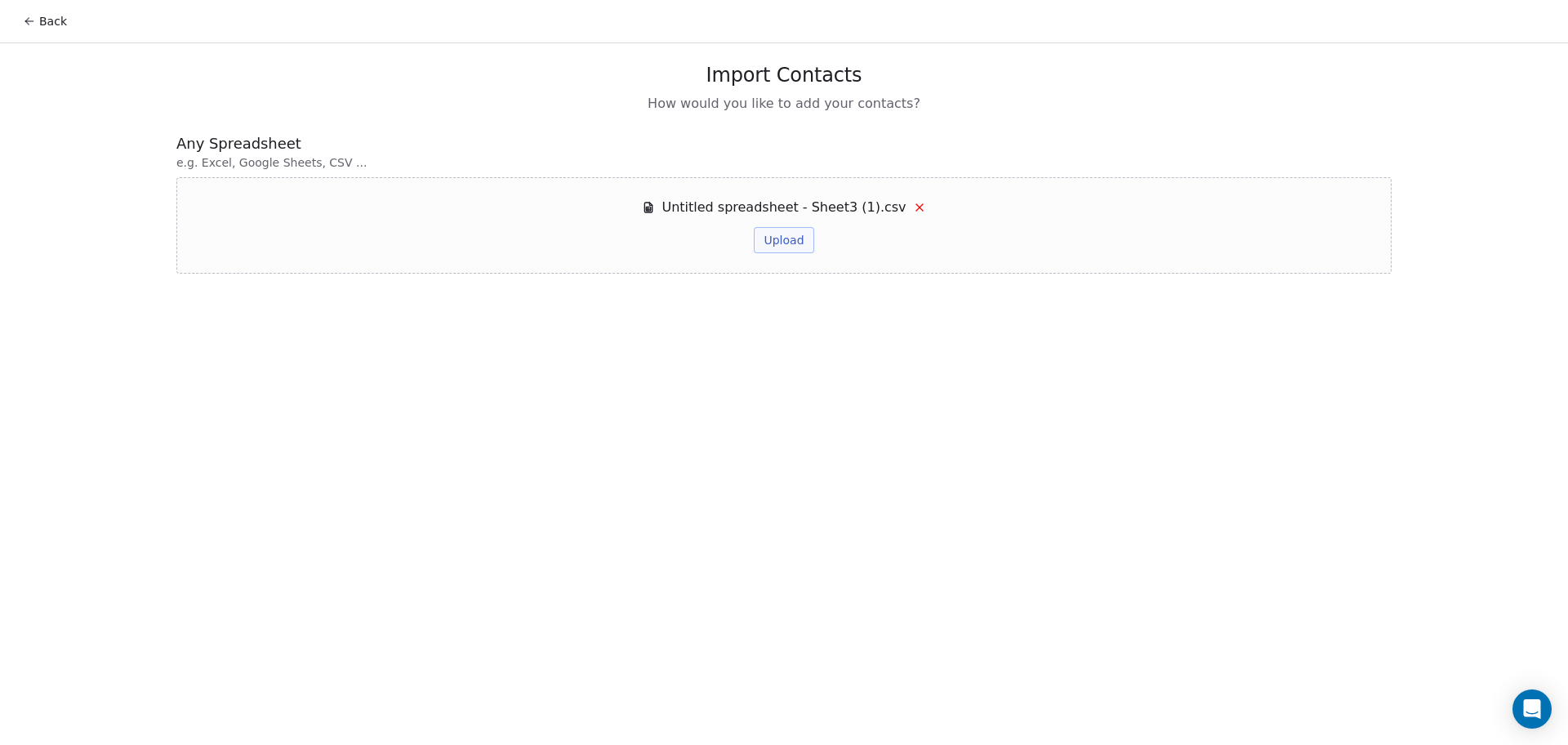
click at [789, 237] on button "Upload" at bounding box center [784, 240] width 60 height 26
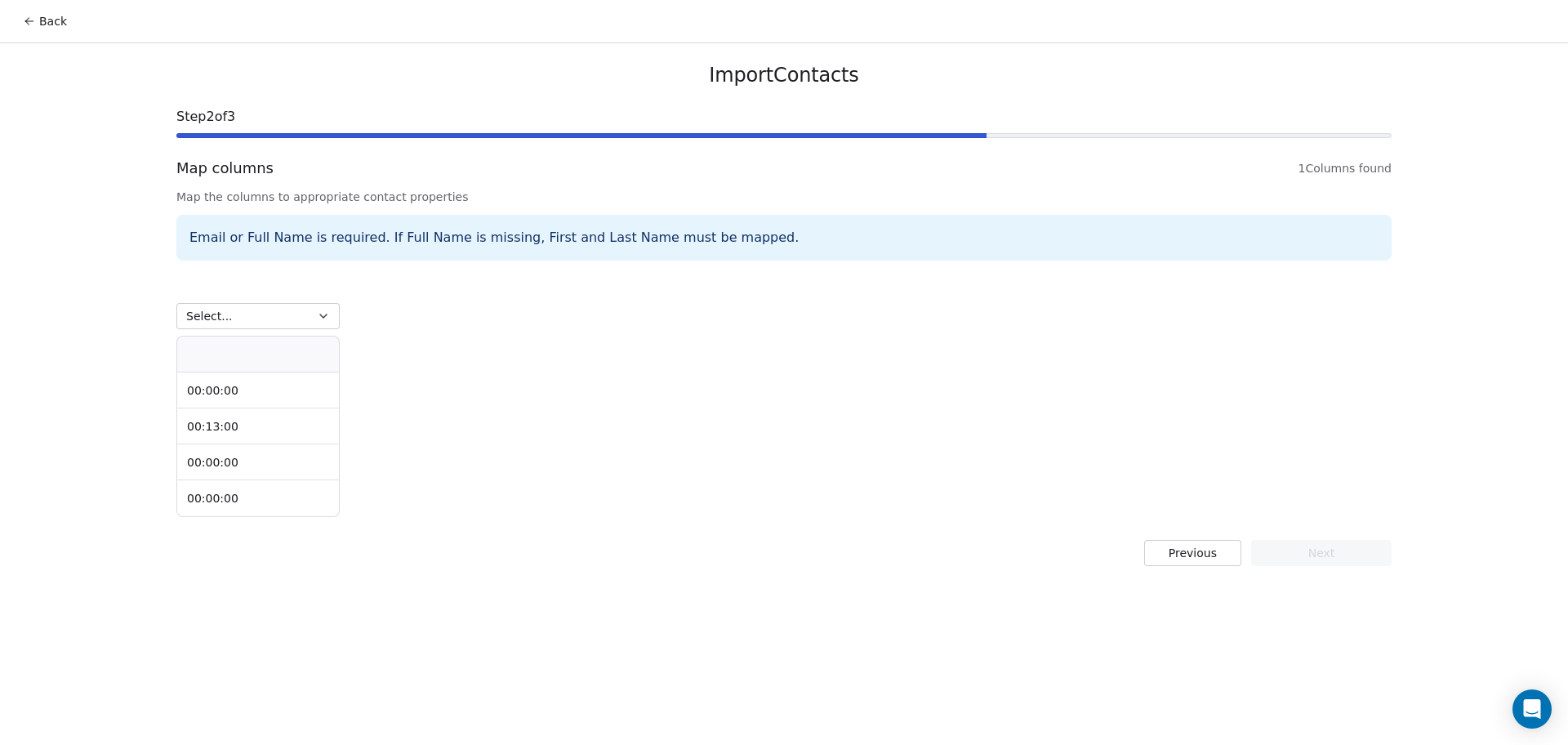
click at [235, 312] on button "Select..." at bounding box center [258, 316] width 163 height 26
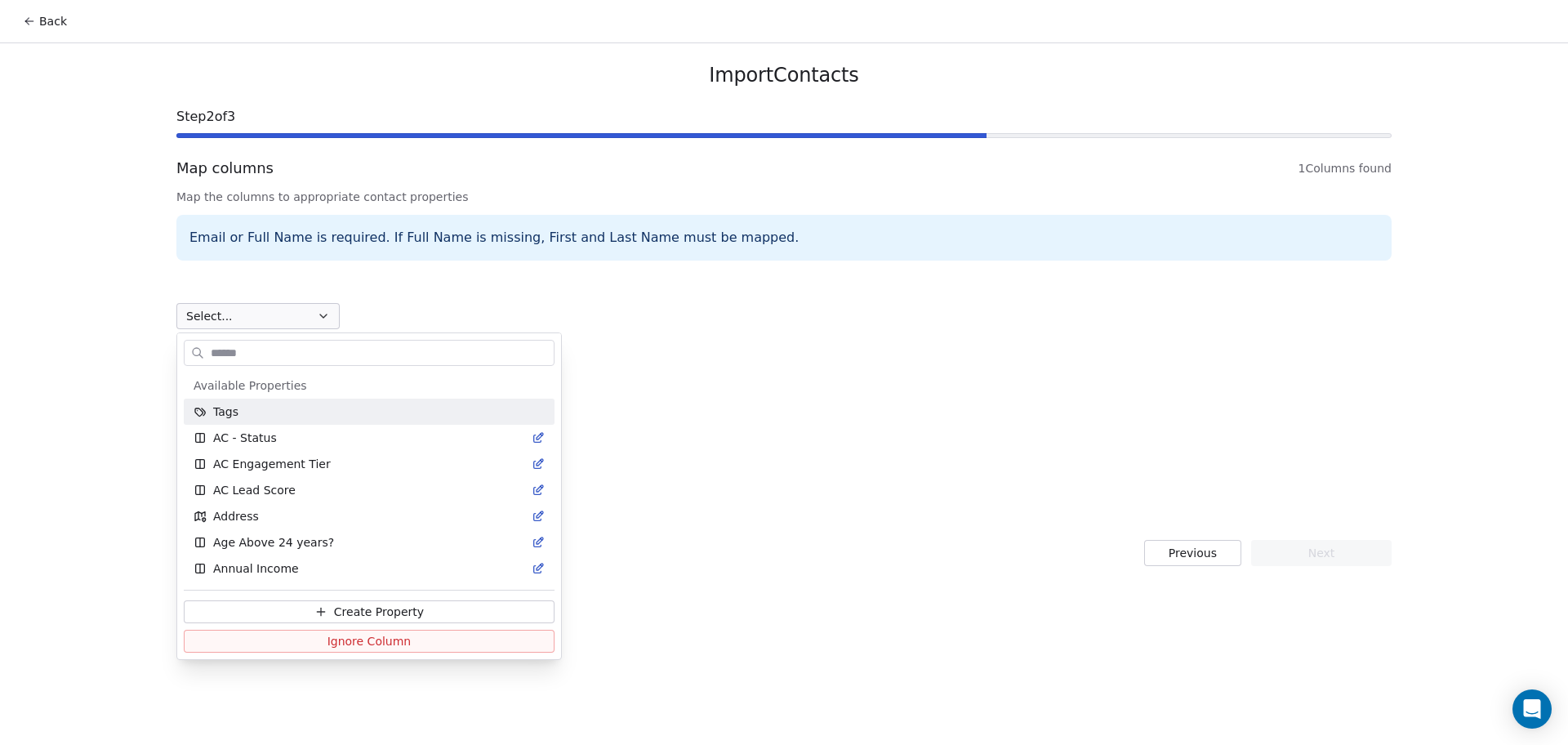
click at [544, 291] on html "Back Import Contacts Step 2 of 3 Map columns 1 Columns found Map the columns to…" at bounding box center [784, 372] width 1568 height 745
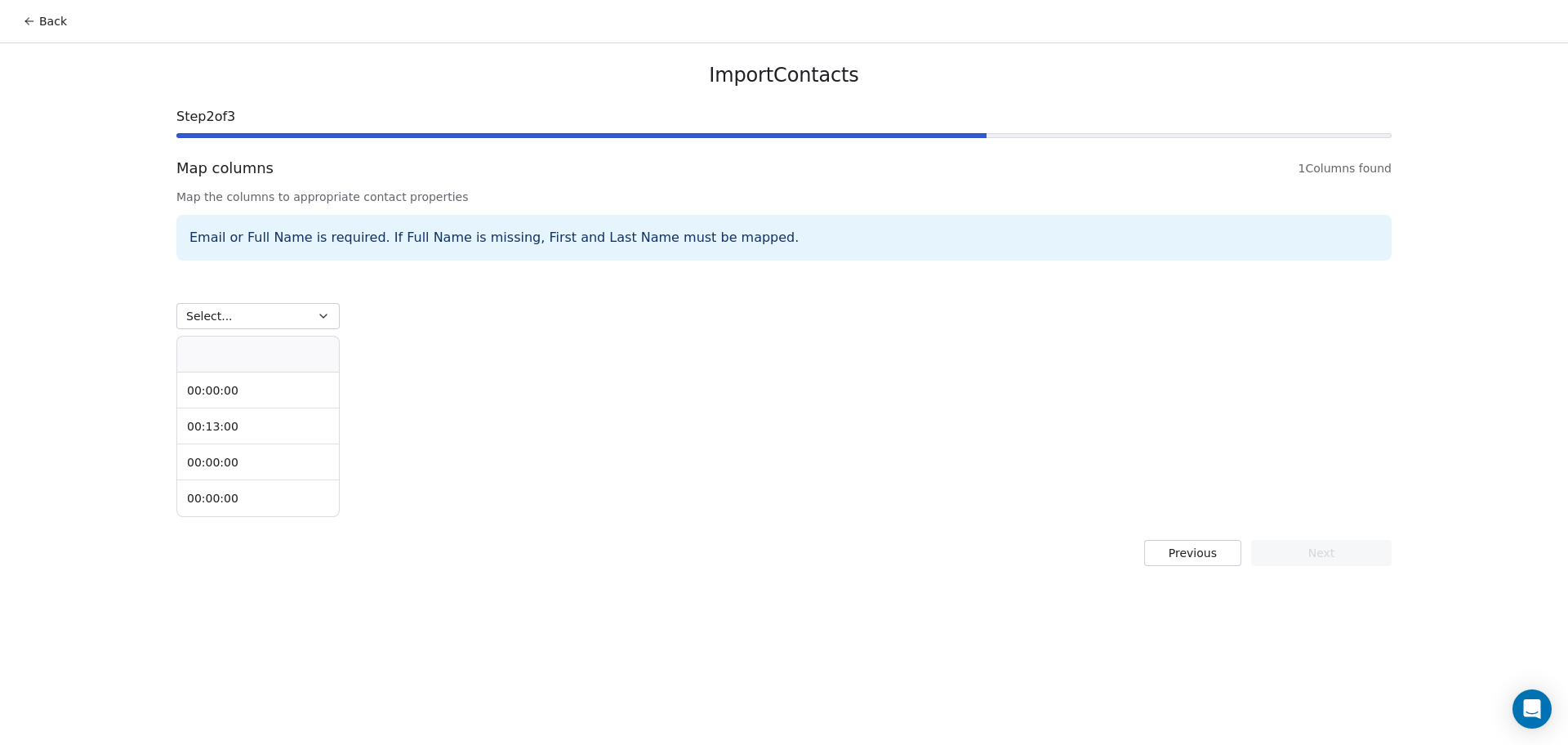
click at [1188, 548] on button "Previous" at bounding box center [1192, 552] width 97 height 26
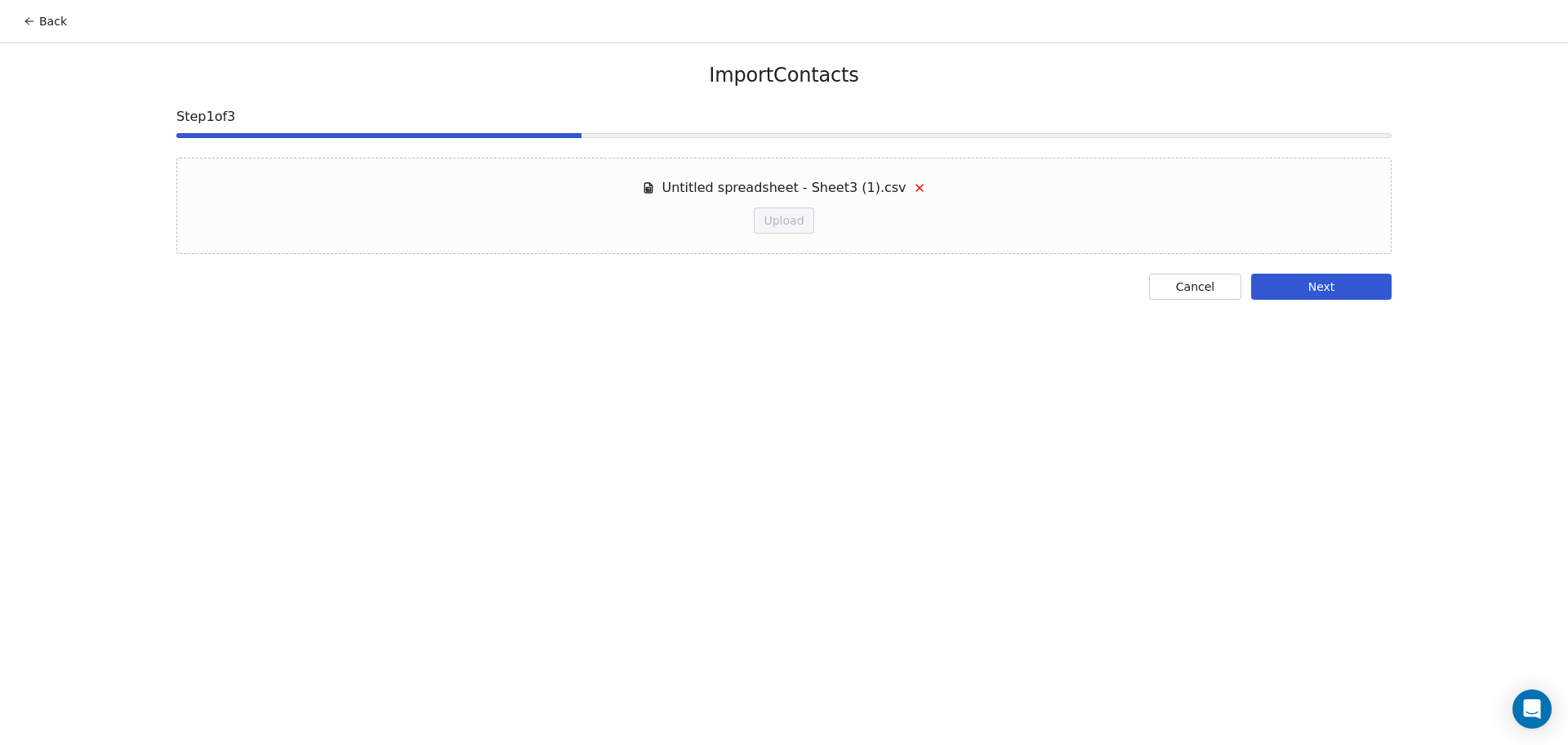
click at [1149, 296] on button "Cancel" at bounding box center [1195, 286] width 93 height 26
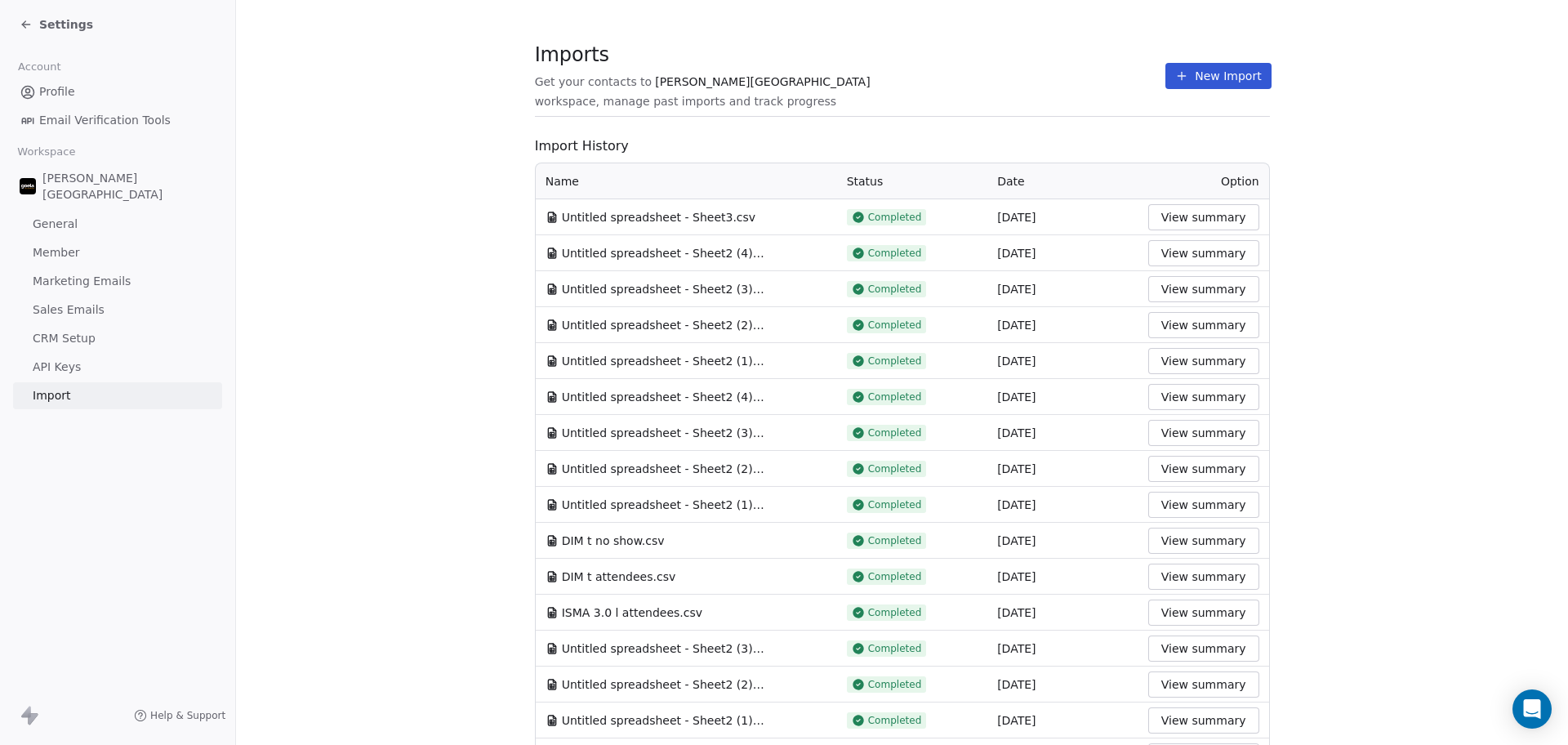
click at [1166, 75] on button "New Import" at bounding box center [1218, 76] width 105 height 26
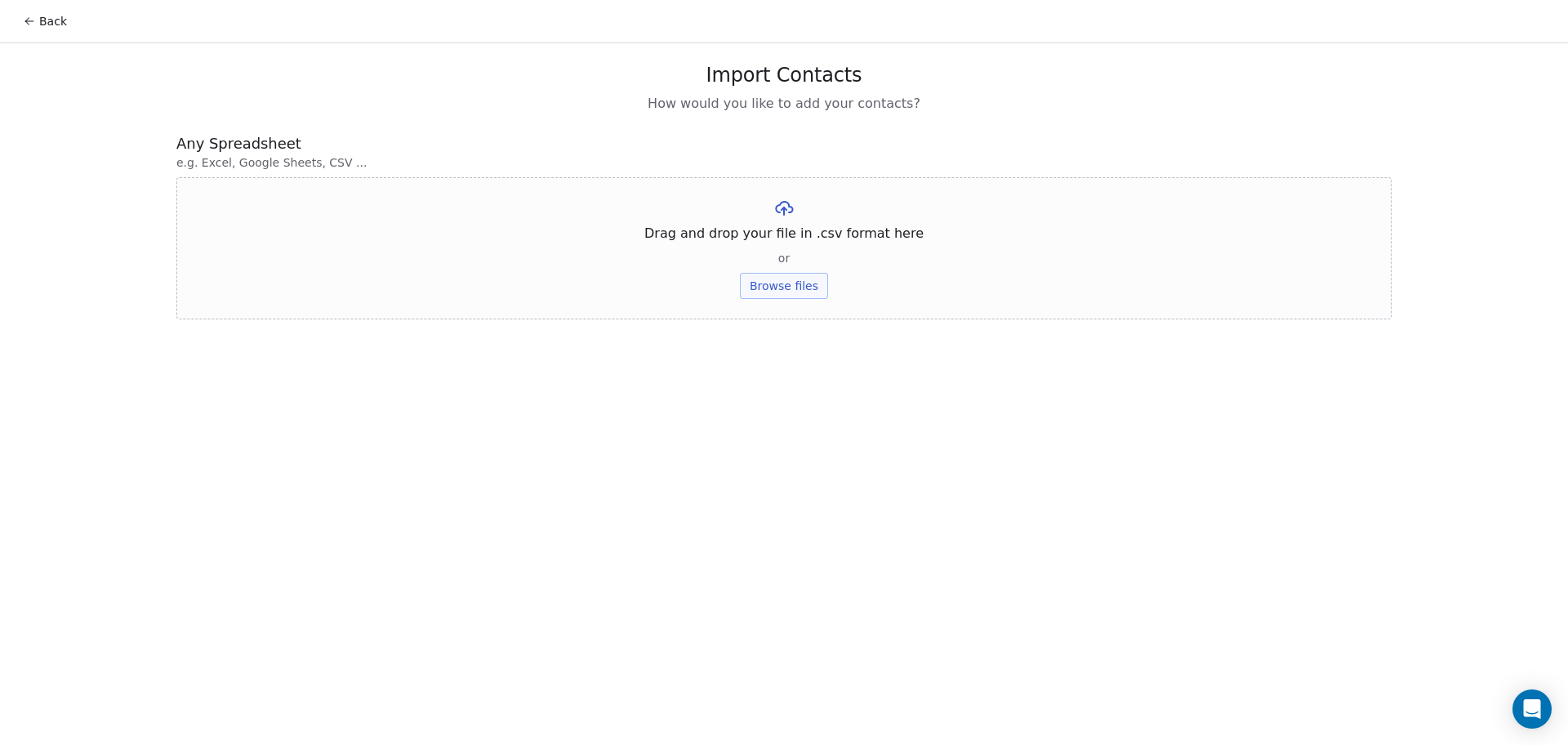
click at [803, 280] on button "Browse files" at bounding box center [784, 285] width 88 height 26
click at [809, 230] on button "Upload" at bounding box center [784, 240] width 60 height 26
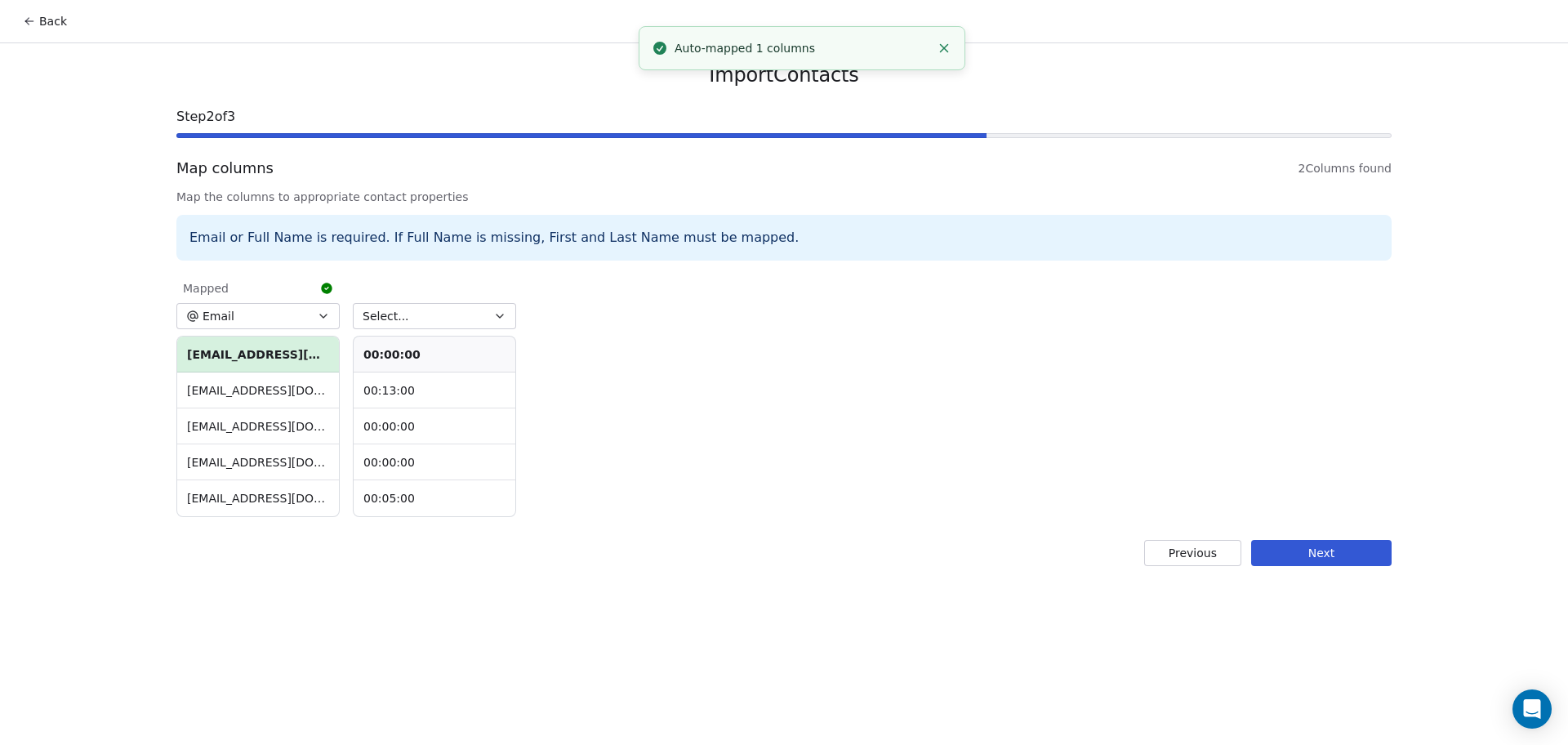
click at [396, 322] on span "Select..." at bounding box center [385, 316] width 46 height 16
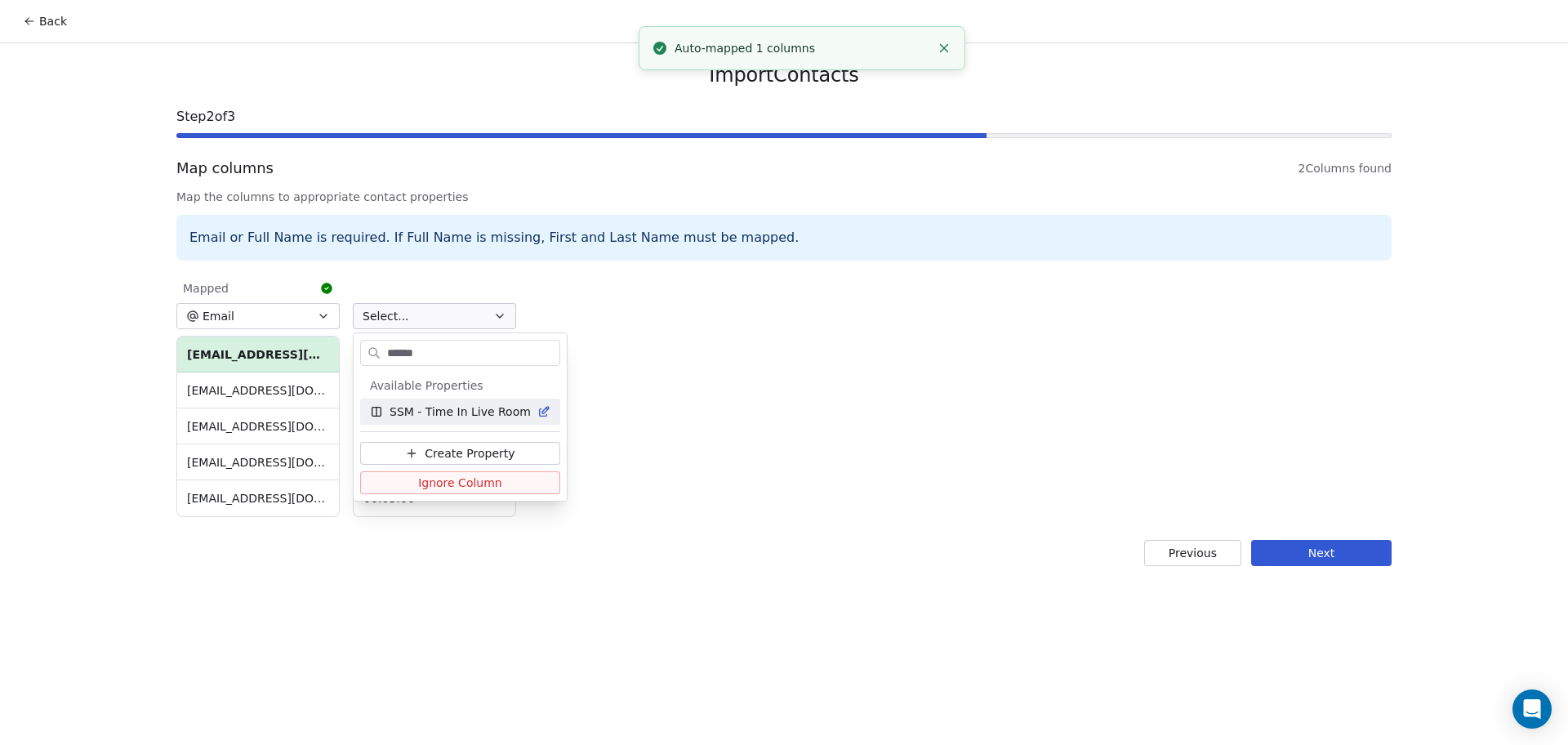
type input "*******"
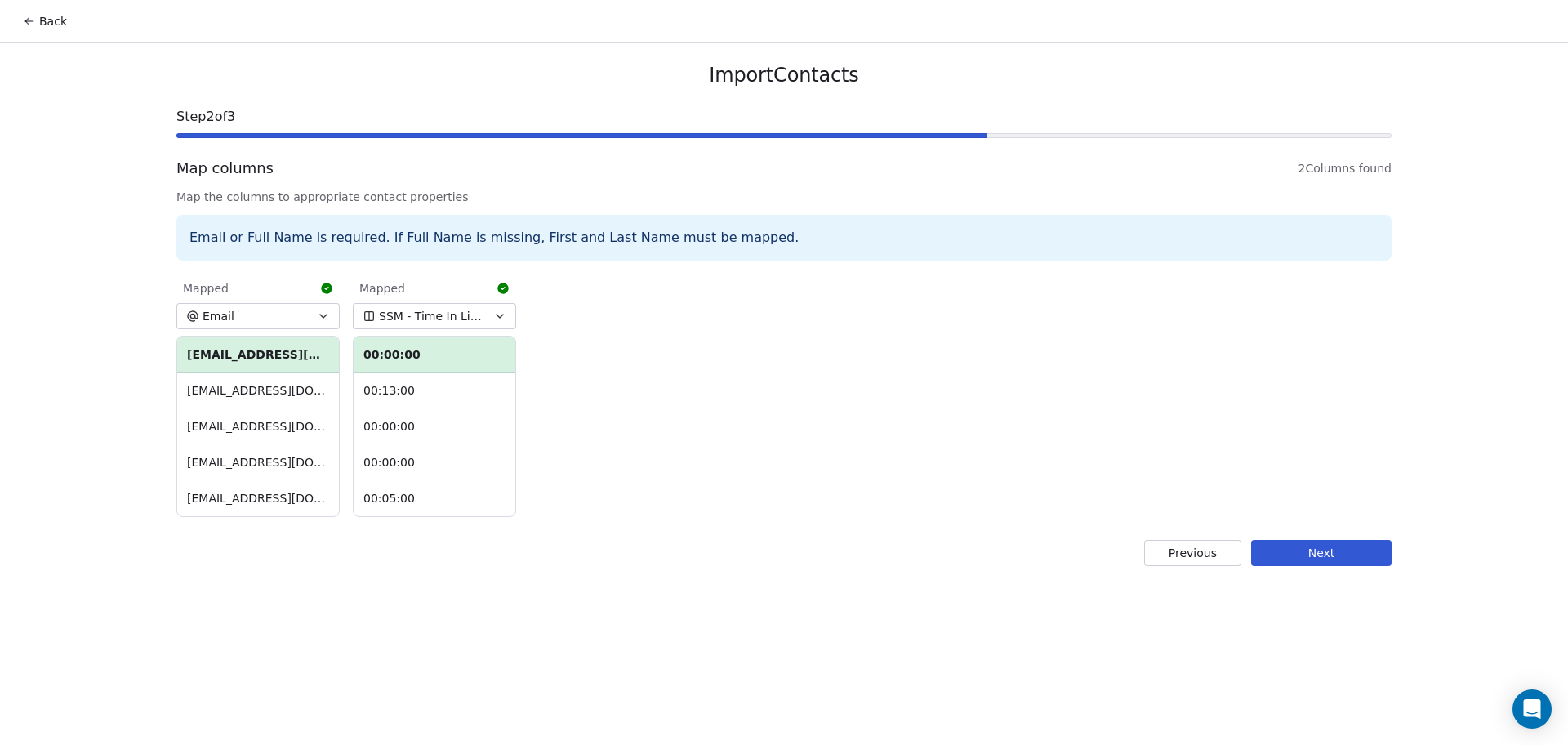
click at [1350, 573] on div "Import Contacts Step 2 of 3 Map columns 2 Columns found Map the columns to appr…" at bounding box center [784, 314] width 1254 height 542
click at [1336, 549] on button "Next" at bounding box center [1321, 552] width 141 height 26
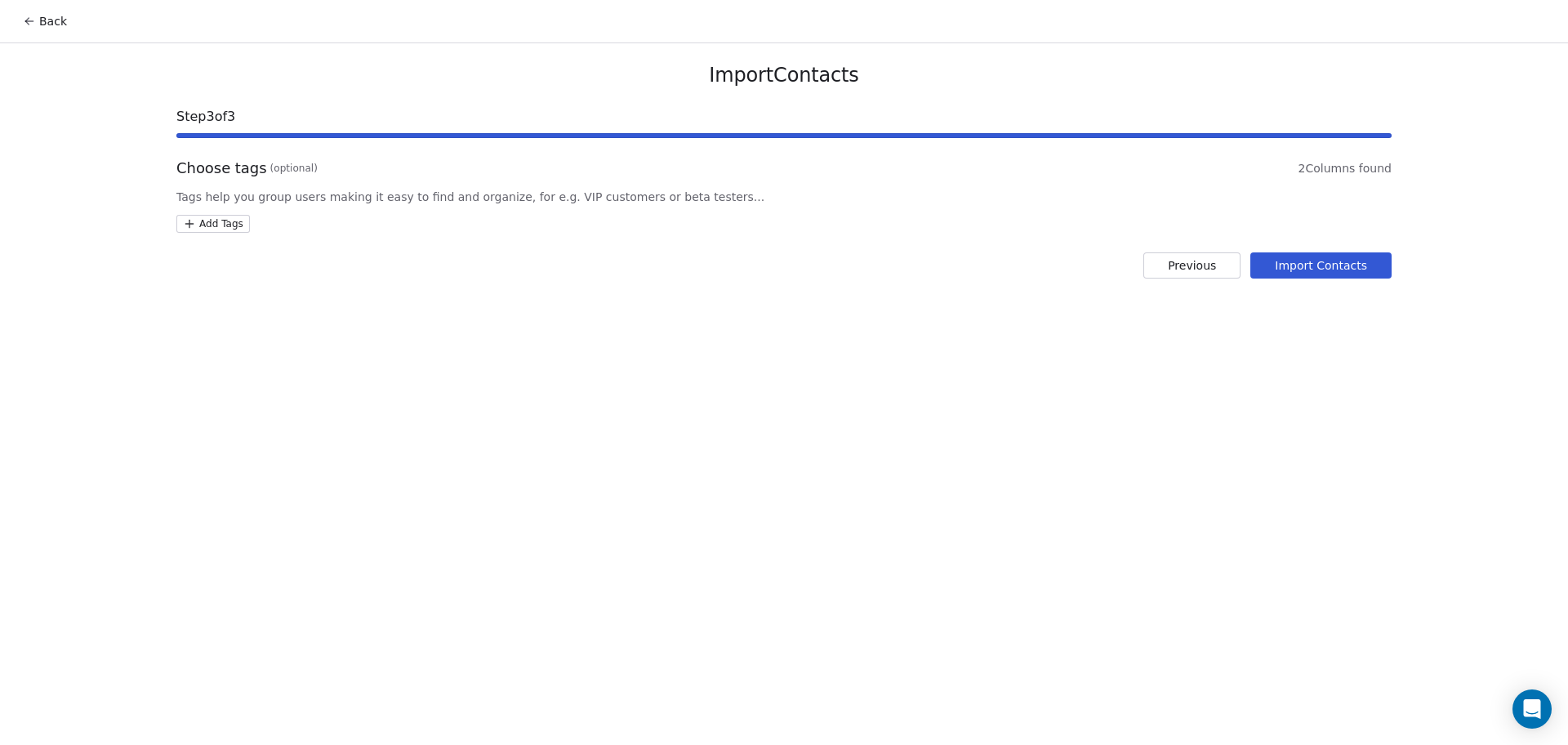
click at [232, 232] on html "Back Import Contacts Step 3 of 3 Choose tags (optional) 2 Columns found Tags he…" at bounding box center [784, 372] width 1568 height 745
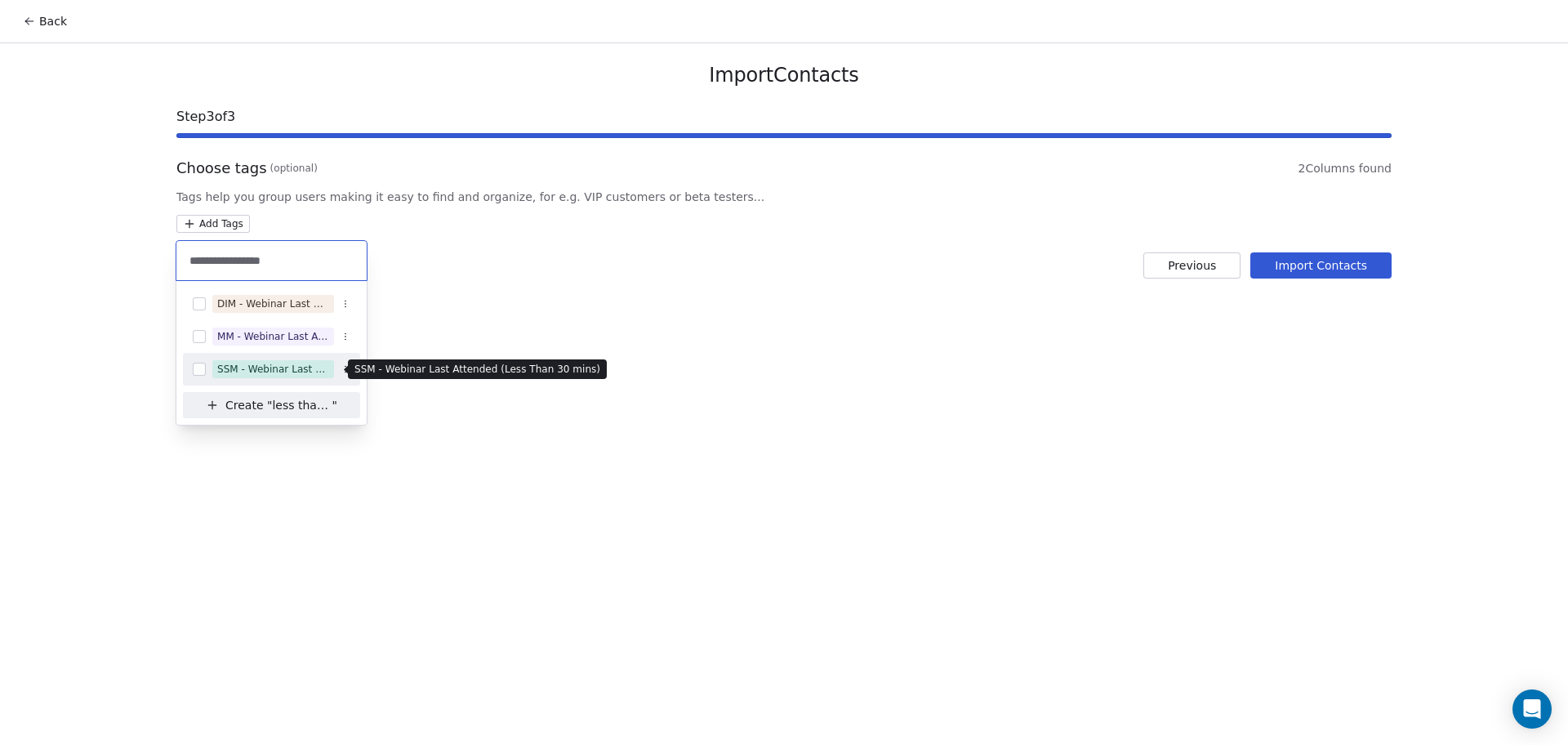
type input "**********"
click at [260, 375] on div "SSM - Webinar Last Attended (Less Than 30 mins)" at bounding box center [273, 369] width 112 height 14
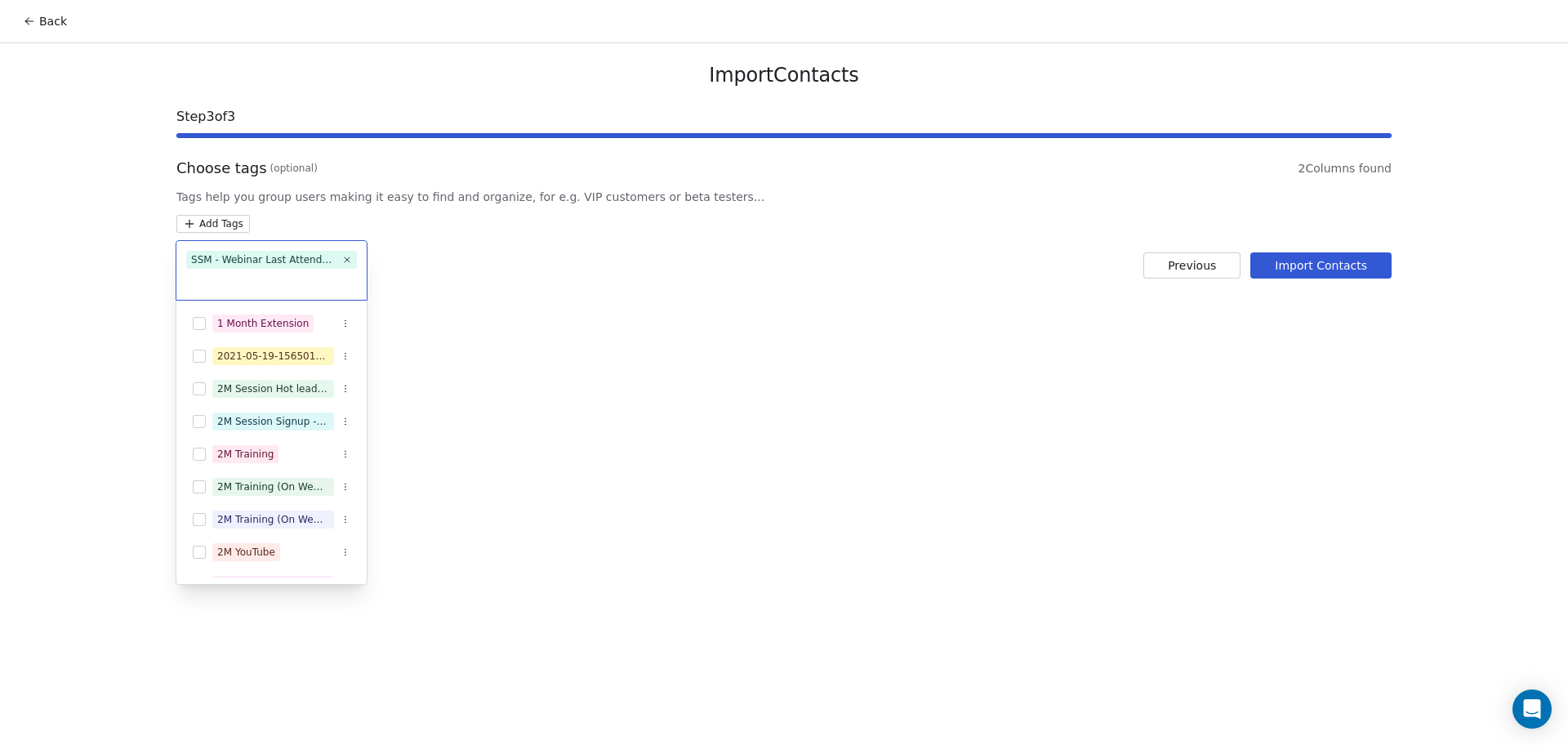
click at [932, 294] on html "Back Import Contacts Step 3 of 3 Choose tags (optional) 2 Columns found Tags he…" at bounding box center [784, 372] width 1568 height 745
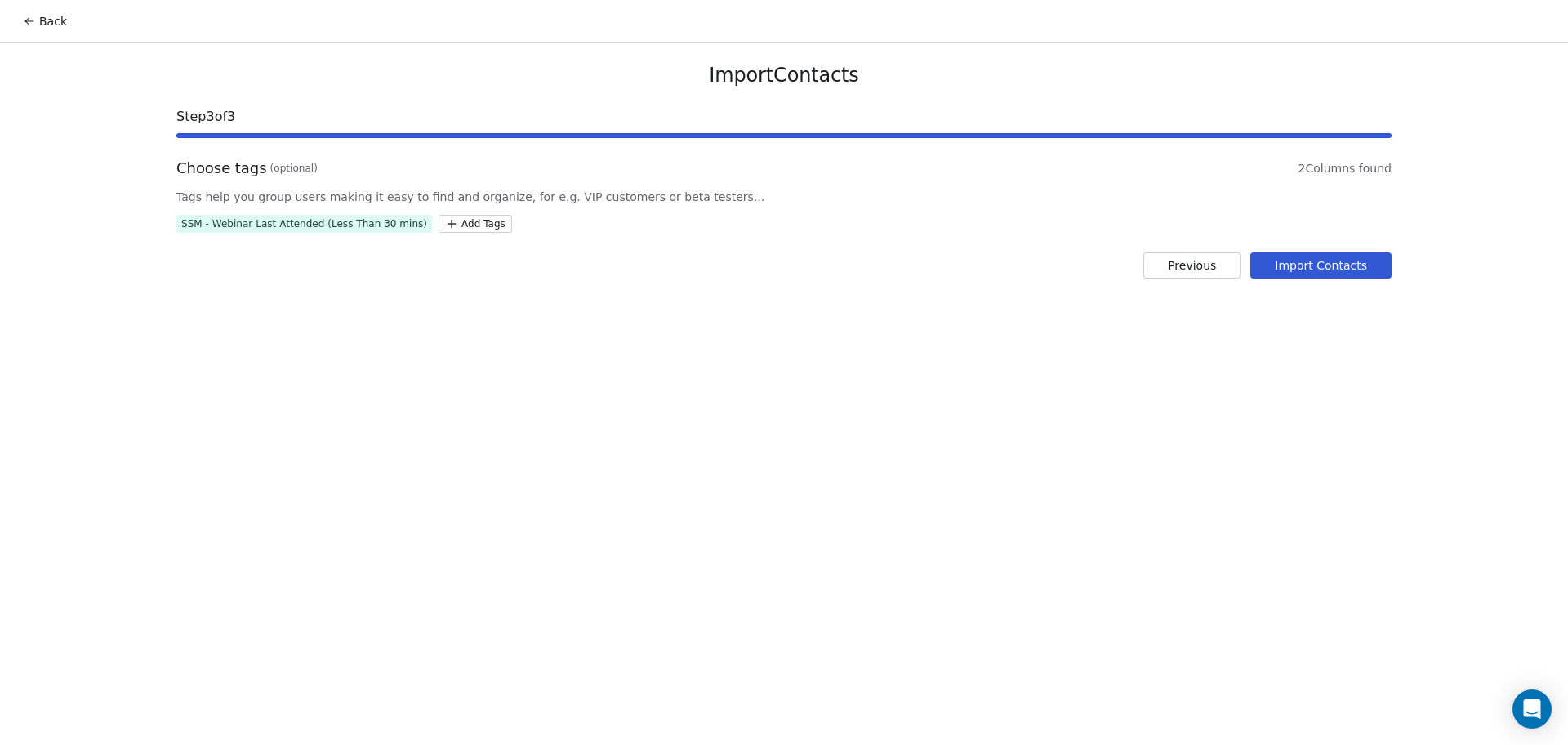
click at [1294, 261] on button "Import Contacts" at bounding box center [1321, 265] width 141 height 26
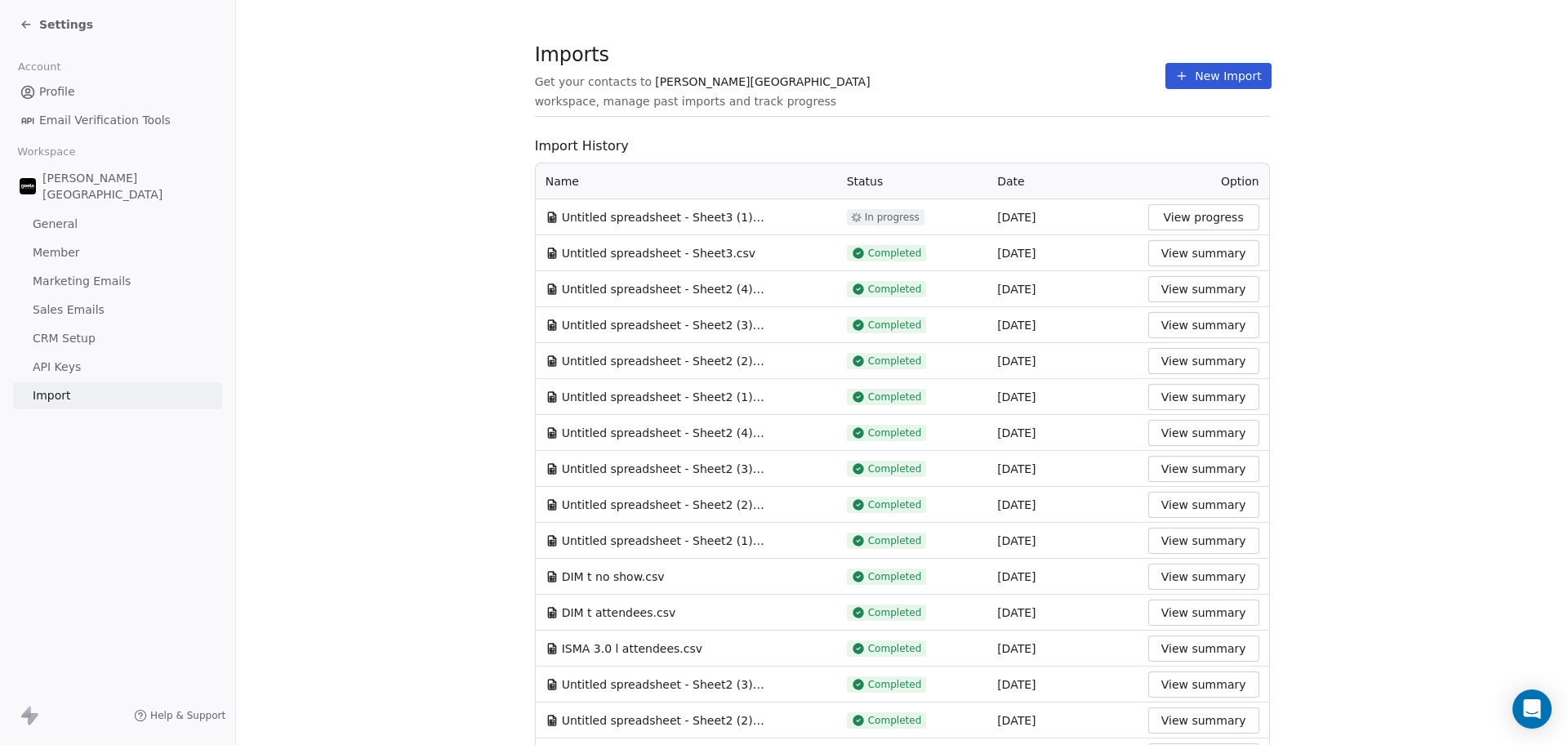
click at [1211, 79] on button "New Import" at bounding box center [1218, 76] width 105 height 26
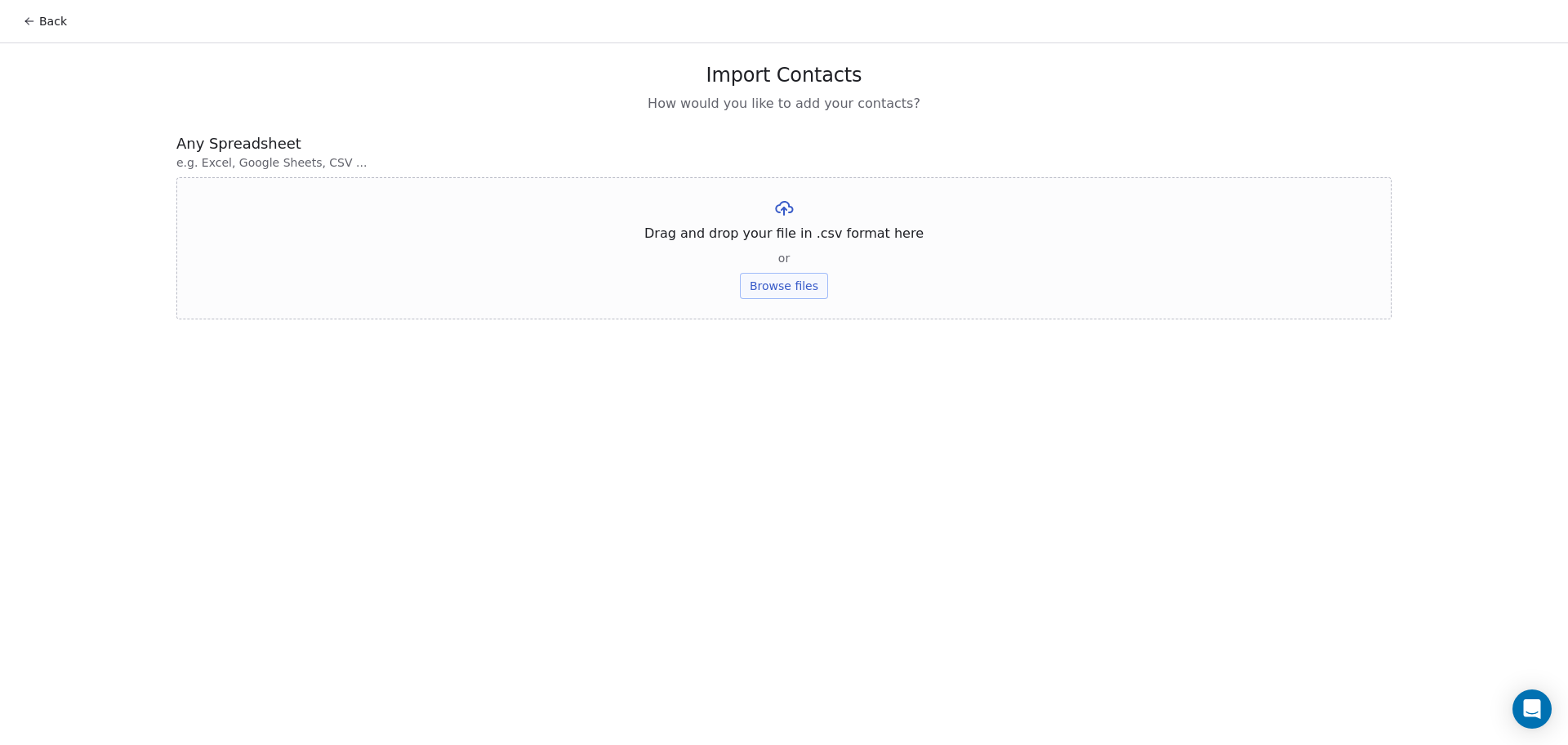
click at [798, 296] on button "Browse files" at bounding box center [784, 285] width 88 height 26
click at [784, 222] on div "Untitled spreadsheet - Sheet3 (2).csv Upload" at bounding box center [784, 226] width 284 height 56
click at [789, 230] on button "Upload" at bounding box center [784, 240] width 60 height 26
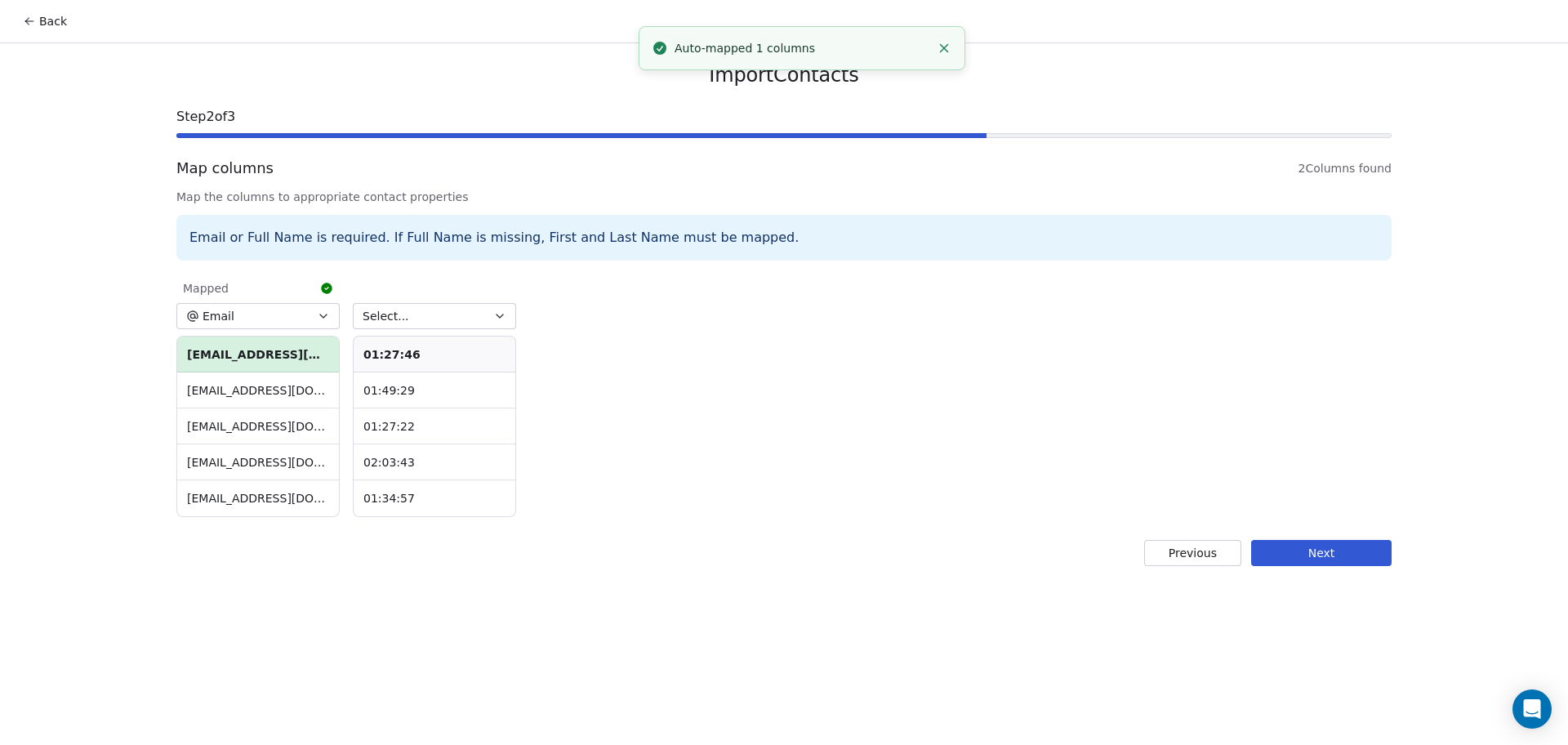
click at [412, 307] on button "Select..." at bounding box center [434, 316] width 163 height 26
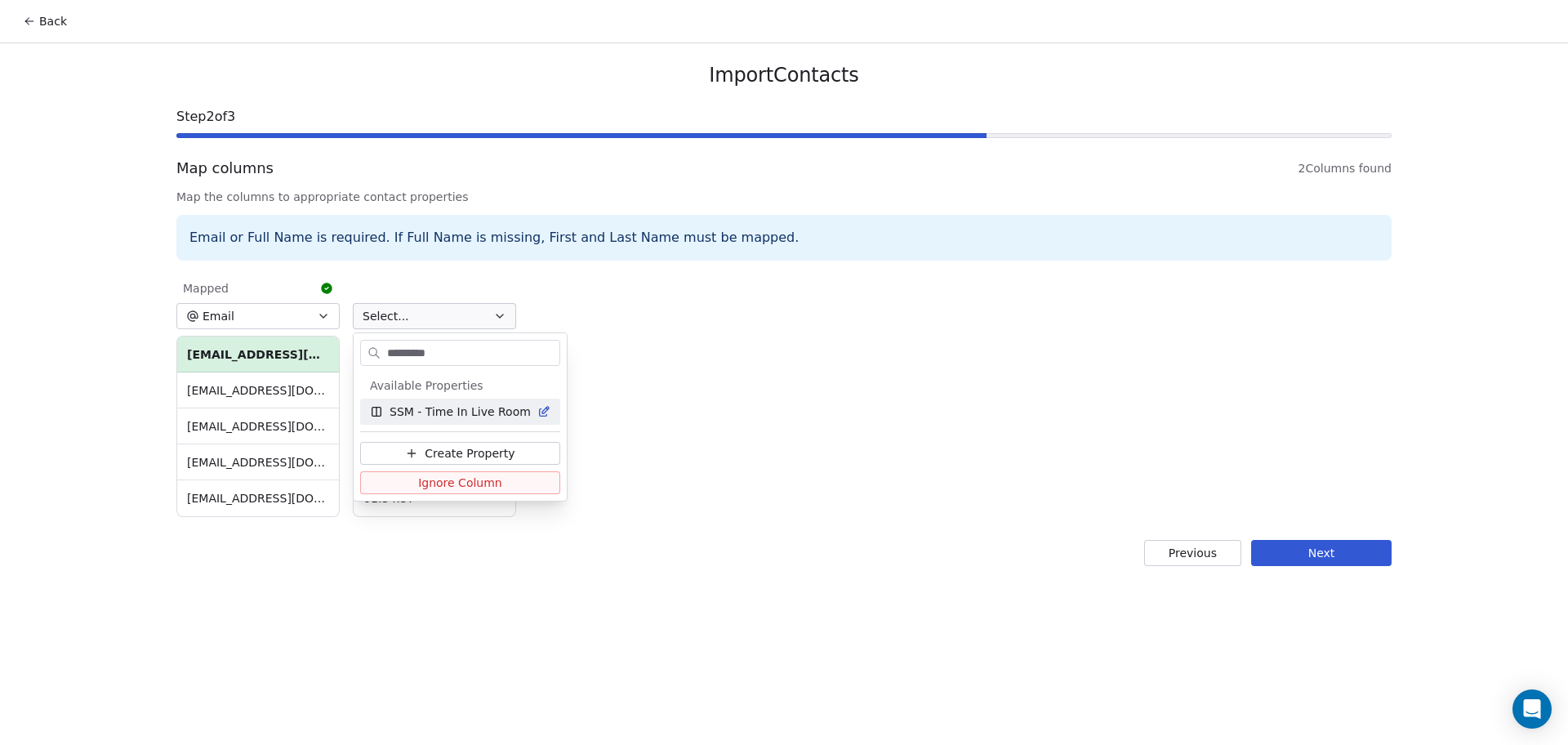
type input "**********"
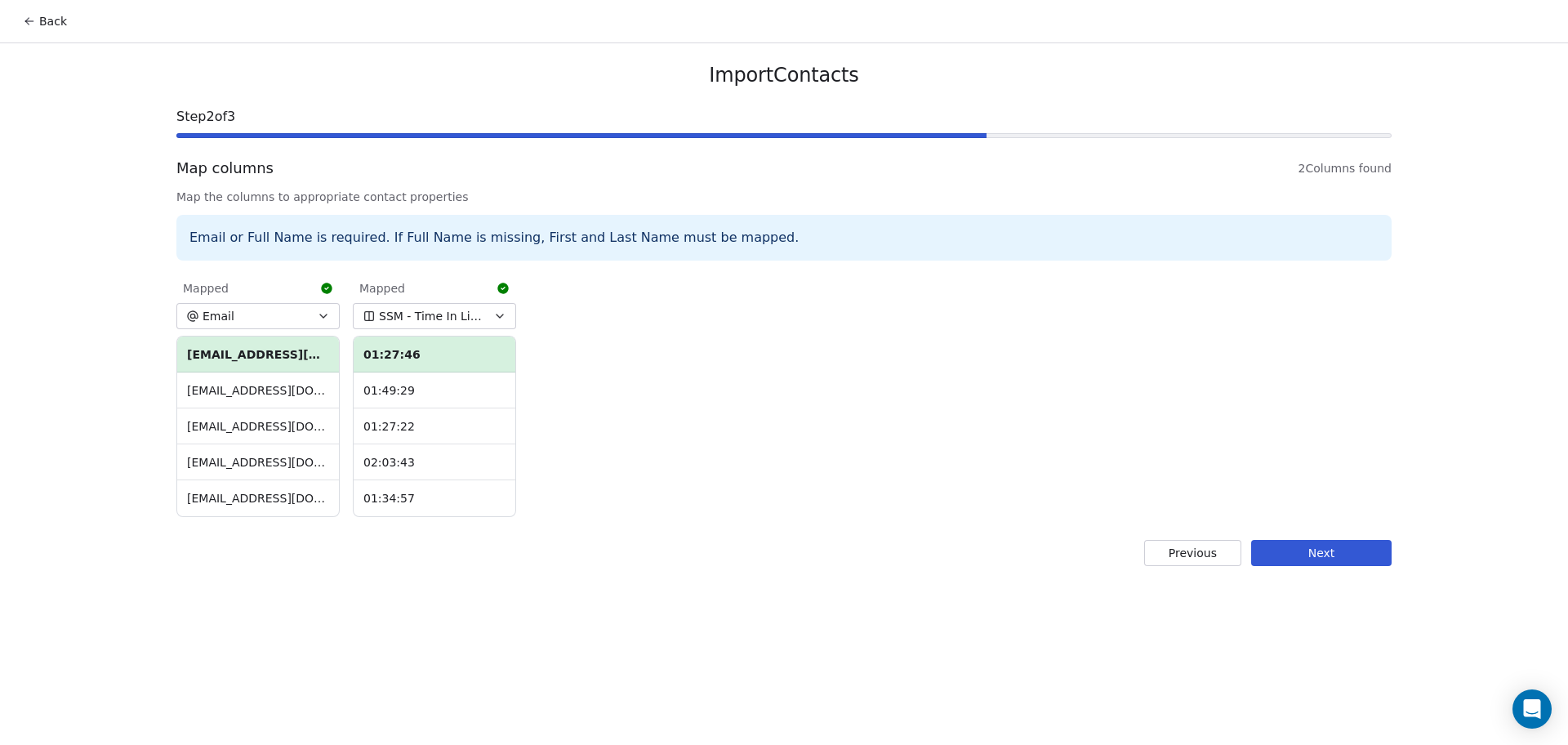
click at [1366, 561] on button "Next" at bounding box center [1321, 552] width 141 height 26
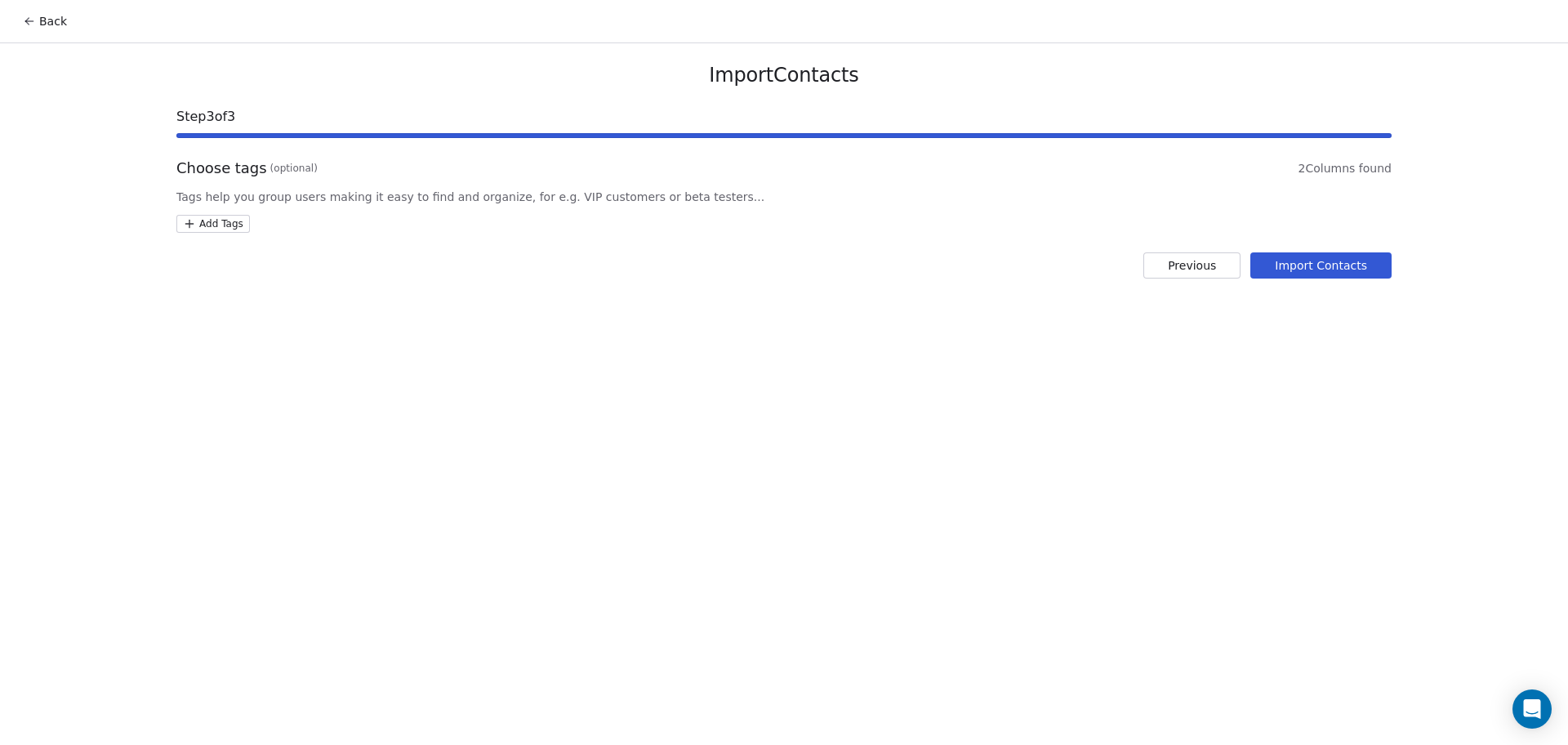
click at [230, 232] on html "Back Import Contacts Step 3 of 3 Choose tags (optional) 2 Columns found Tags he…" at bounding box center [784, 372] width 1568 height 745
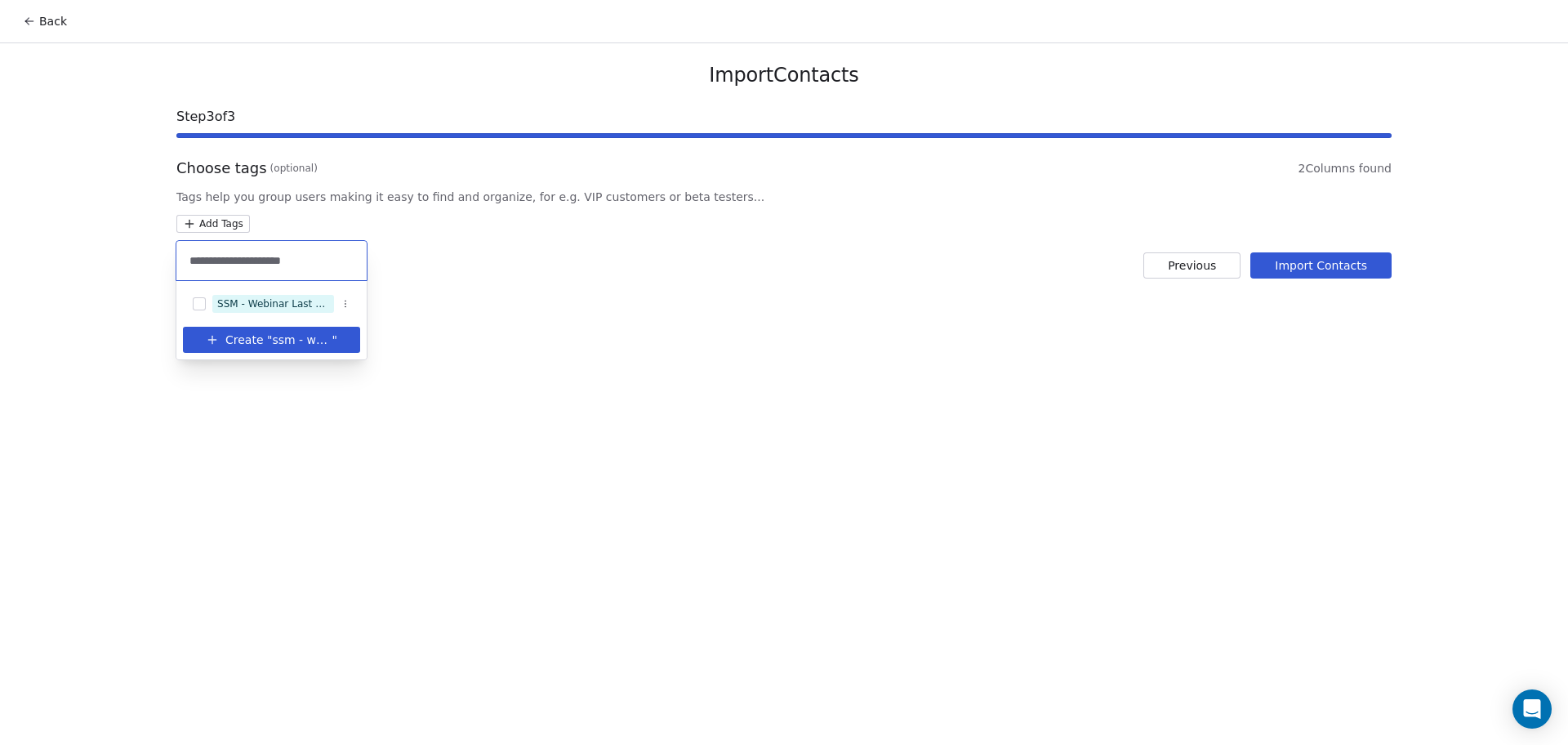
type input "**********"
click at [305, 306] on div "SSM - Webinar Last Hot Lead" at bounding box center [273, 303] width 112 height 14
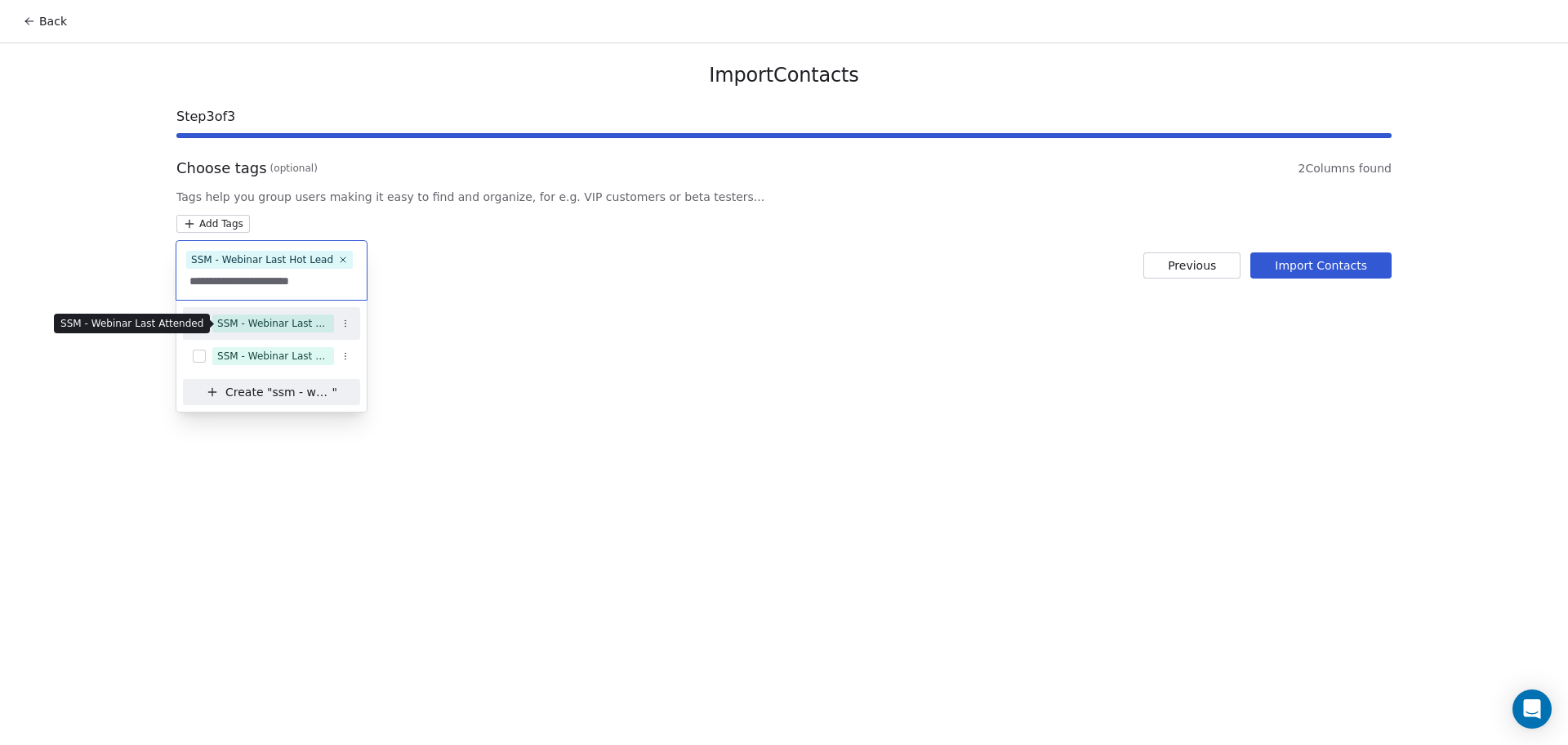
type input "**********"
click at [302, 317] on div "SSM - Webinar Last Attended" at bounding box center [273, 323] width 112 height 14
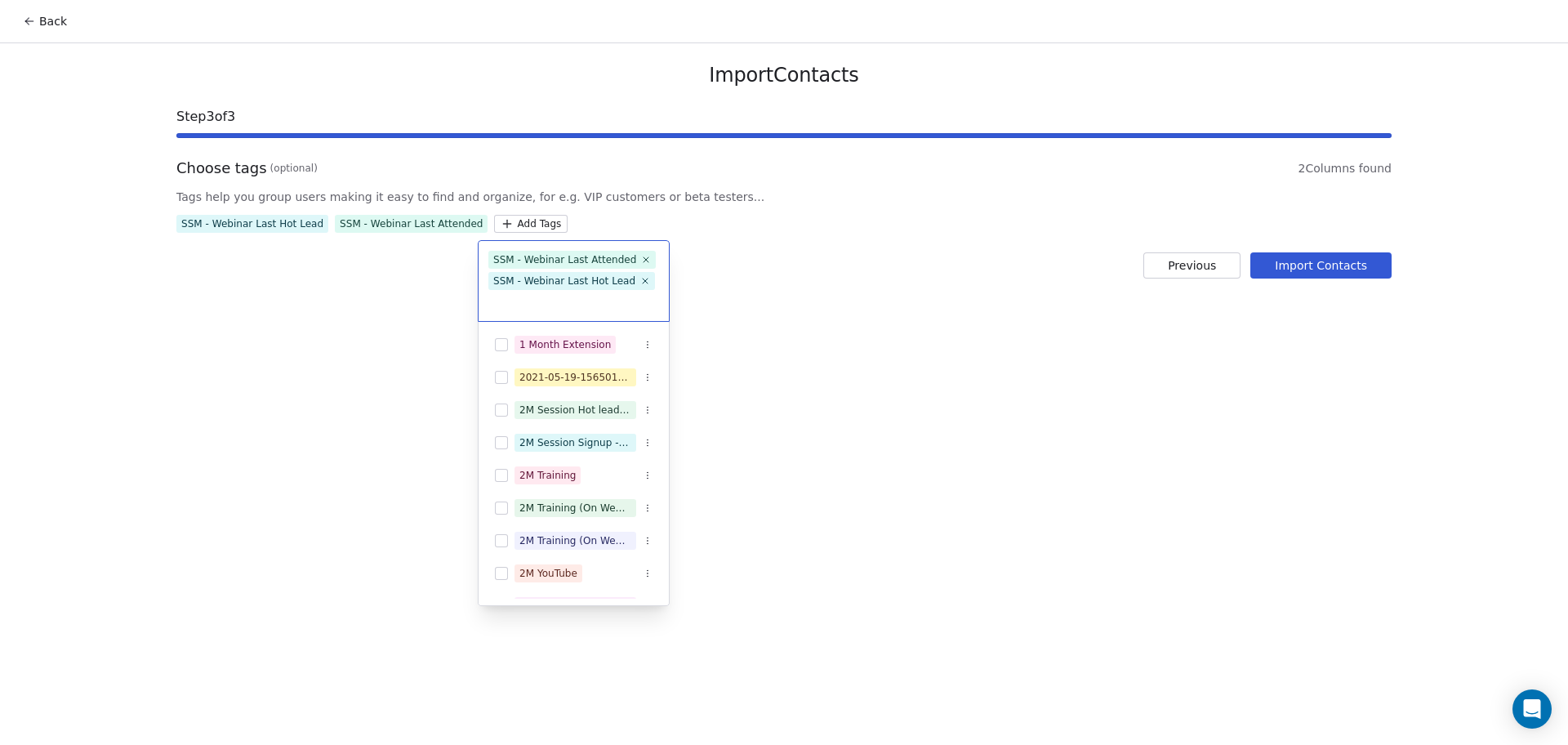
click at [481, 262] on html "Back Import Contacts Step 3 of 3 Choose tags (optional) 2 Columns found Tags he…" at bounding box center [784, 372] width 1568 height 745
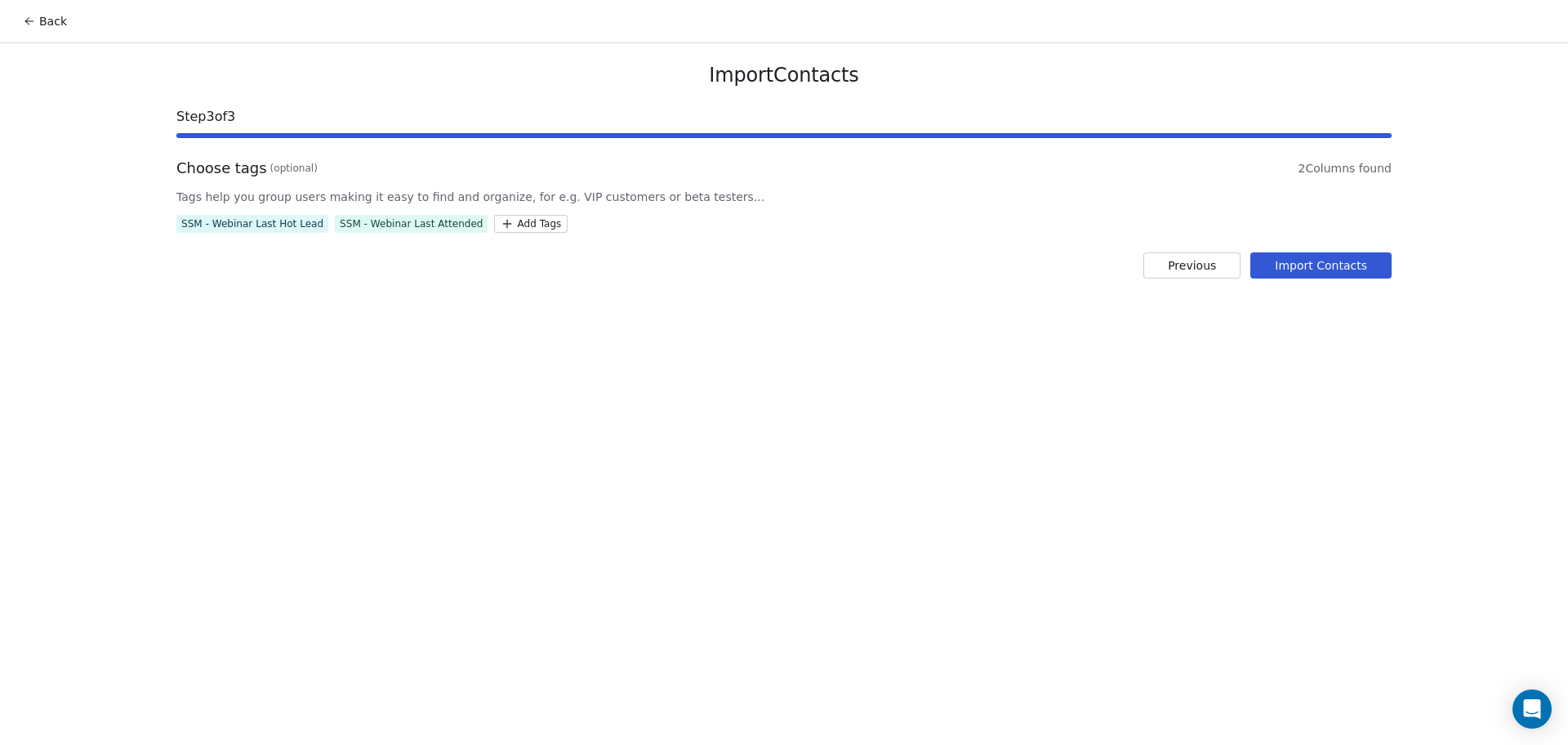
click at [1300, 269] on button "Import Contacts" at bounding box center [1321, 265] width 141 height 26
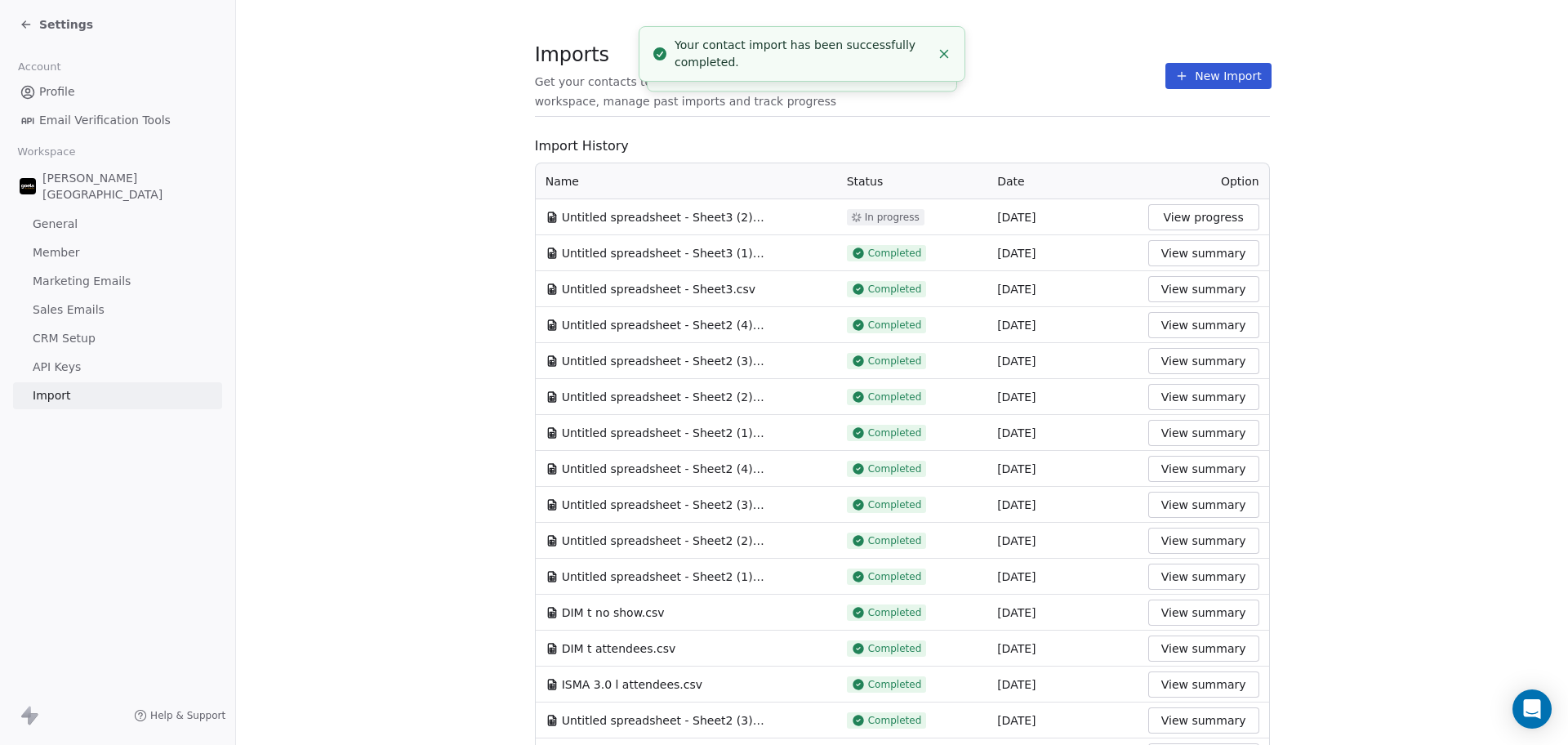
click at [953, 140] on span "Import History" at bounding box center [902, 146] width 735 height 19
